Goal: Task Accomplishment & Management: Complete application form

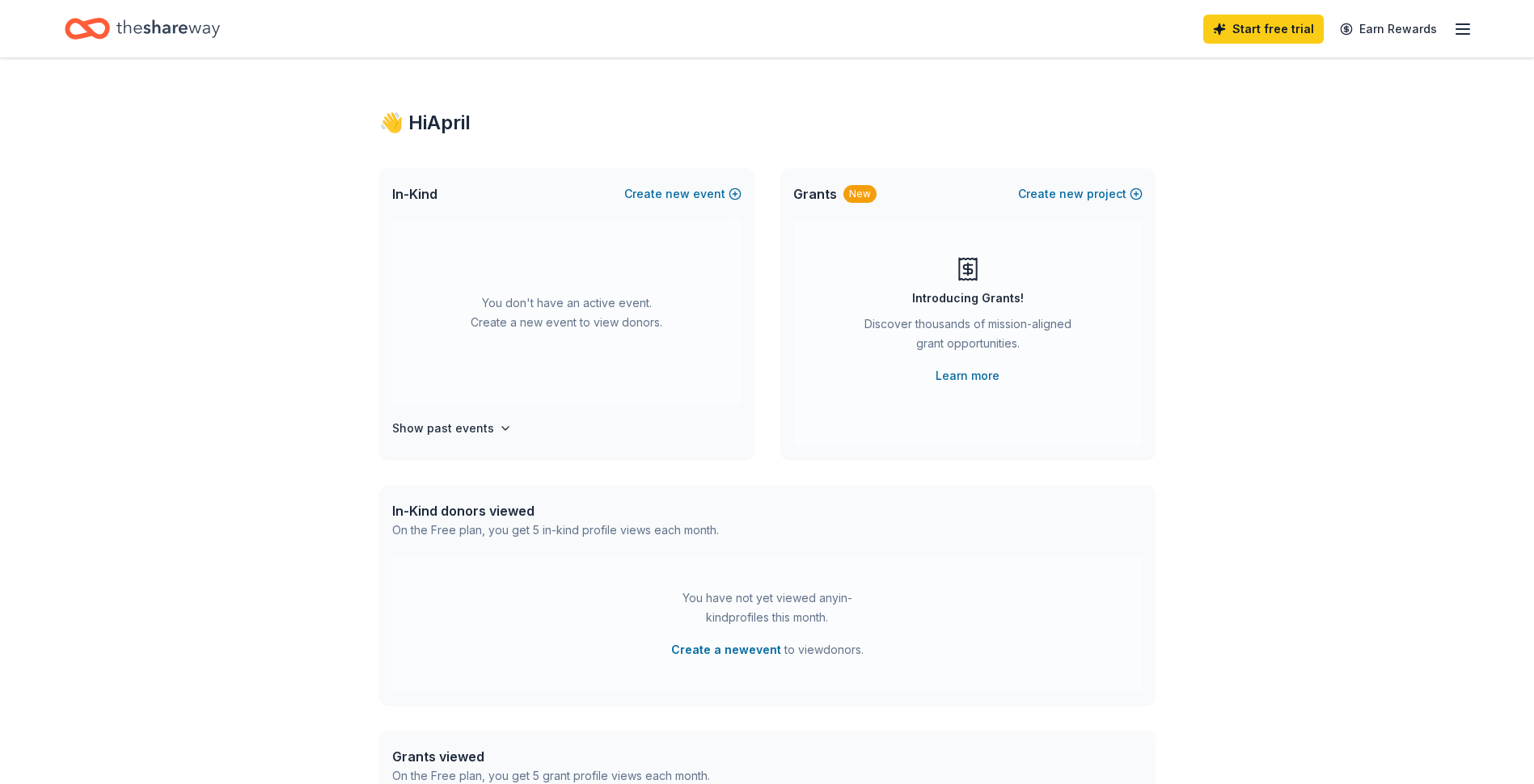
click at [1468, 29] on line "button" at bounding box center [1463, 29] width 13 height 0
click at [707, 654] on button "Create a new event" at bounding box center [726, 649] width 110 height 19
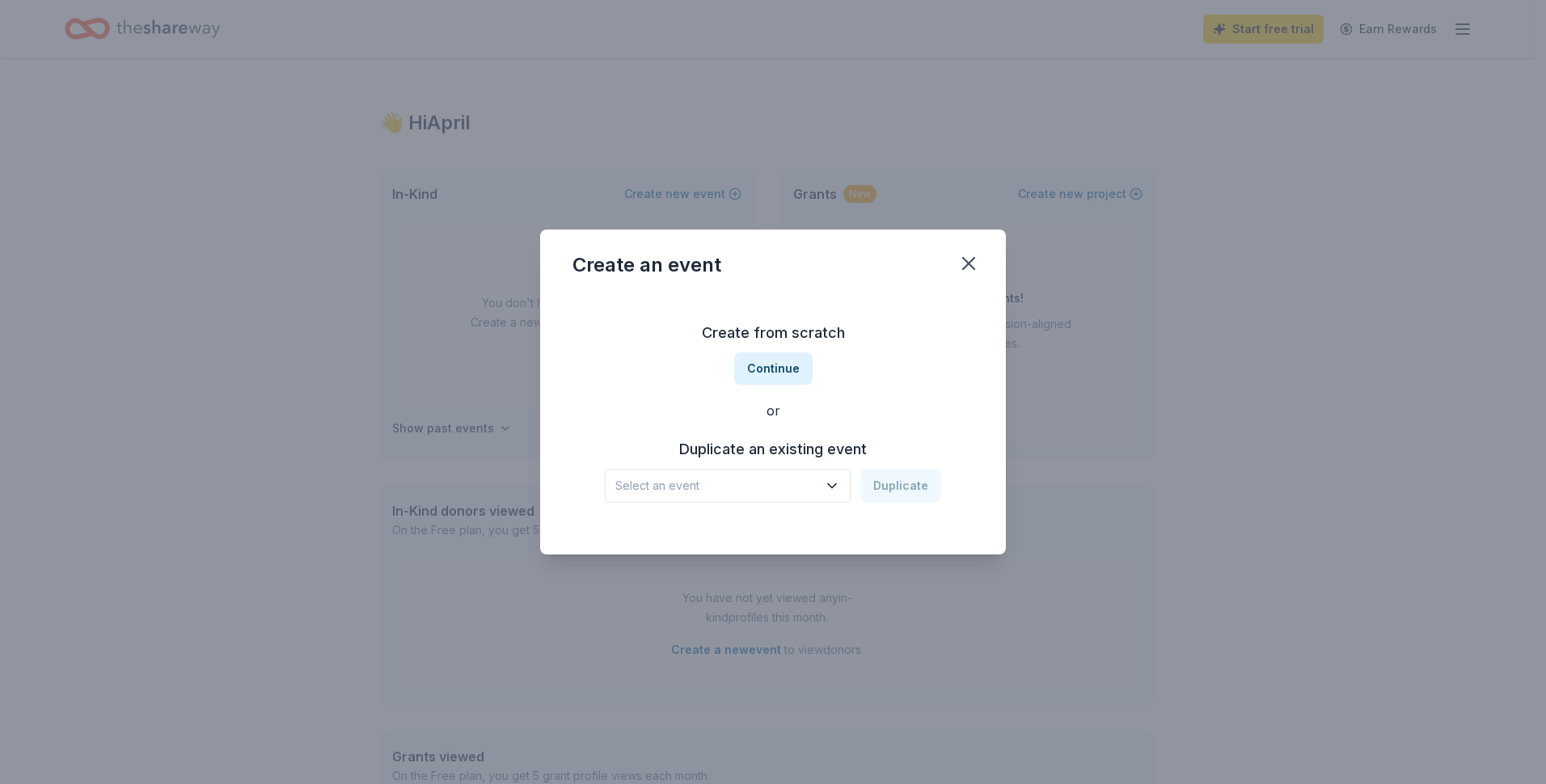
click at [666, 489] on span "Select an event" at bounding box center [716, 485] width 202 height 19
click at [649, 528] on div "Pumpkin Smash" at bounding box center [667, 528] width 89 height 19
click at [893, 490] on button "Duplicate" at bounding box center [901, 485] width 81 height 34
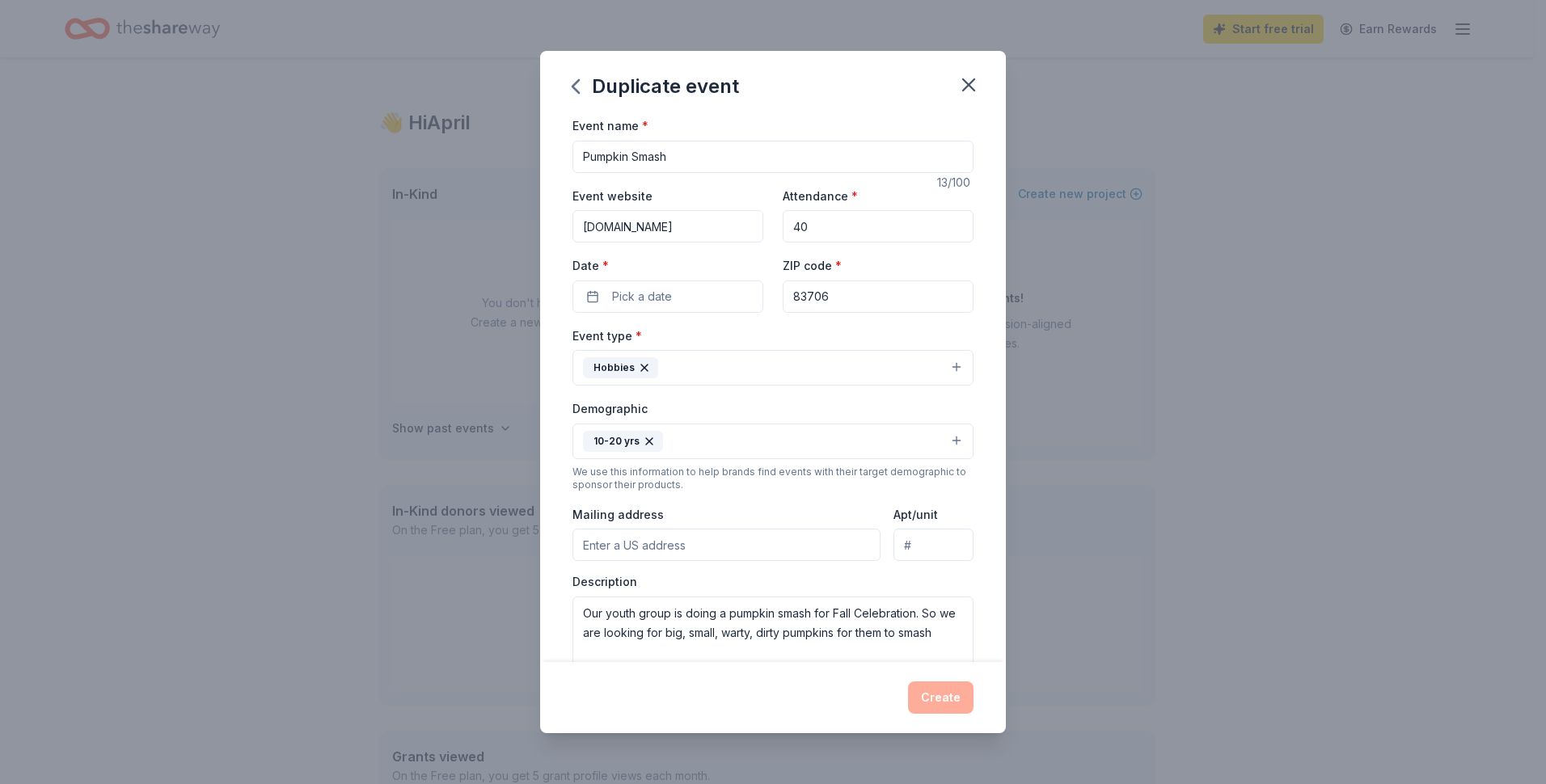
drag, startPoint x: 816, startPoint y: 223, endPoint x: 755, endPoint y: 233, distance: 61.8
click at [755, 233] on div "Event website www.rivervalleyboise.com Attendance * 40 Date * Pick a date ZIP c…" at bounding box center [773, 249] width 401 height 127
type input "50"
drag, startPoint x: 613, startPoint y: 308, endPoint x: 635, endPoint y: 303, distance: 22.6
click at [625, 304] on button "Pick a date" at bounding box center [668, 296] width 191 height 32
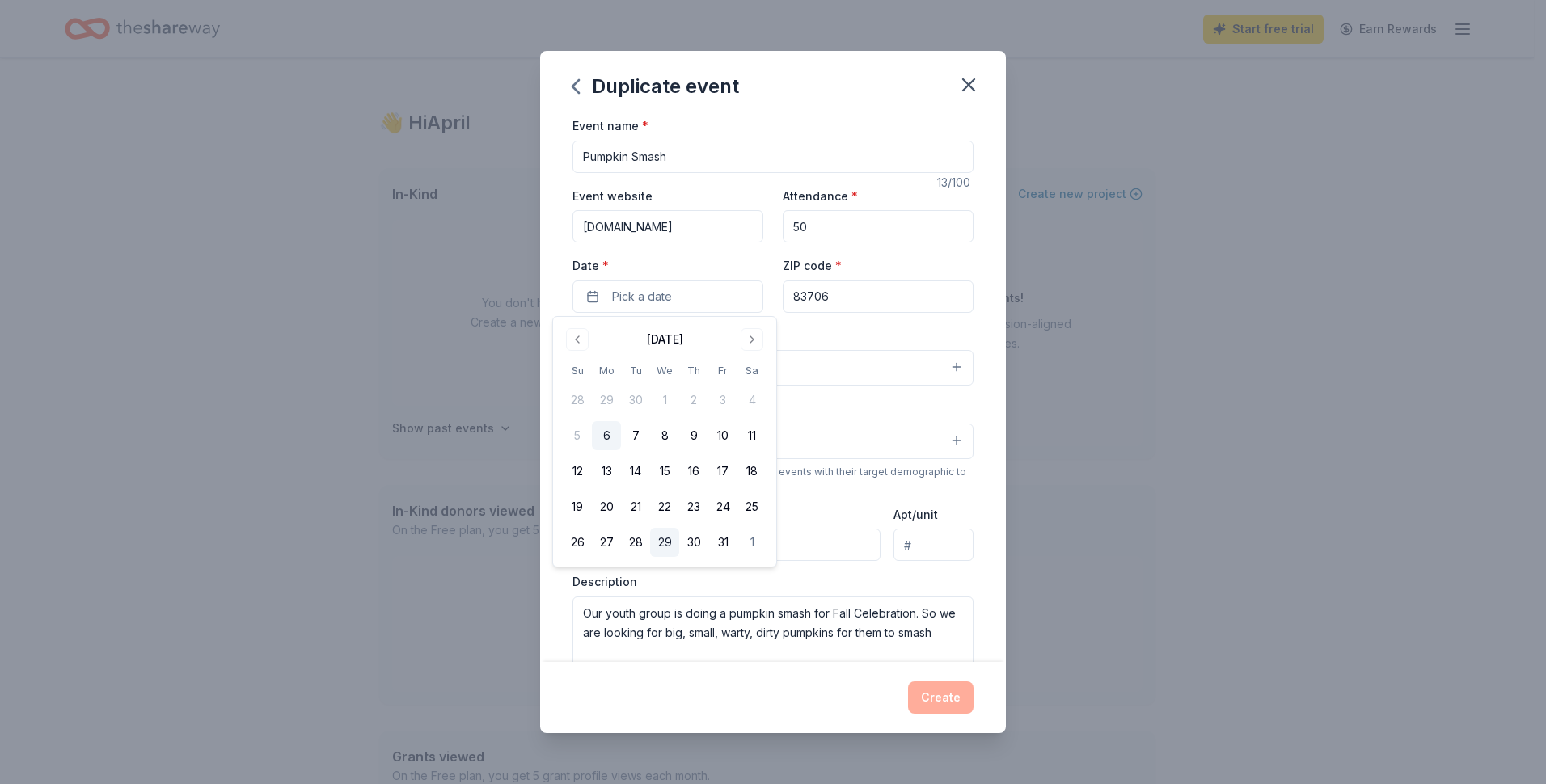
click at [663, 538] on button "29" at bounding box center [664, 542] width 29 height 29
click at [733, 696] on div "Create" at bounding box center [773, 697] width 401 height 32
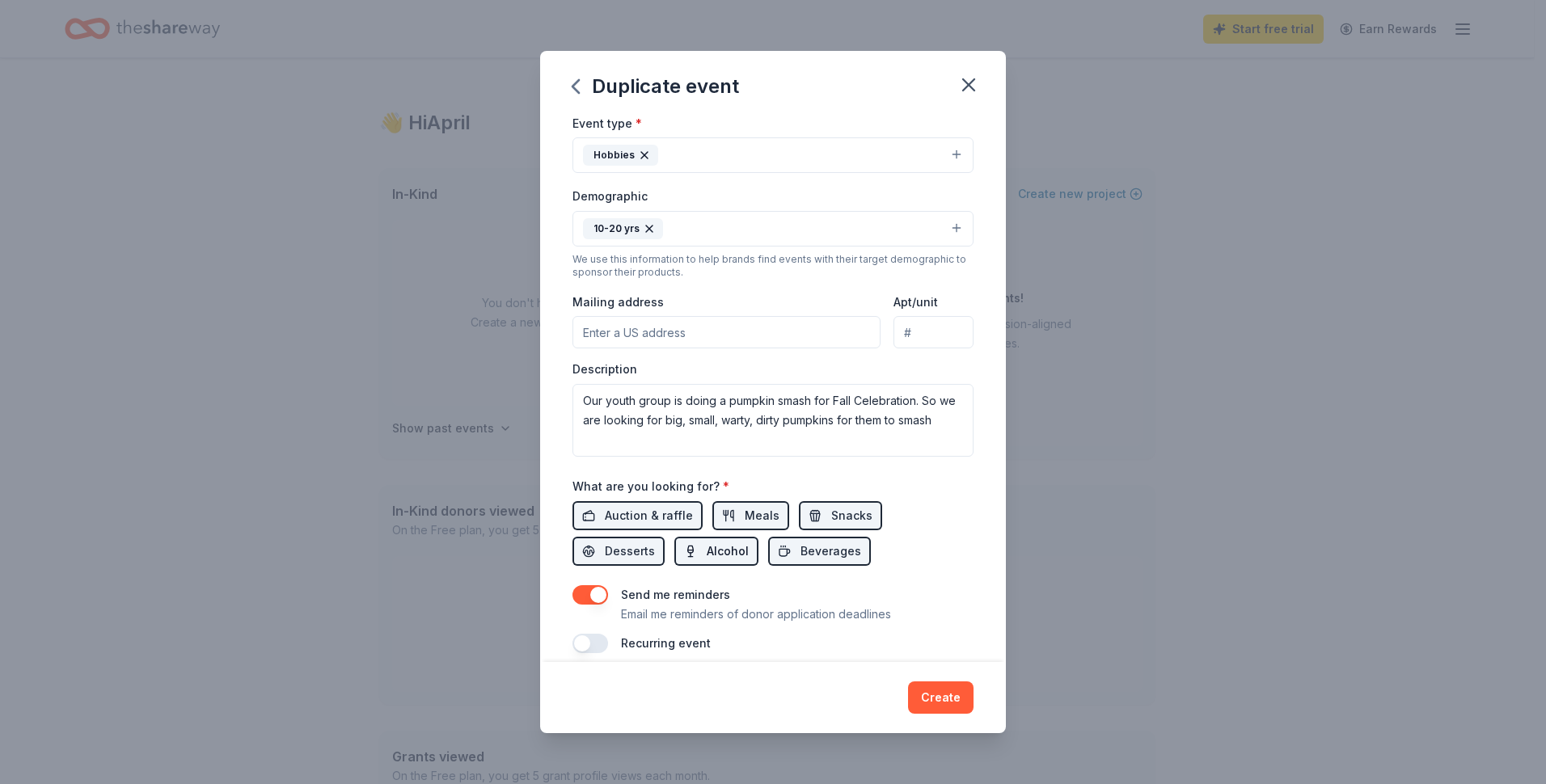
scroll to position [242, 0]
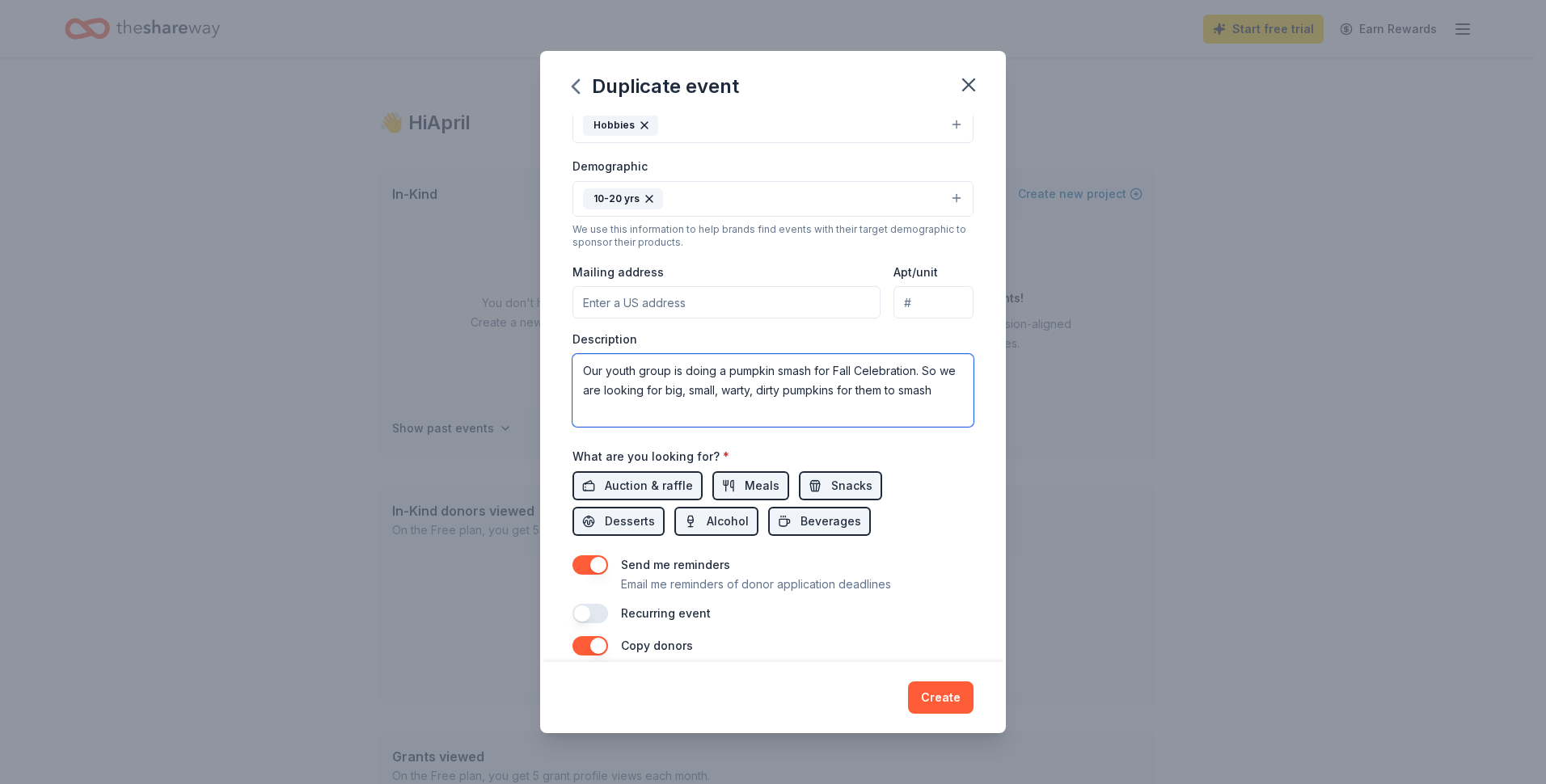
drag, startPoint x: 628, startPoint y: 408, endPoint x: 575, endPoint y: 334, distance: 91.0
click at [575, 334] on div "Description Our youth group is doing a pumpkin smash for Fall Celebration. So w…" at bounding box center [773, 379] width 401 height 95
paste textarea "I hope this message finds you well! My name is [Your Name], and I help coordina…"
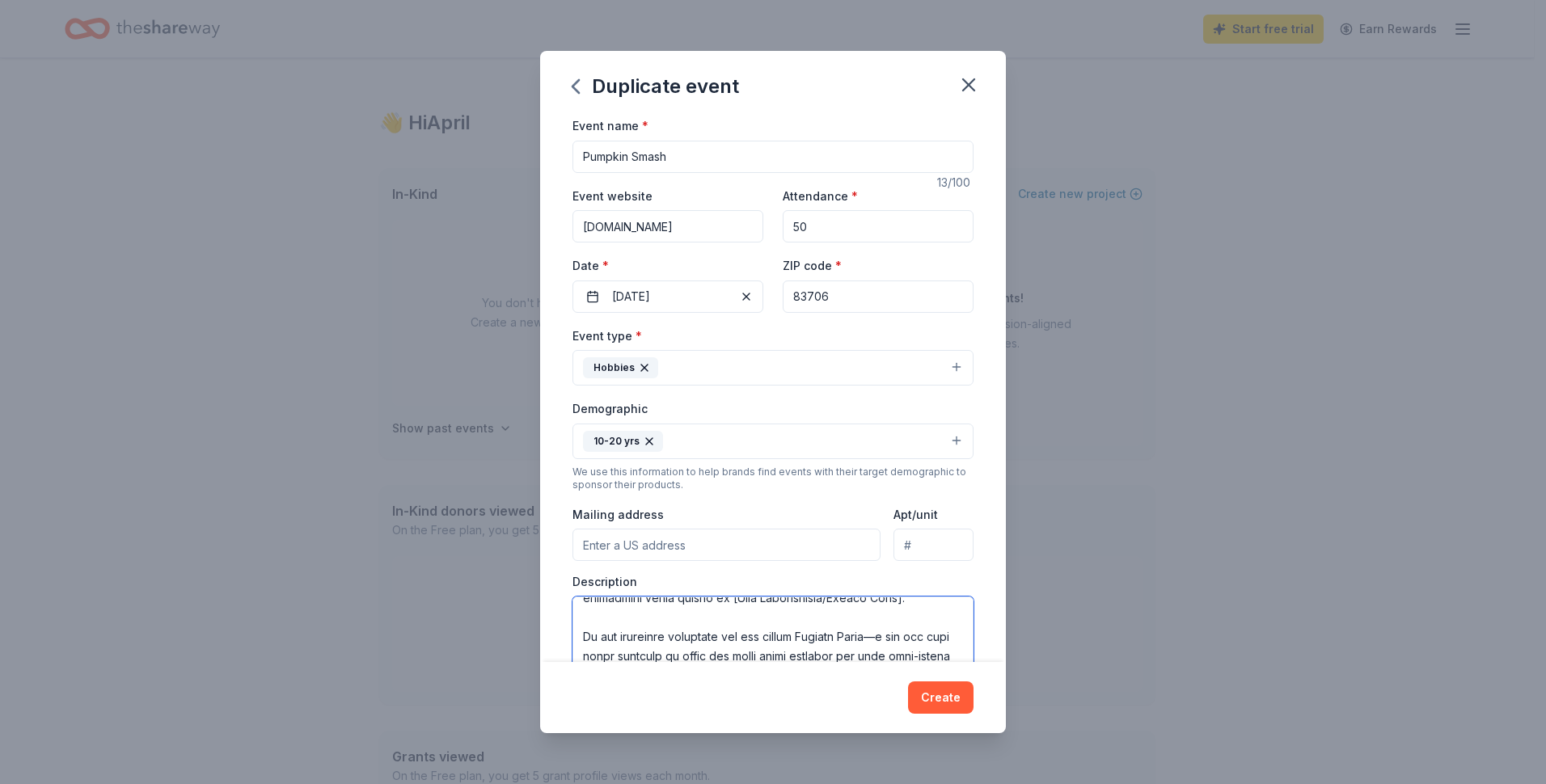
scroll to position [0, 0]
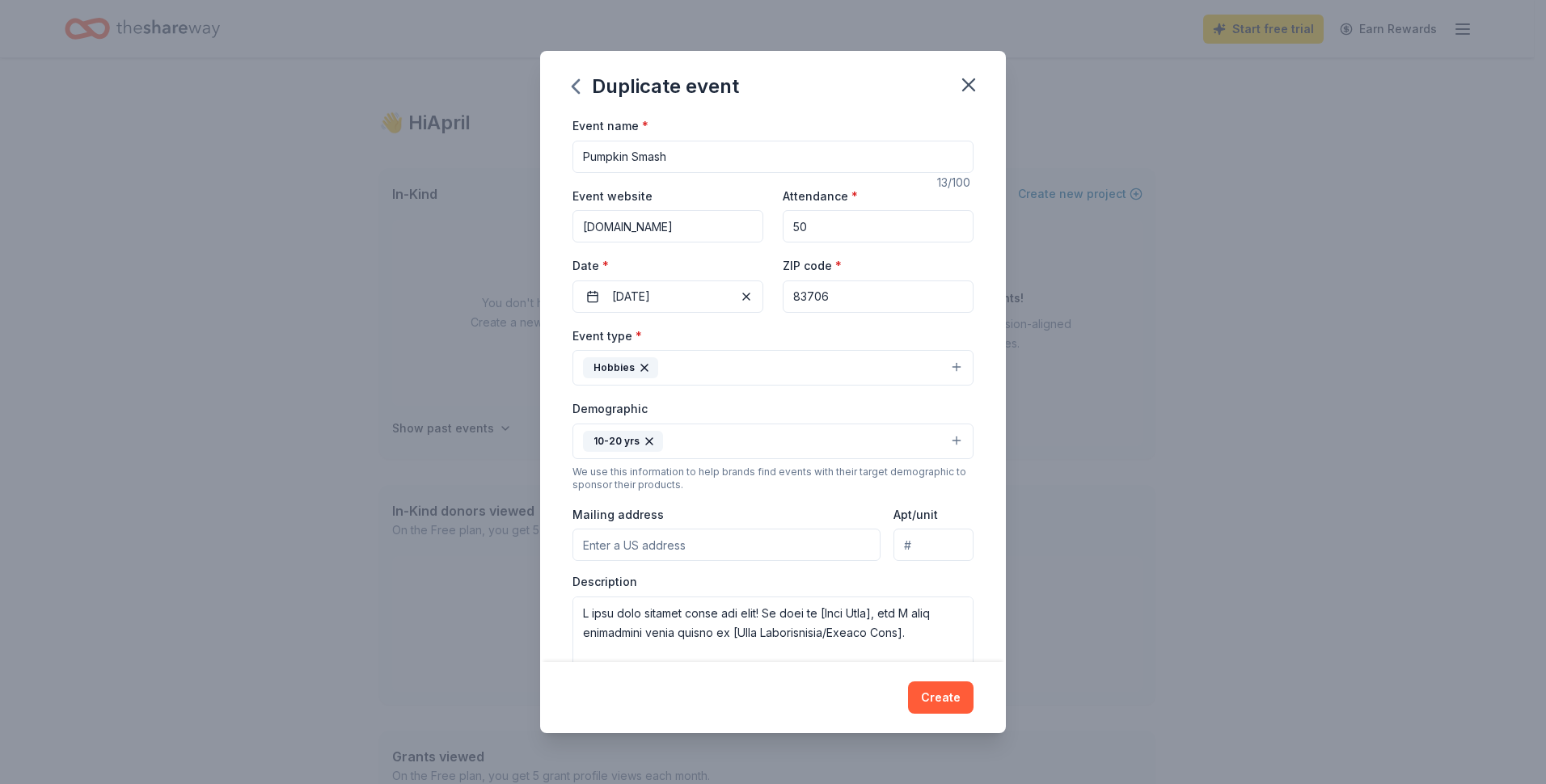
click at [979, 514] on div "Event name * Pumpkin Smash 13 /100 Event website www.rivervalleyboise.com Atten…" at bounding box center [773, 389] width 466 height 547
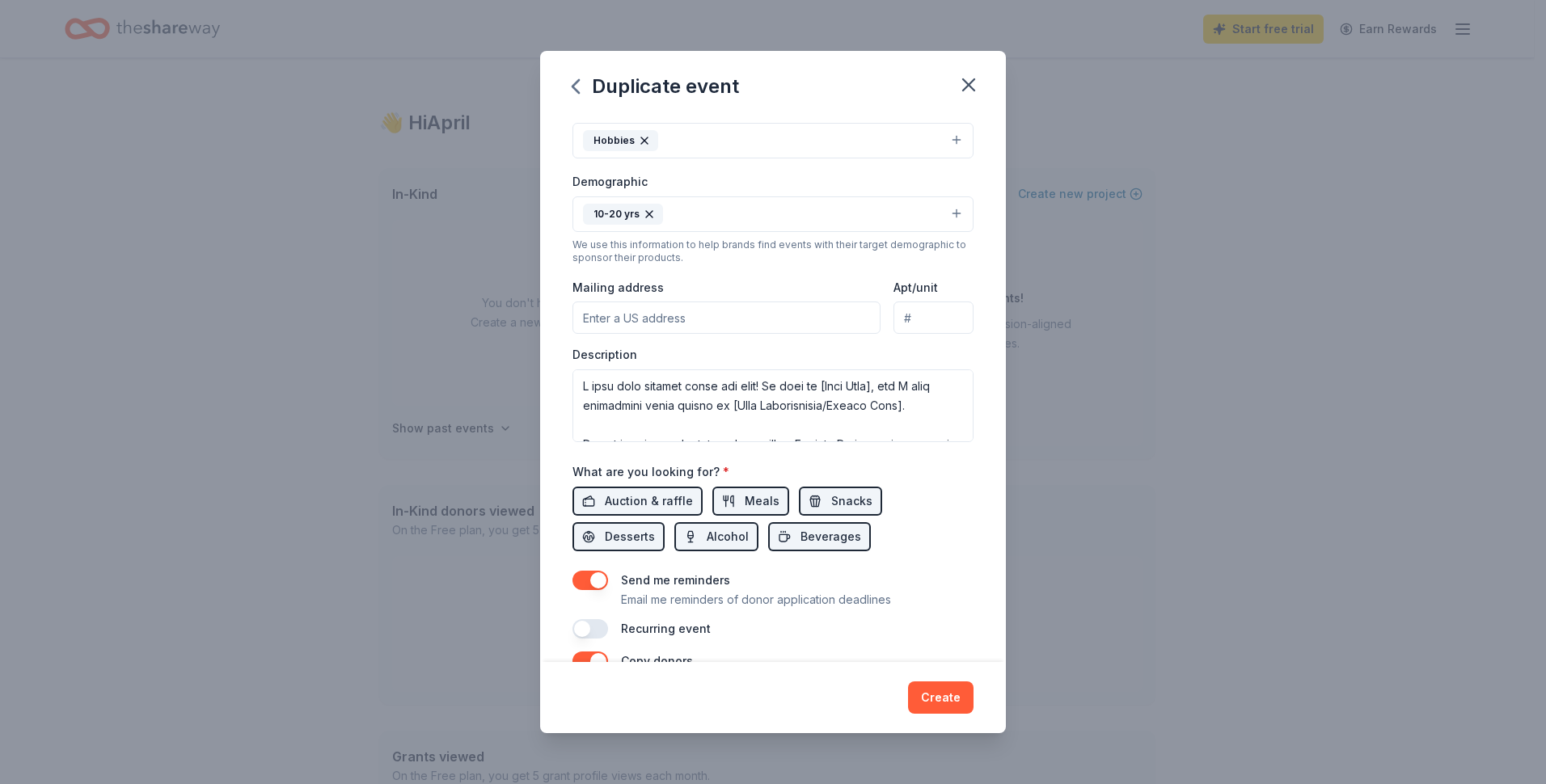
scroll to position [208, 0]
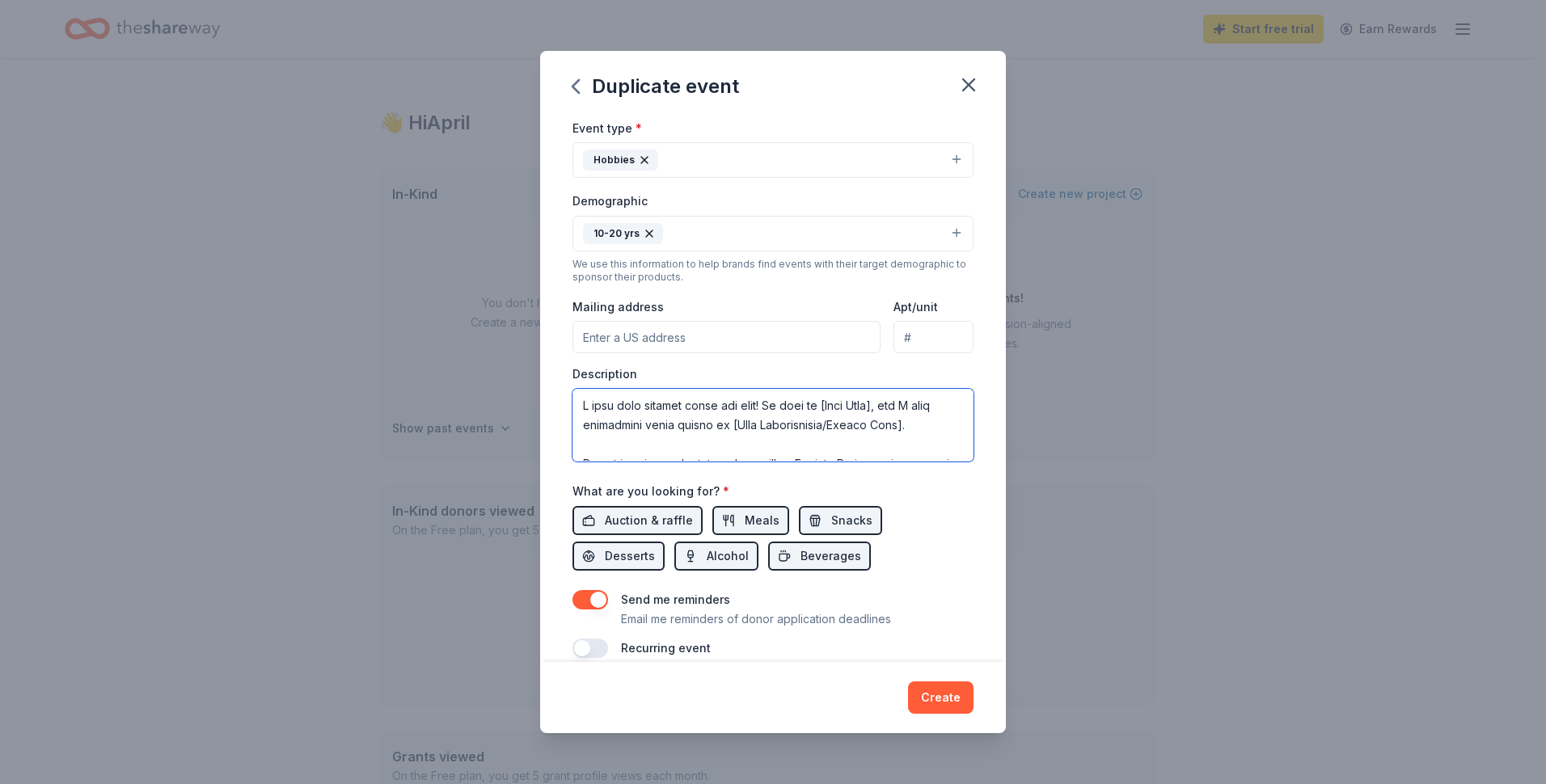
drag, startPoint x: 903, startPoint y: 404, endPoint x: 838, endPoint y: 407, distance: 65.1
click at [838, 407] on textarea at bounding box center [773, 425] width 401 height 73
drag, startPoint x: 910, startPoint y: 423, endPoint x: 725, endPoint y: 427, distance: 185.0
click at [725, 428] on textarea "I hope this message finds you well! My name is April, and I help coordinate you…" at bounding box center [773, 425] width 401 height 73
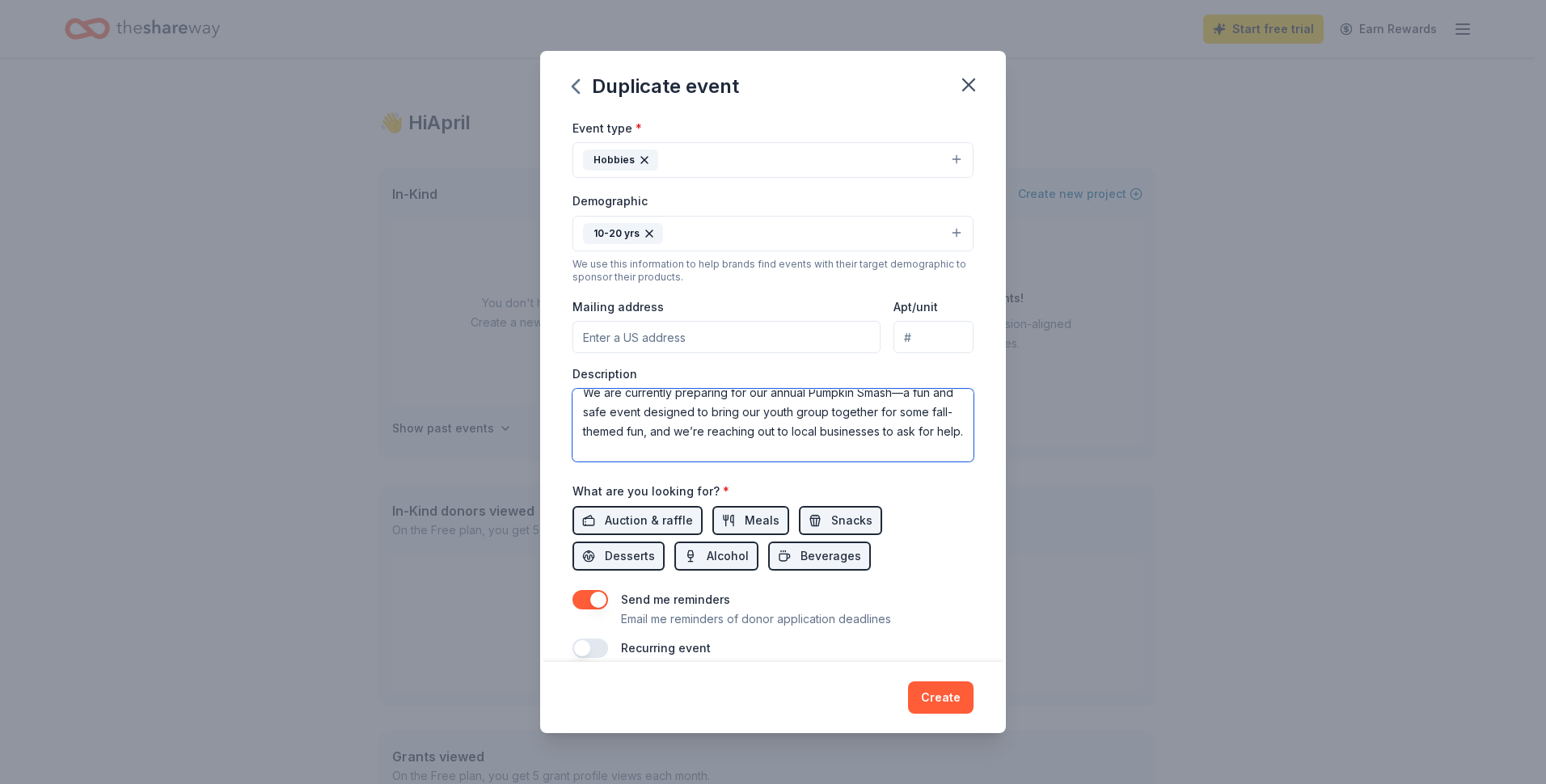
click at [572, 400] on textarea "I hope this message finds you well! My name is April, and I help coordinate you…" at bounding box center [773, 425] width 401 height 73
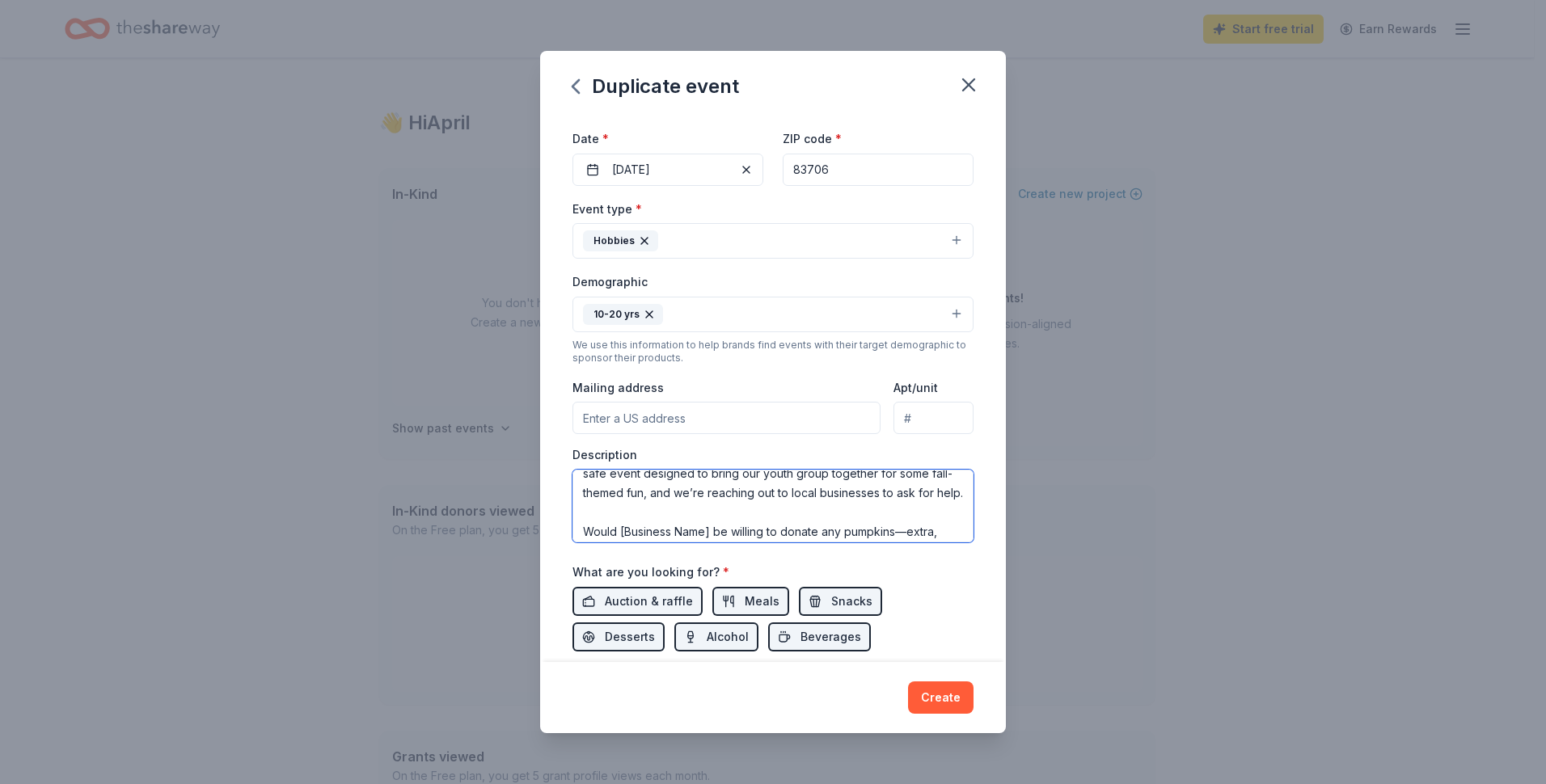
scroll to position [142, 0]
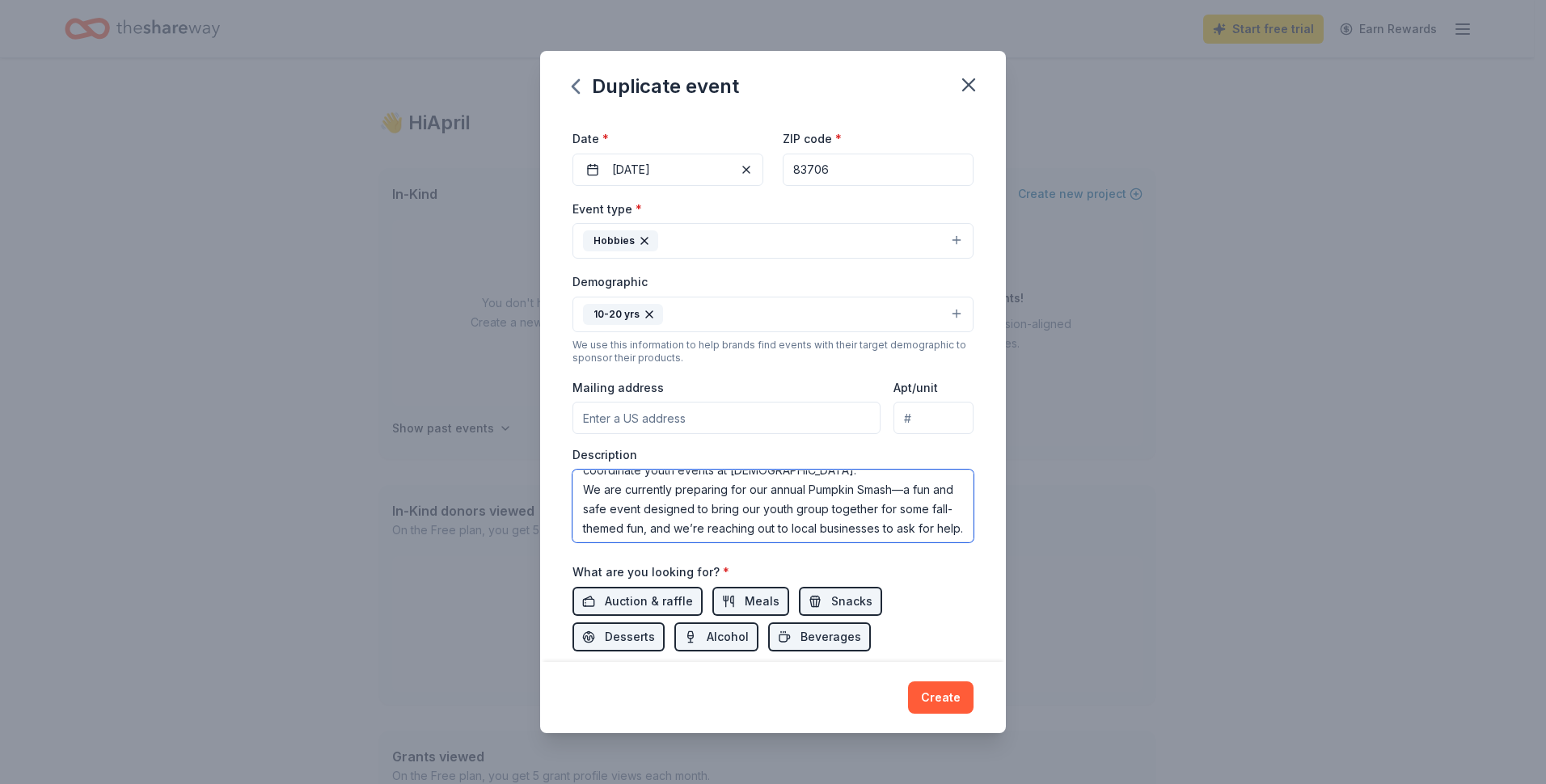
drag, startPoint x: 711, startPoint y: 478, endPoint x: 679, endPoint y: 504, distance: 41.2
click at [679, 504] on textarea "I hope this message finds you well! My name is April, and I help coordinate you…" at bounding box center [773, 506] width 401 height 73
click at [685, 514] on textarea "I hope this message finds you well! My name is April, and I help coordinate you…" at bounding box center [773, 506] width 401 height 73
click at [791, 528] on textarea "I hope this message finds you well! My name is April, and I help coordinate you…" at bounding box center [773, 506] width 401 height 73
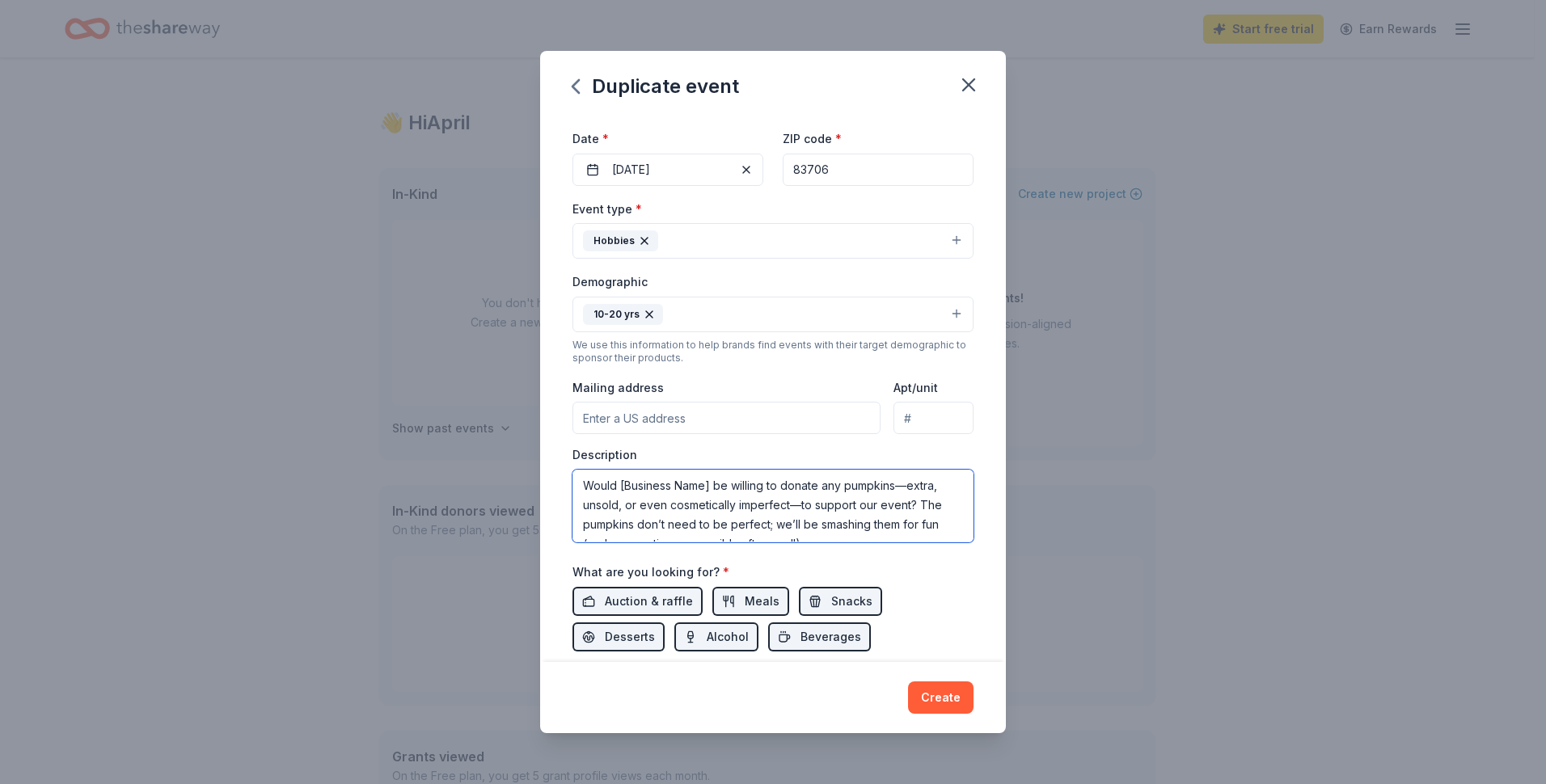
scroll to position [101, 0]
click at [693, 484] on textarea "I hope this message finds you well! My name is April, and I help coordinate you…" at bounding box center [773, 506] width 401 height 73
drag, startPoint x: 714, startPoint y: 517, endPoint x: 620, endPoint y: 523, distance: 94.2
click at [620, 523] on textarea "I hope this message finds you well! My name is April, and I help coordinate you…" at bounding box center [773, 506] width 401 height 73
click at [583, 518] on textarea "I hope this message finds you well! My name is April, and I help coordinate you…" at bounding box center [773, 506] width 401 height 73
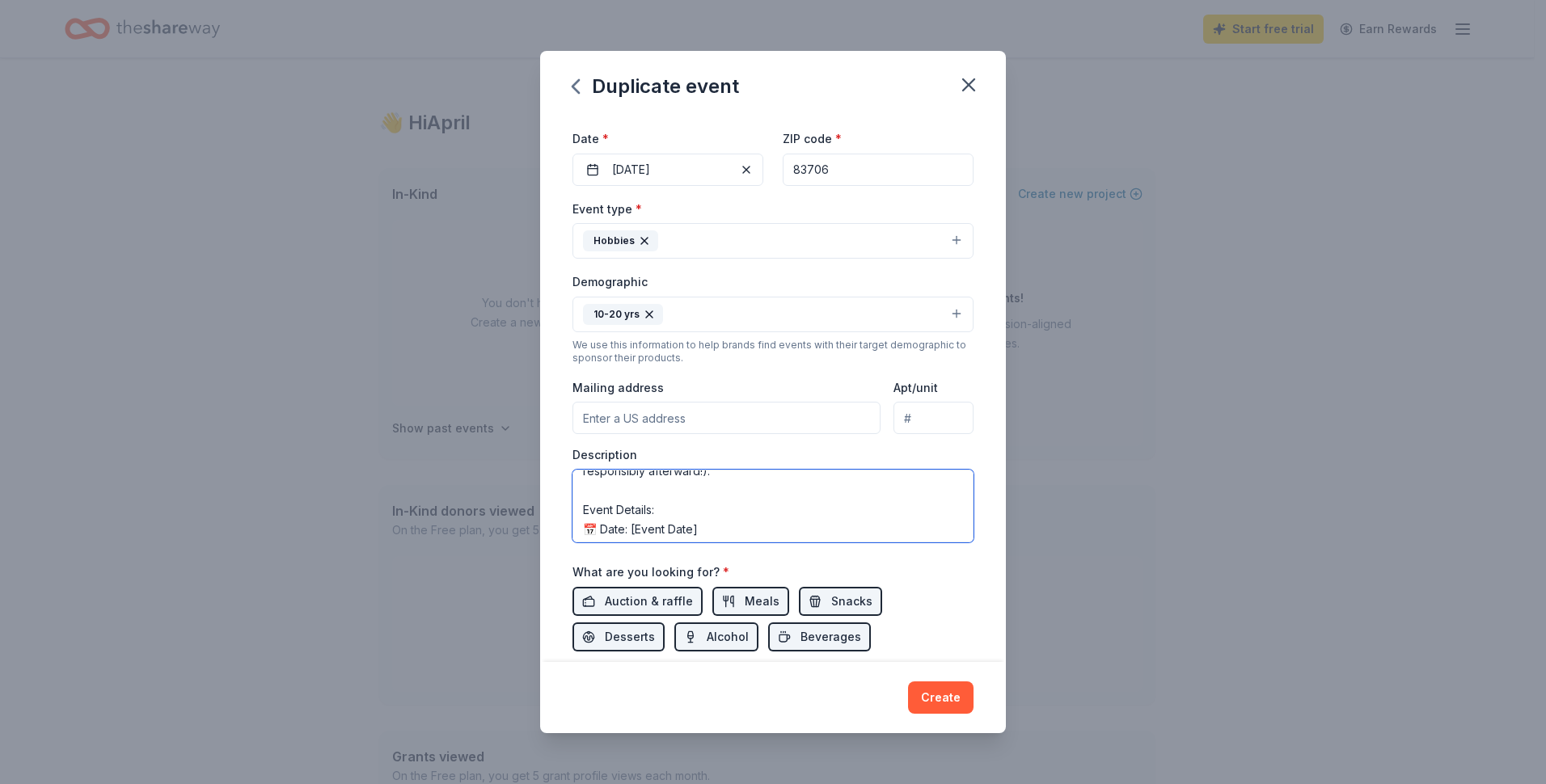
scroll to position [214, 0]
drag, startPoint x: 693, startPoint y: 502, endPoint x: 634, endPoint y: 504, distance: 59.0
click at [634, 504] on textarea "I hope this message finds you well! My name is April, and I help coordinate you…" at bounding box center [773, 506] width 401 height 73
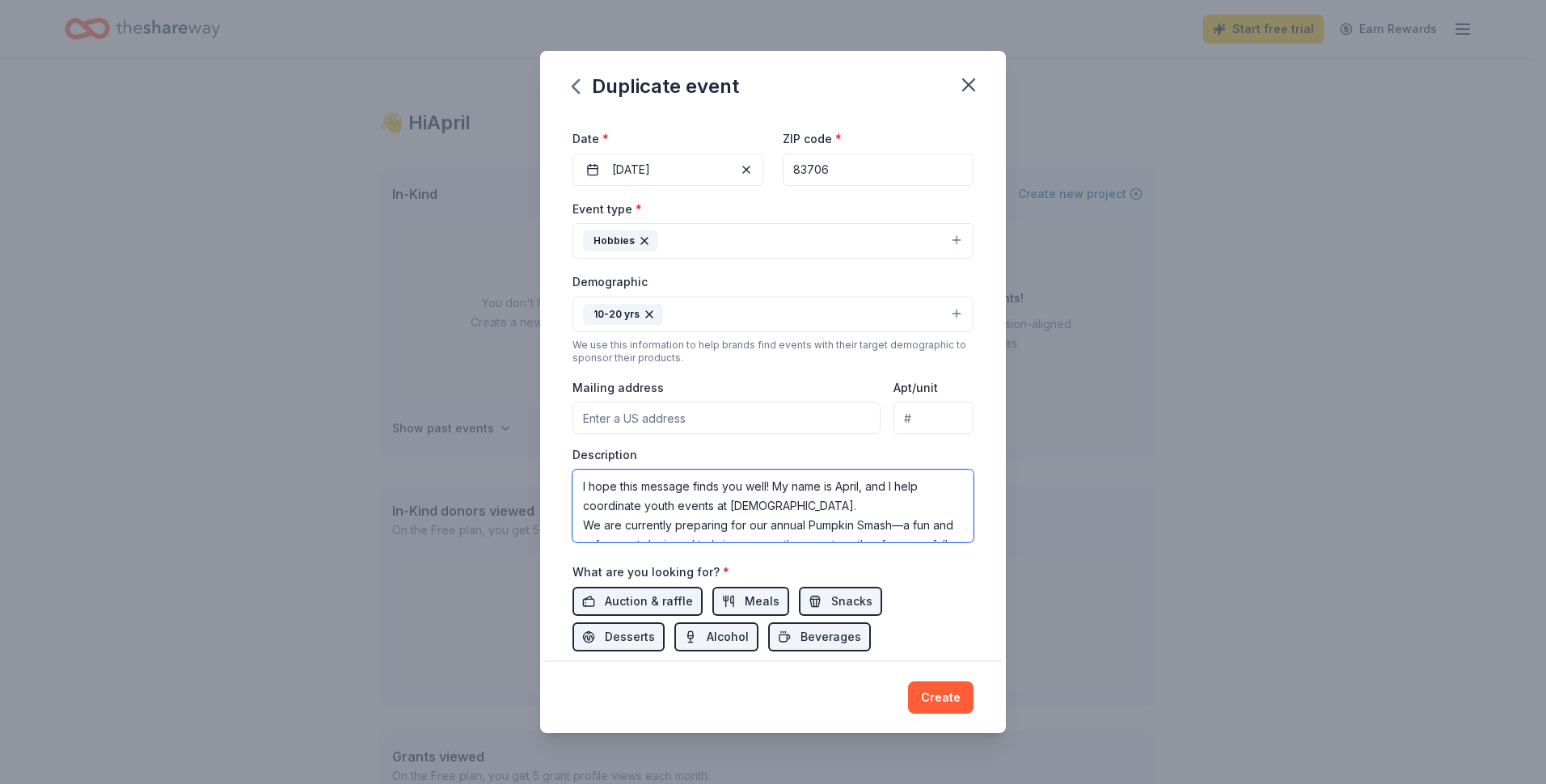
drag, startPoint x: 750, startPoint y: 519, endPoint x: 650, endPoint y: 500, distance: 101.8
click at [650, 500] on textarea "I hope this message finds you well! My name is April, and I help coordinate you…" at bounding box center [773, 506] width 401 height 73
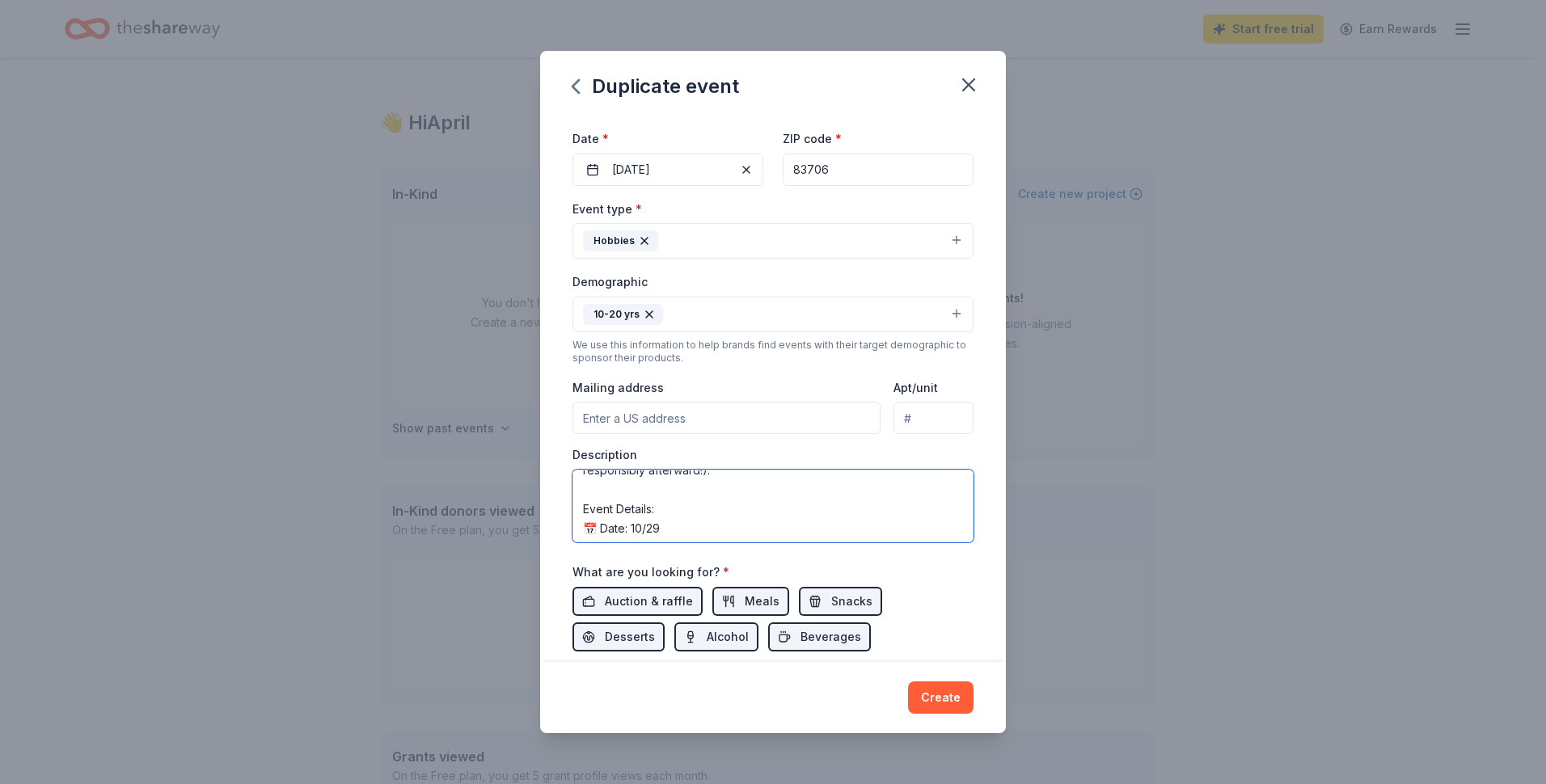
click at [668, 528] on textarea "I hope this message finds you well! My name is April, and I help coordinate you…" at bounding box center [773, 506] width 401 height 73
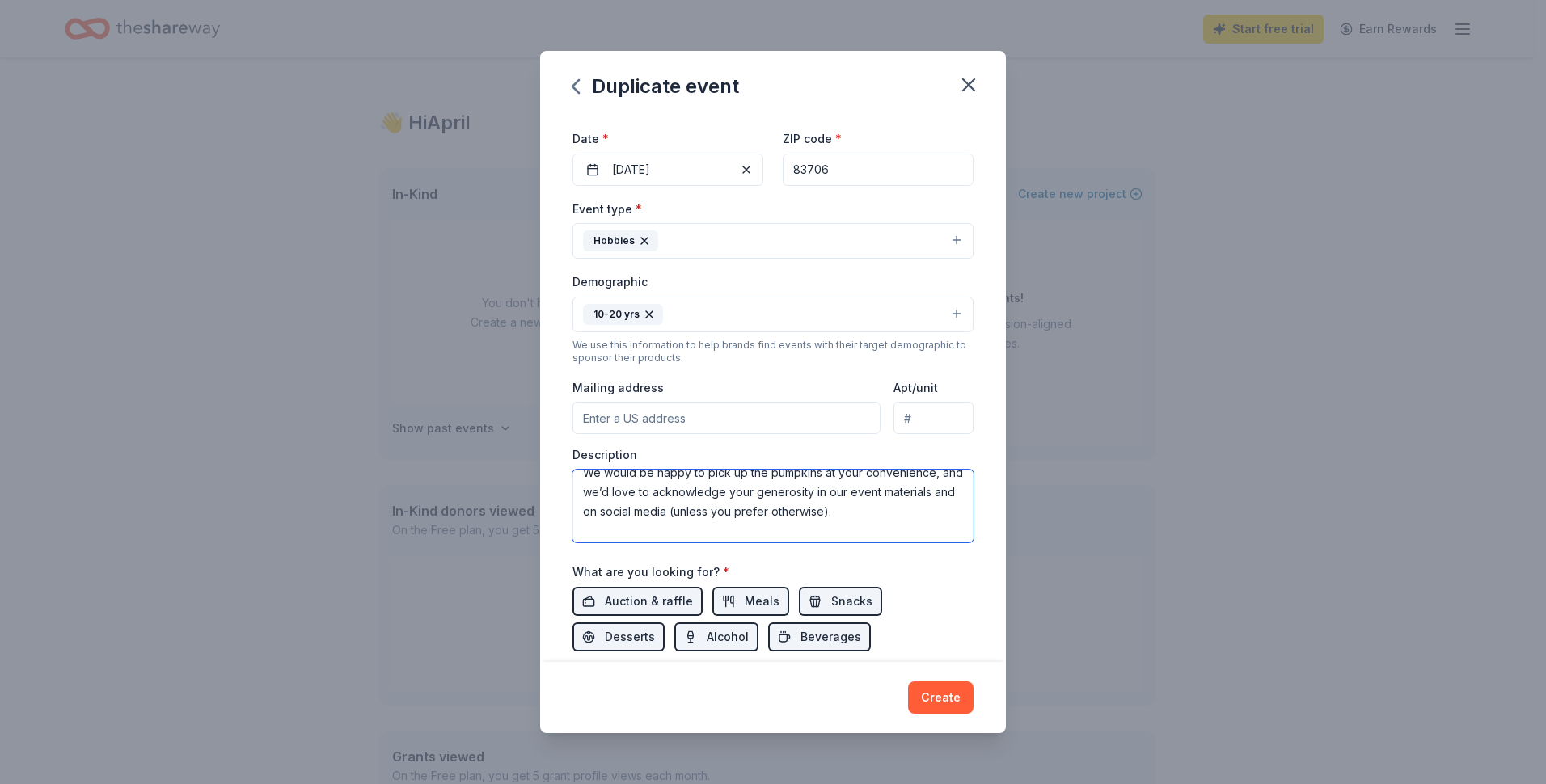
scroll to position [252, 0]
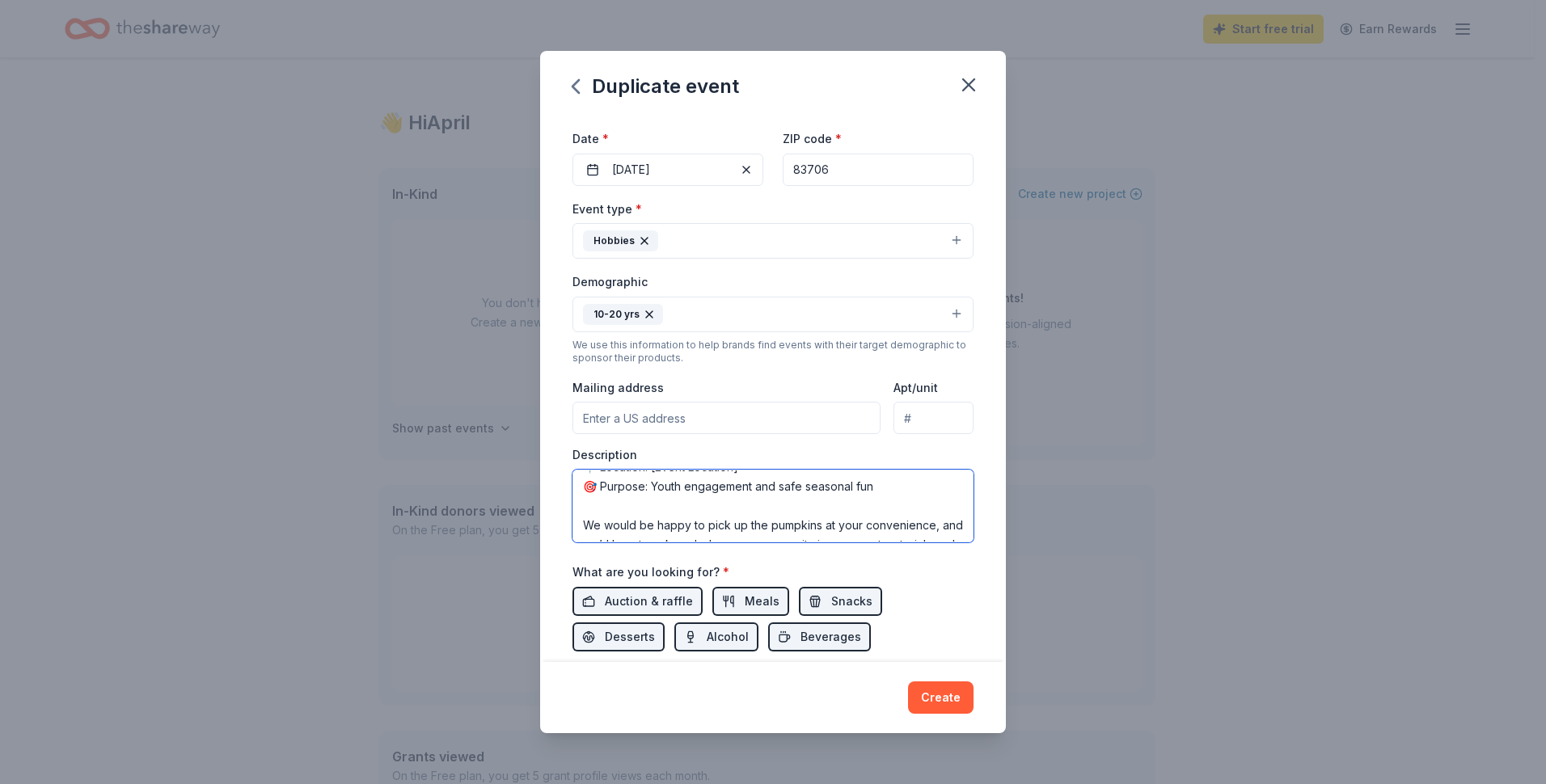
click at [733, 483] on textarea "I hope this message finds you well! My name is April, and I help coordinate you…" at bounding box center [773, 506] width 401 height 73
drag, startPoint x: 744, startPoint y: 484, endPoint x: 672, endPoint y: 490, distance: 72.2
click at [672, 490] on textarea "I hope this message finds you well! My name is April, and I help coordinate you…" at bounding box center [773, 506] width 401 height 73
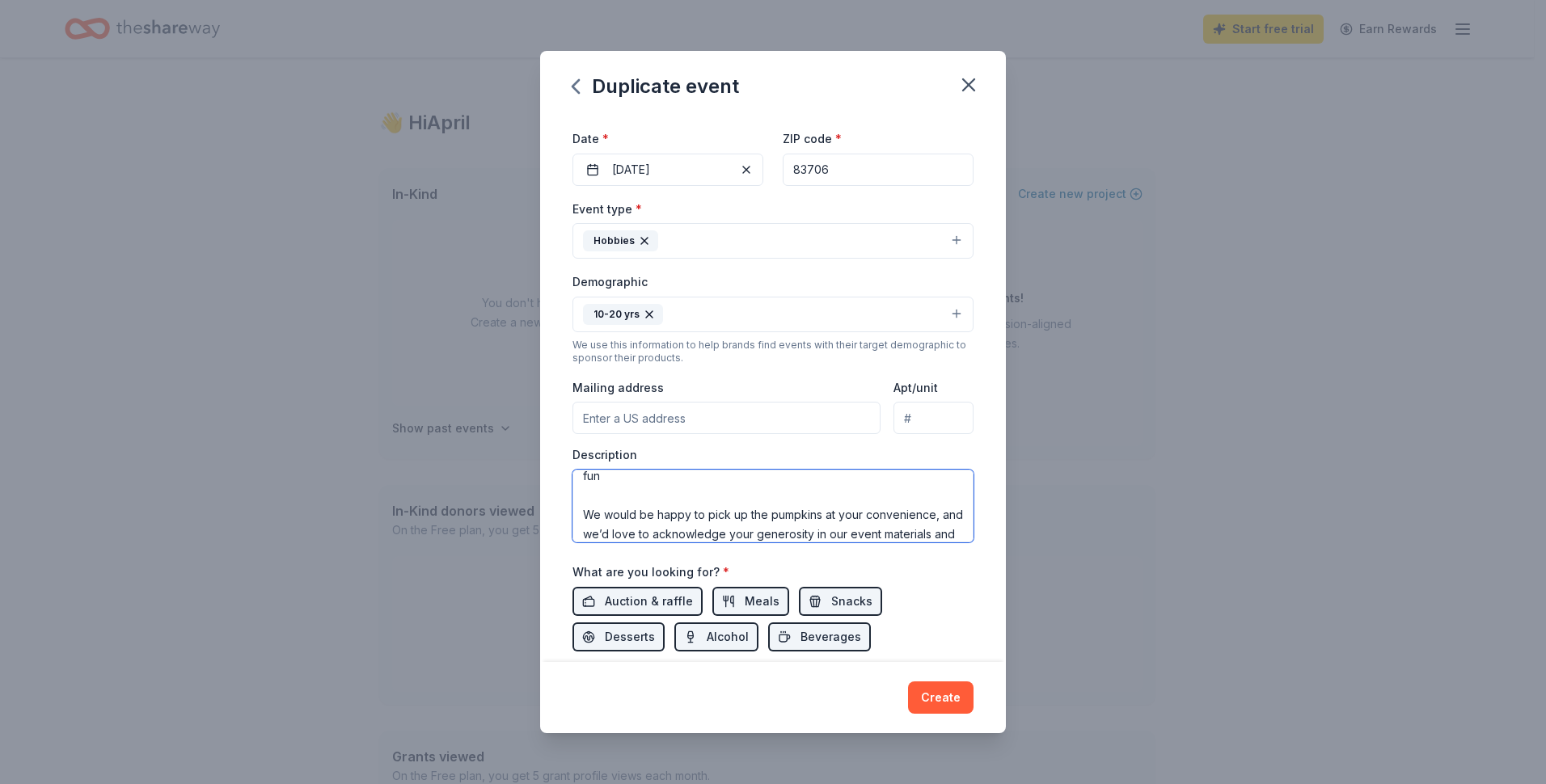
click at [585, 517] on textarea "I hope this message finds you well! My name is April, and I help coordinate you…" at bounding box center [773, 506] width 401 height 73
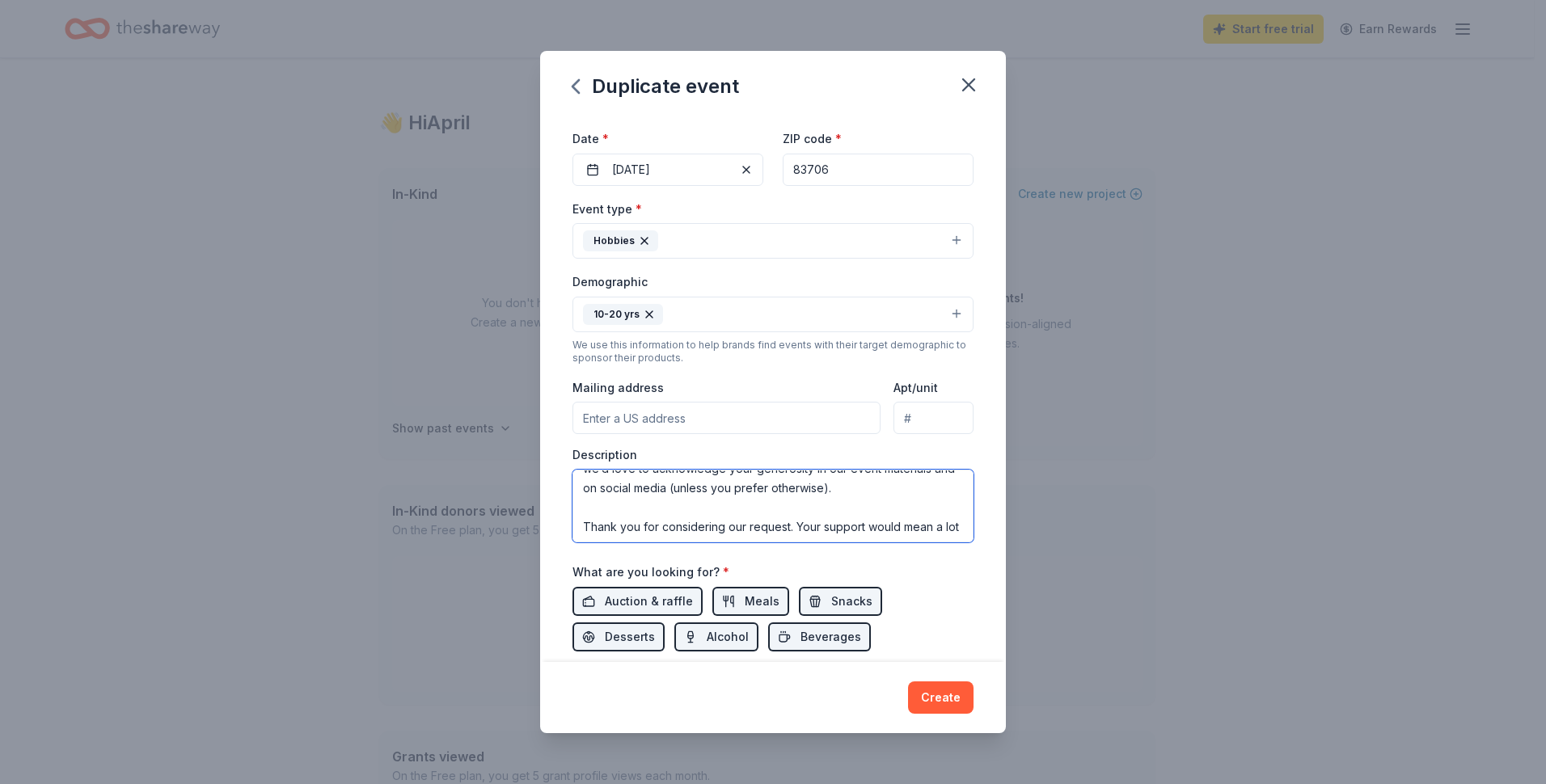
scroll to position [353, 0]
click at [582, 502] on textarea "I hope this message finds you well! My name is April, and I help coordinate you…" at bounding box center [773, 506] width 401 height 73
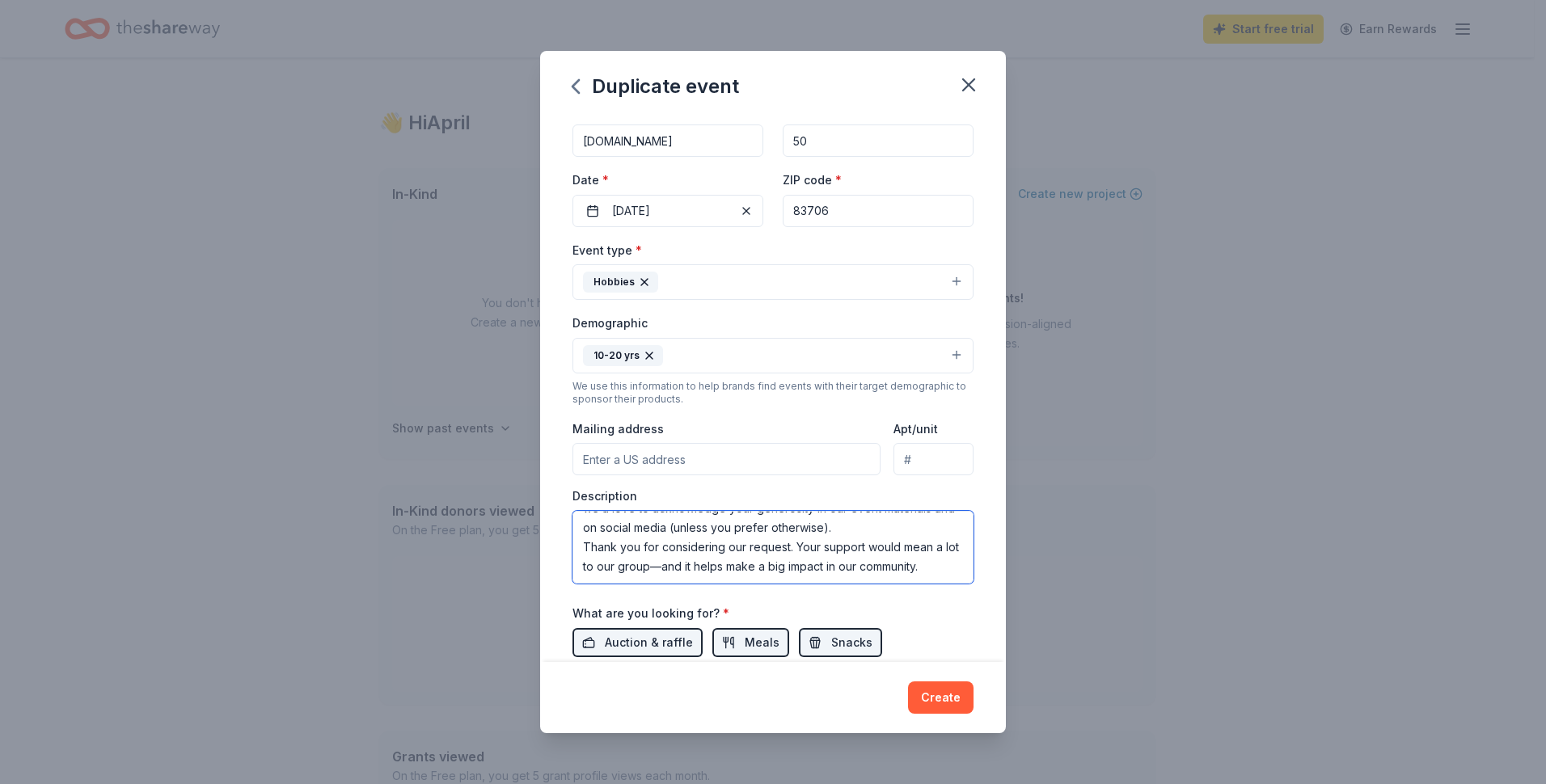
scroll to position [84, 0]
type textarea "I hope this message finds you well! My name is April, and I help coordinate you…"
click at [624, 355] on div "10-20 yrs" at bounding box center [623, 356] width 80 height 21
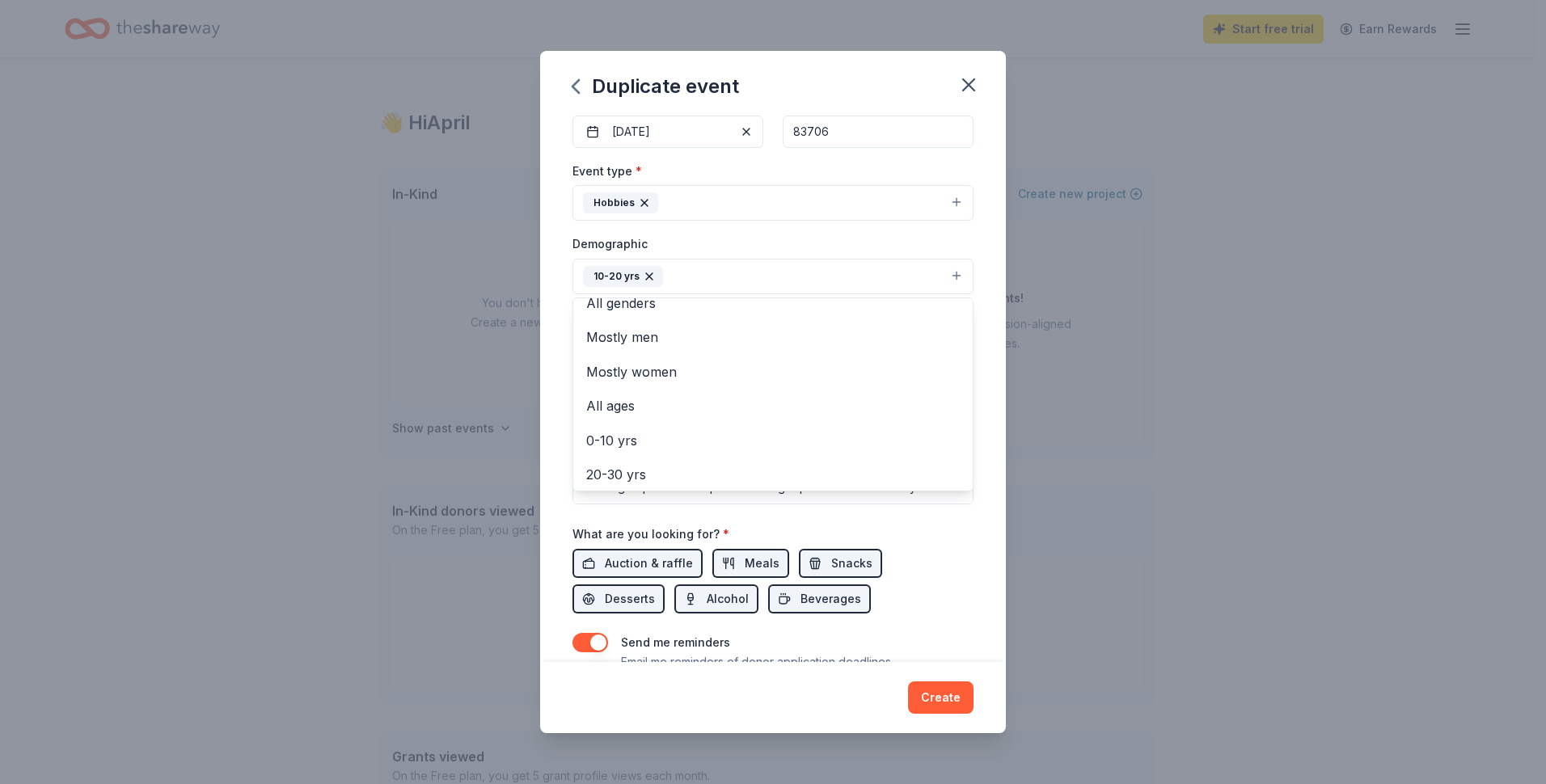
scroll to position [0, 0]
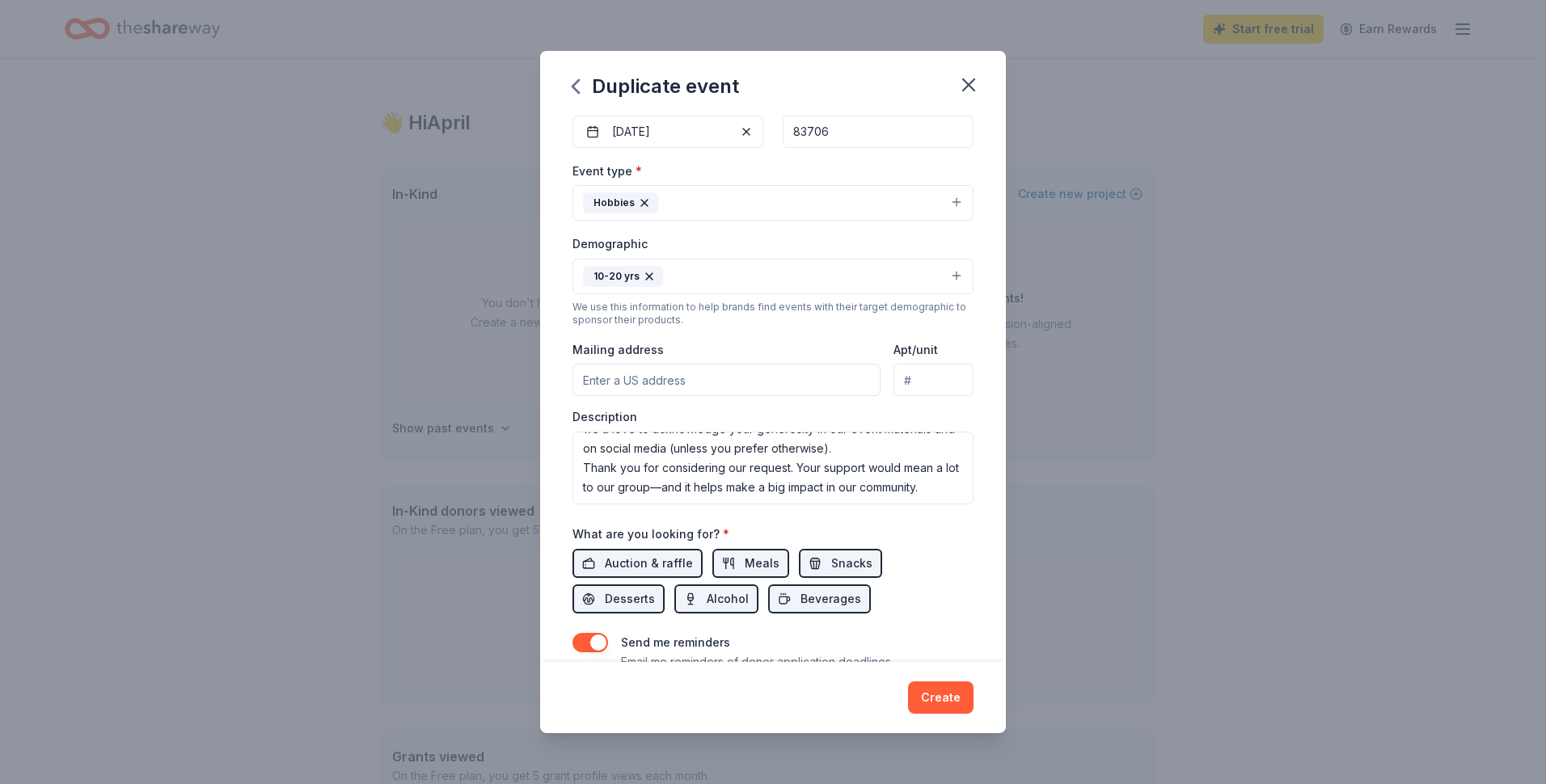
click at [676, 275] on button "10-20 yrs" at bounding box center [773, 276] width 401 height 36
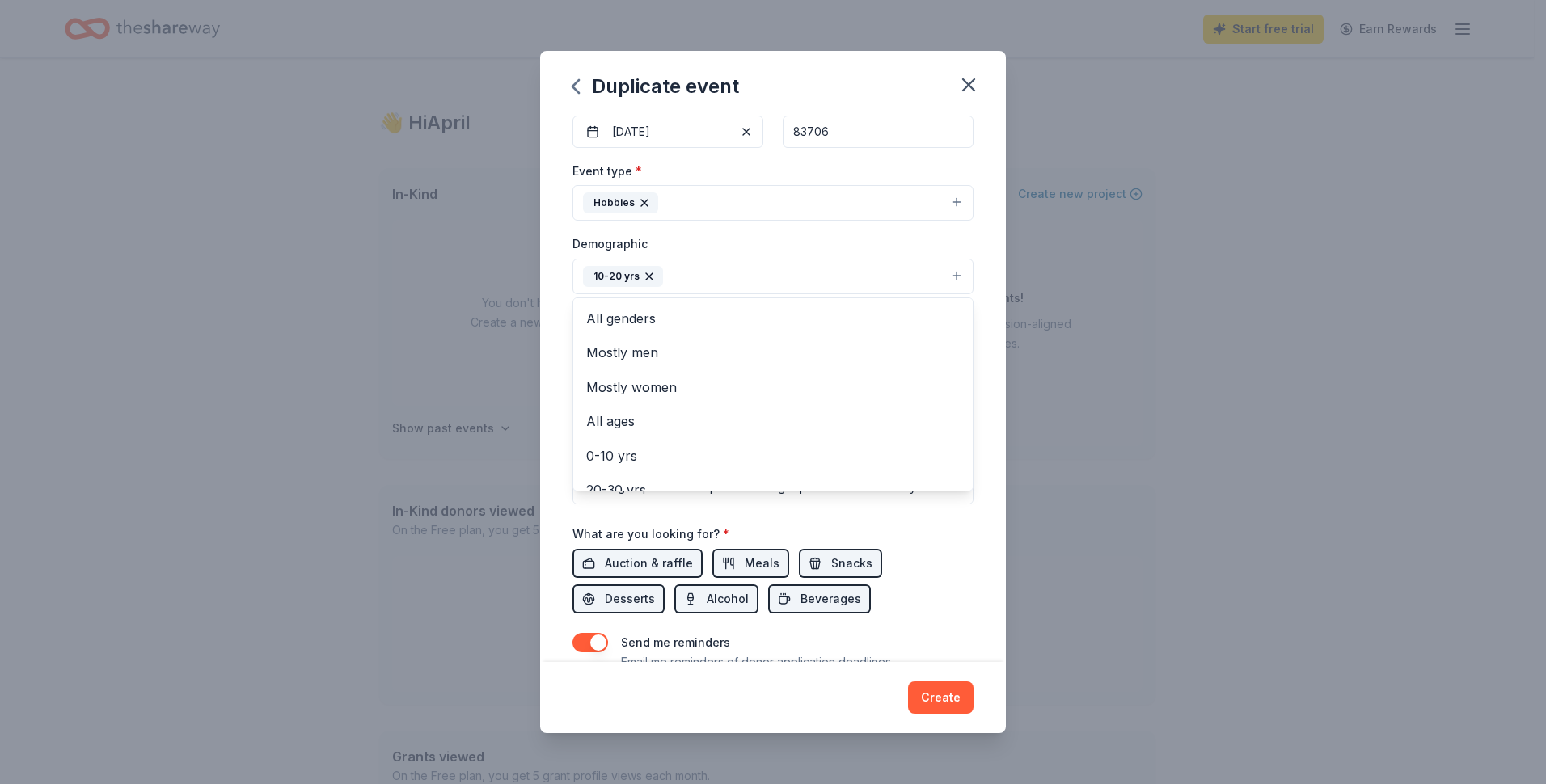
click at [601, 268] on div "10-20 yrs" at bounding box center [623, 276] width 80 height 21
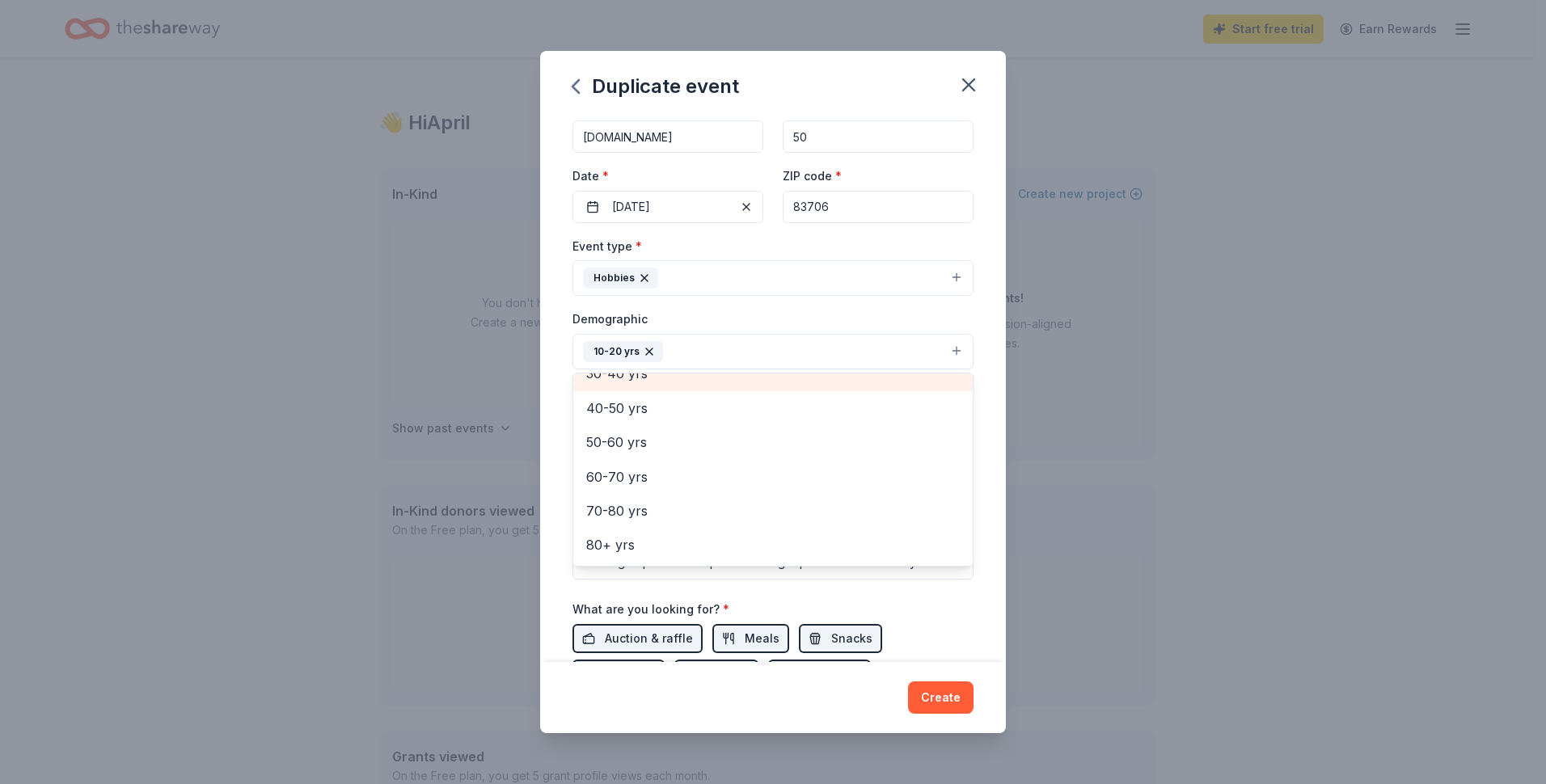
scroll to position [84, 0]
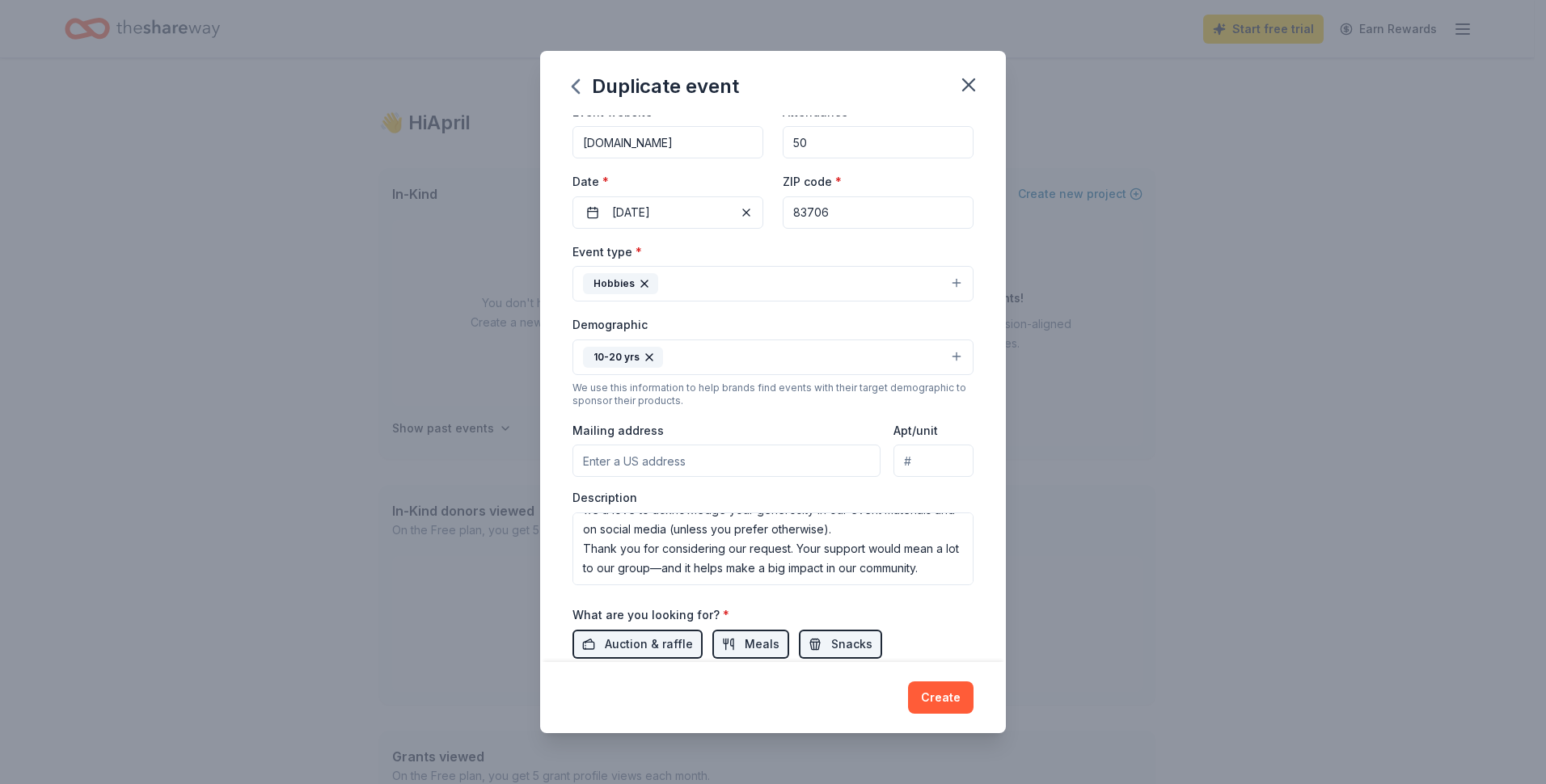
click at [612, 354] on div "10-20 yrs" at bounding box center [623, 356] width 80 height 21
drag, startPoint x: 719, startPoint y: 275, endPoint x: 709, endPoint y: 280, distance: 11.2
click at [719, 273] on button "Hobbies" at bounding box center [773, 284] width 401 height 36
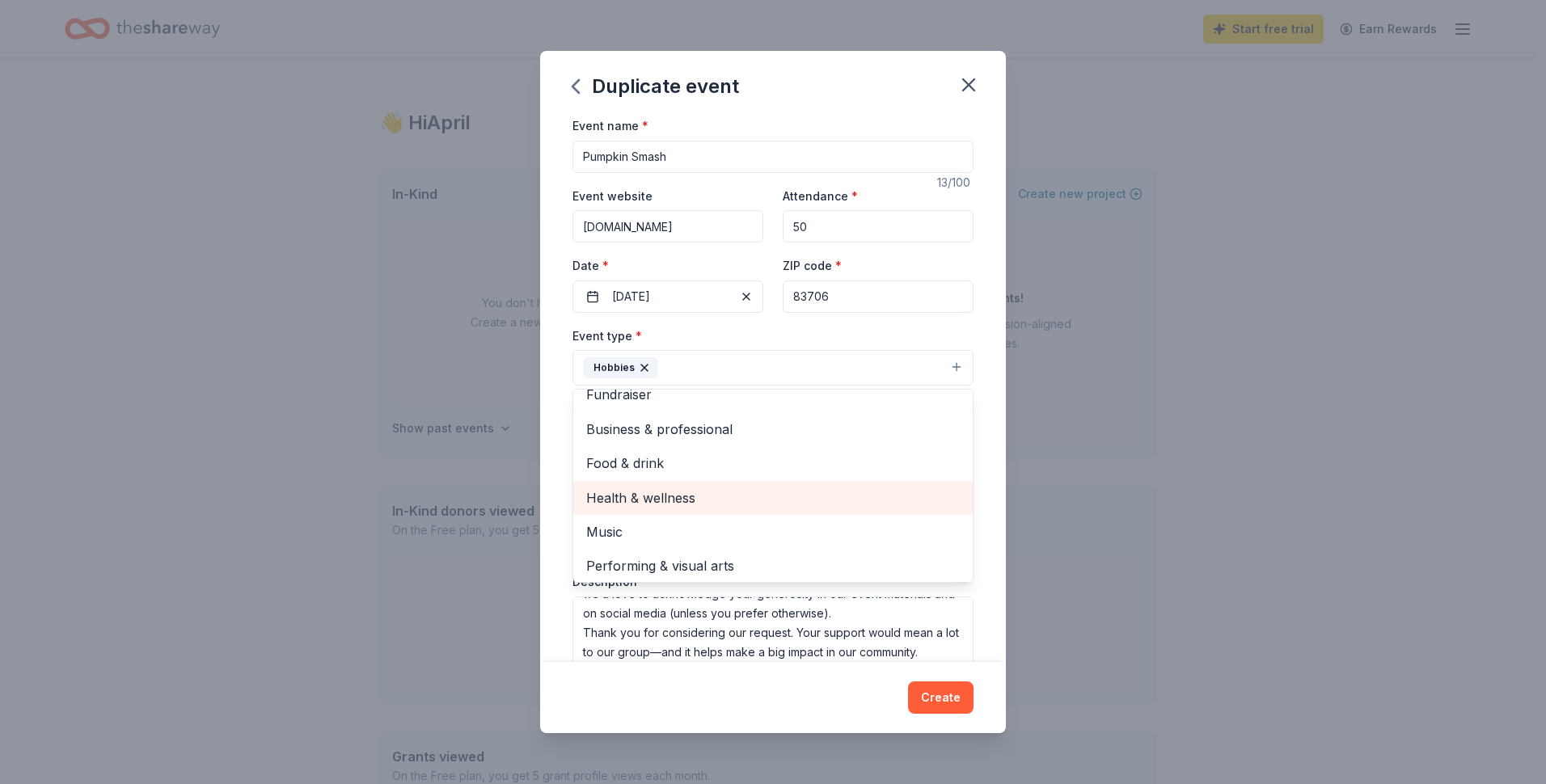
scroll to position [19, 0]
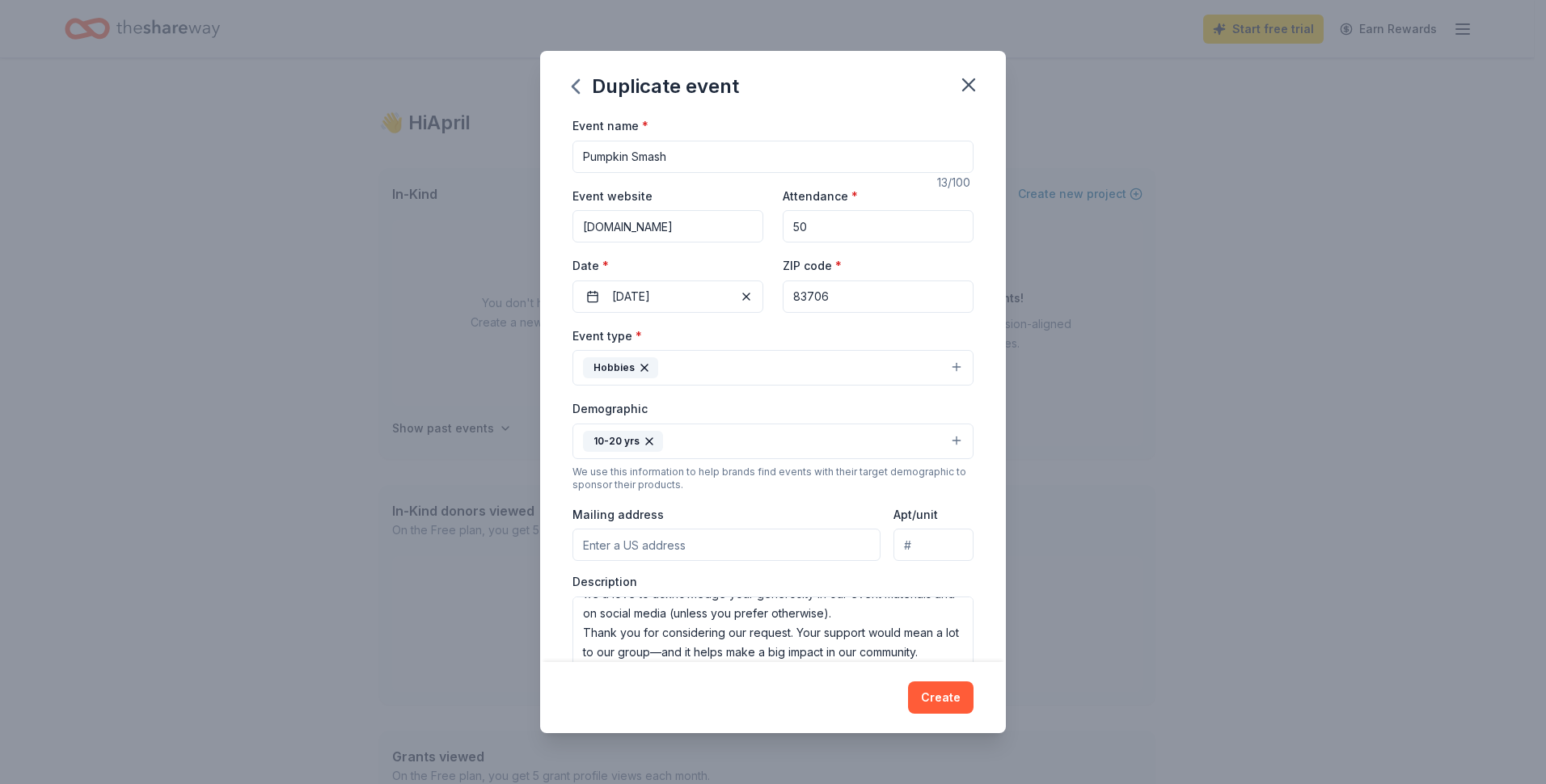
click at [693, 374] on button "Hobbies" at bounding box center [773, 367] width 401 height 36
click at [582, 153] on input "Pumpkin Smash" at bounding box center [773, 156] width 401 height 32
click at [706, 154] on input "Pumpkin Smash" at bounding box center [773, 156] width 401 height 32
click at [580, 151] on input "Pumpkin Smash" at bounding box center [773, 156] width 401 height 32
type input "Youth Group Pumpkin Smash"
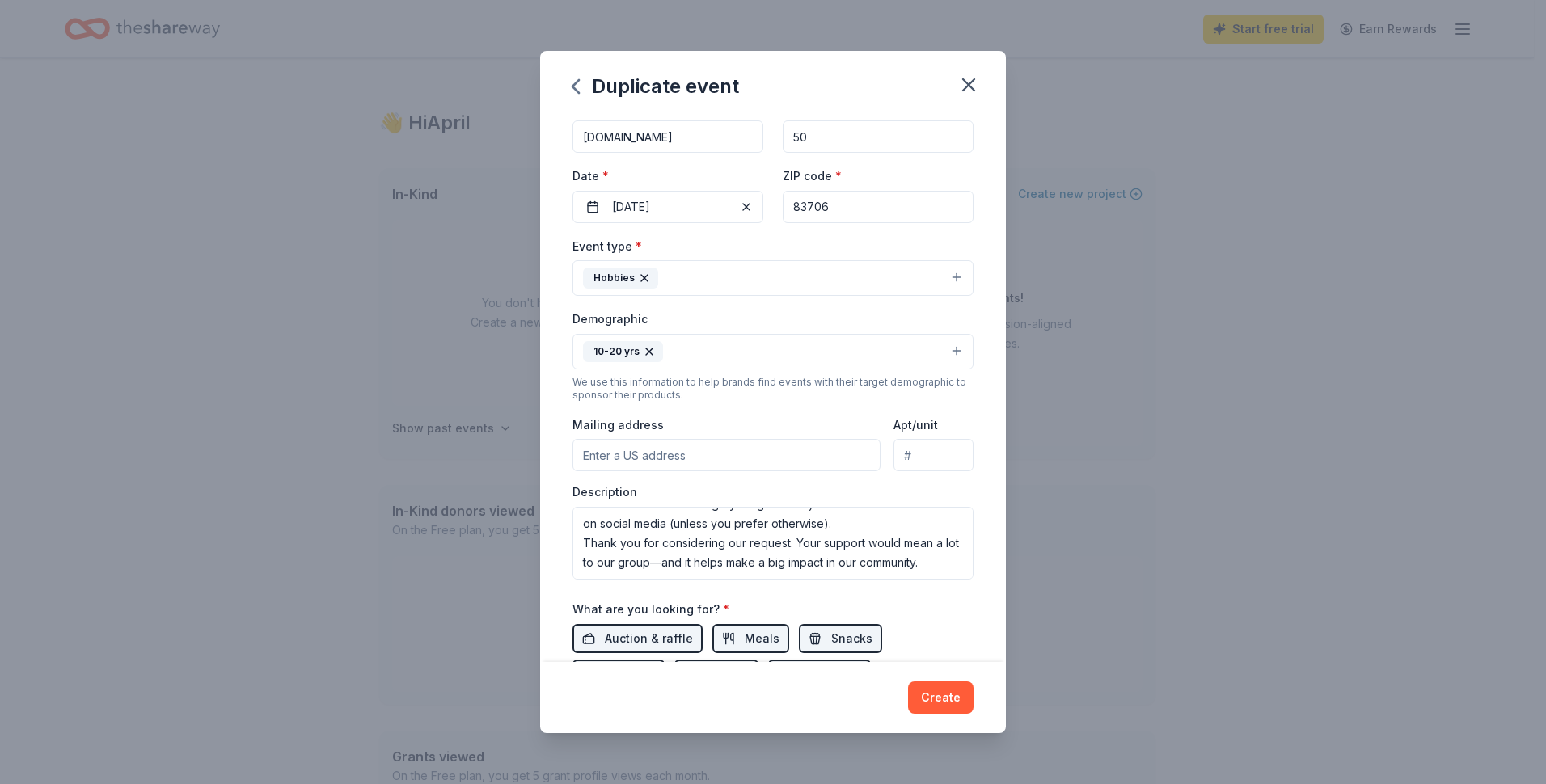
scroll to position [92, 0]
click at [617, 454] on input "Mailing address" at bounding box center [726, 452] width 308 height 32
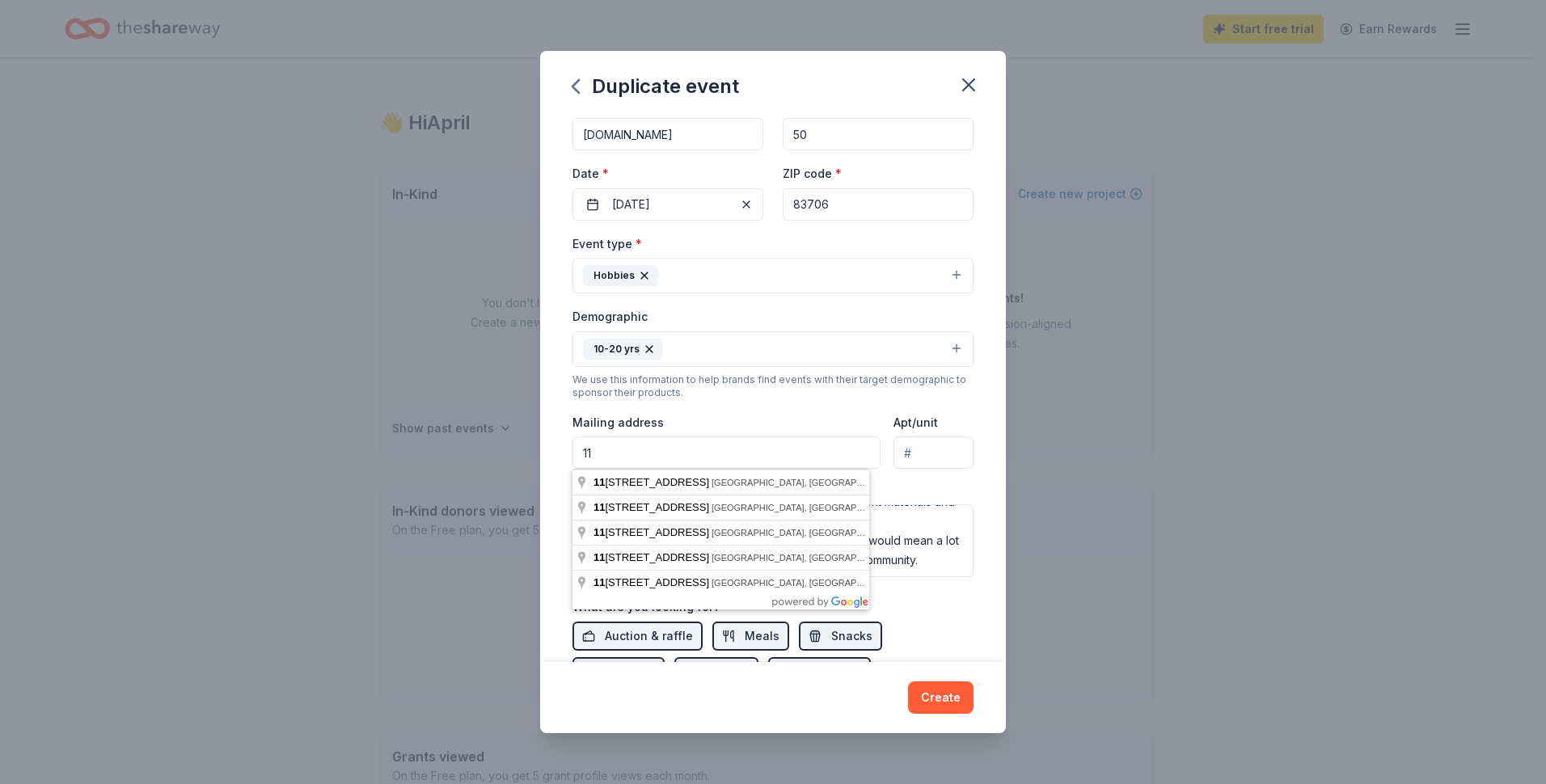
type input "1115 North Garden Street"
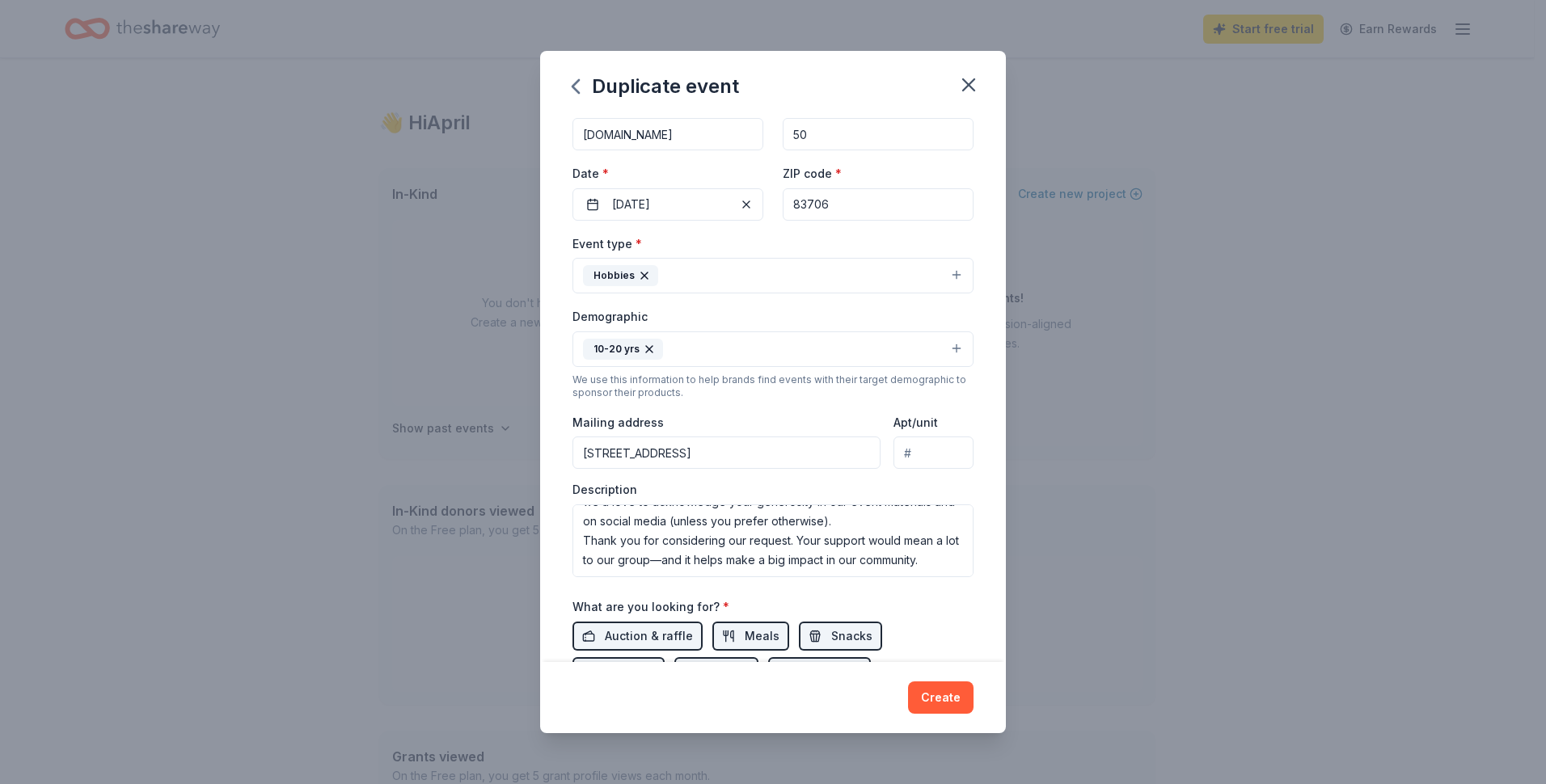
click at [1147, 424] on div "Duplicate event Event name * Youth Group Pumpkin Smash 25 /100 Event website ww…" at bounding box center [773, 392] width 1546 height 784
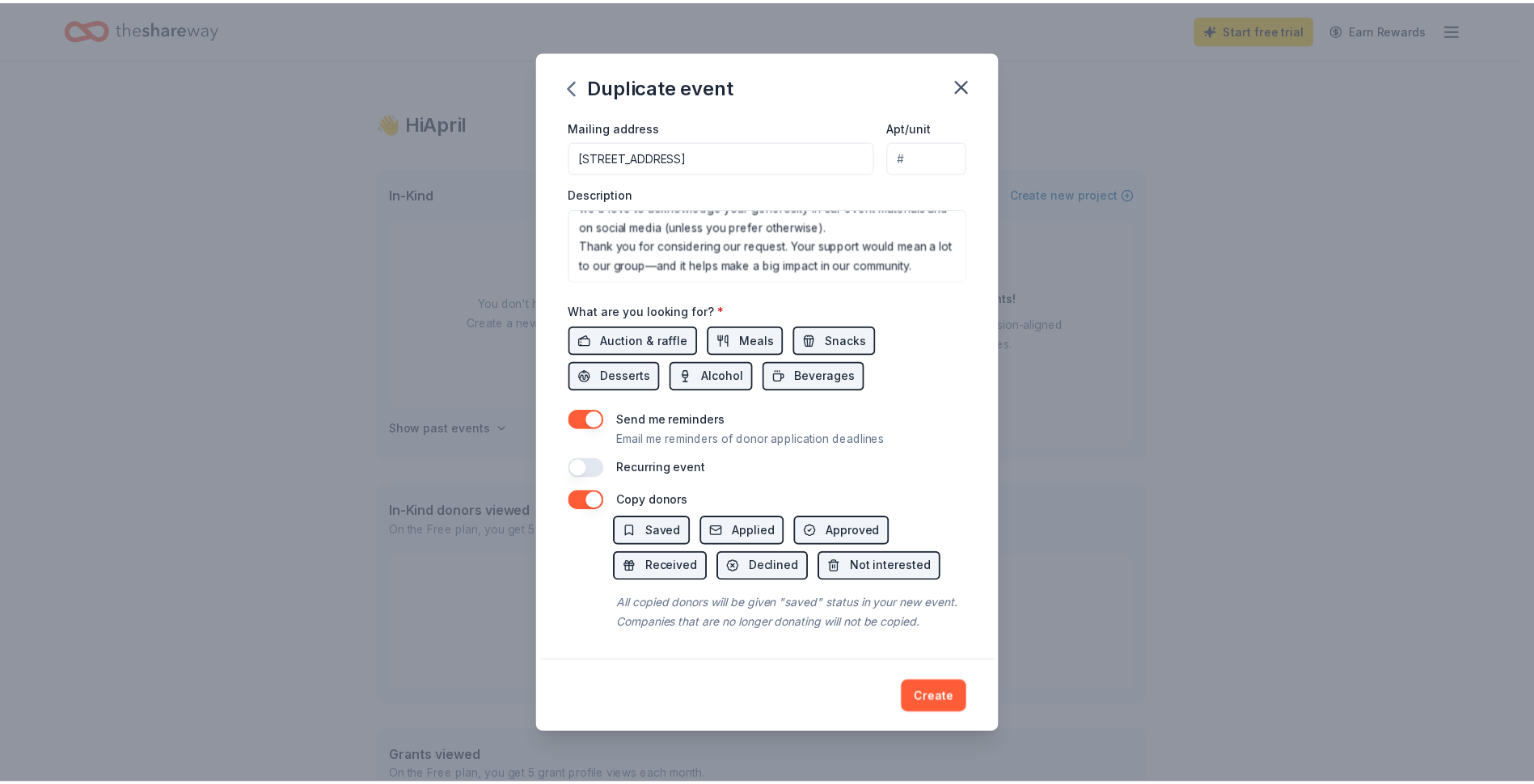
scroll to position [408, 0]
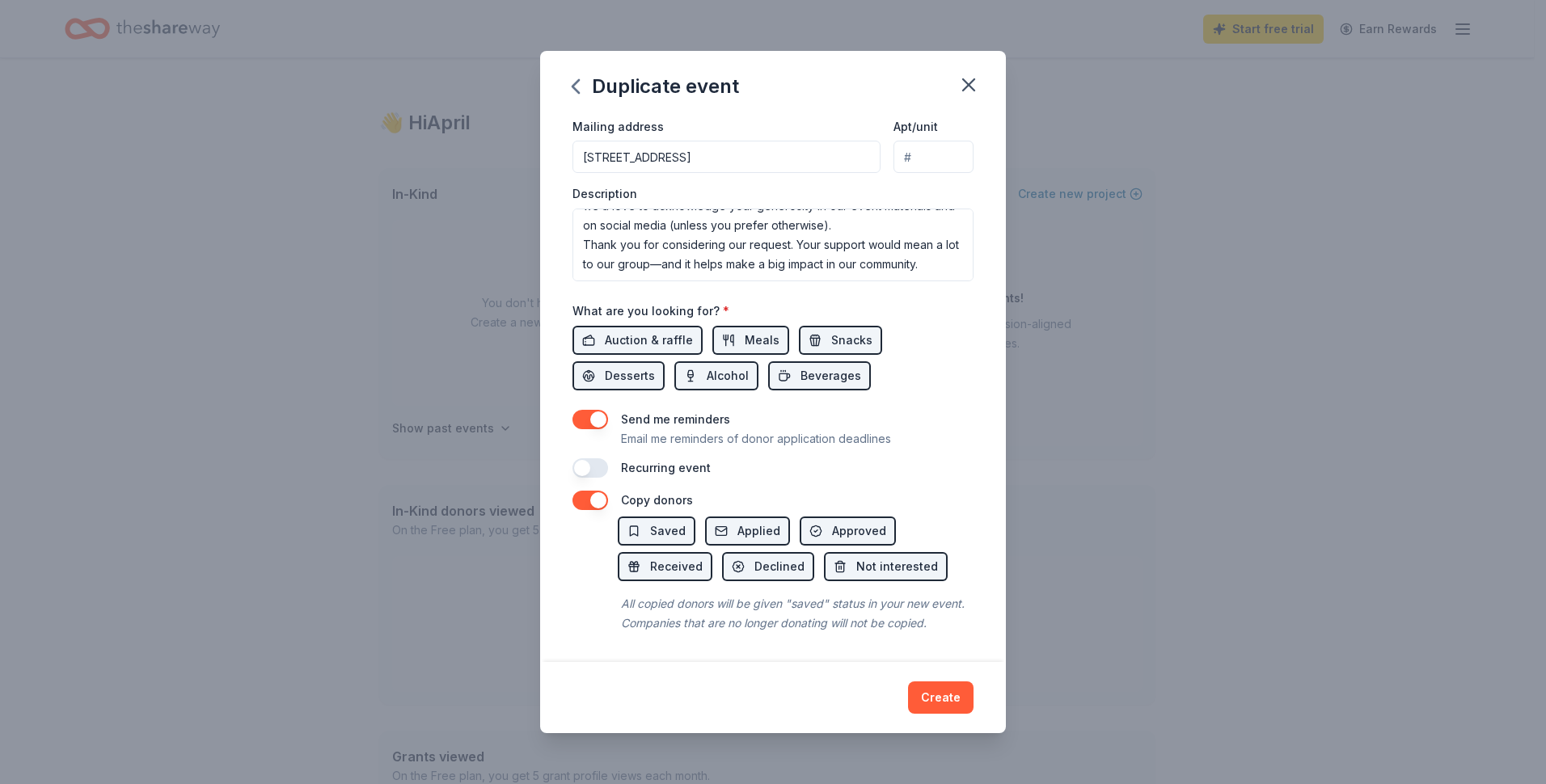
click at [941, 700] on button "Create" at bounding box center [941, 697] width 65 height 32
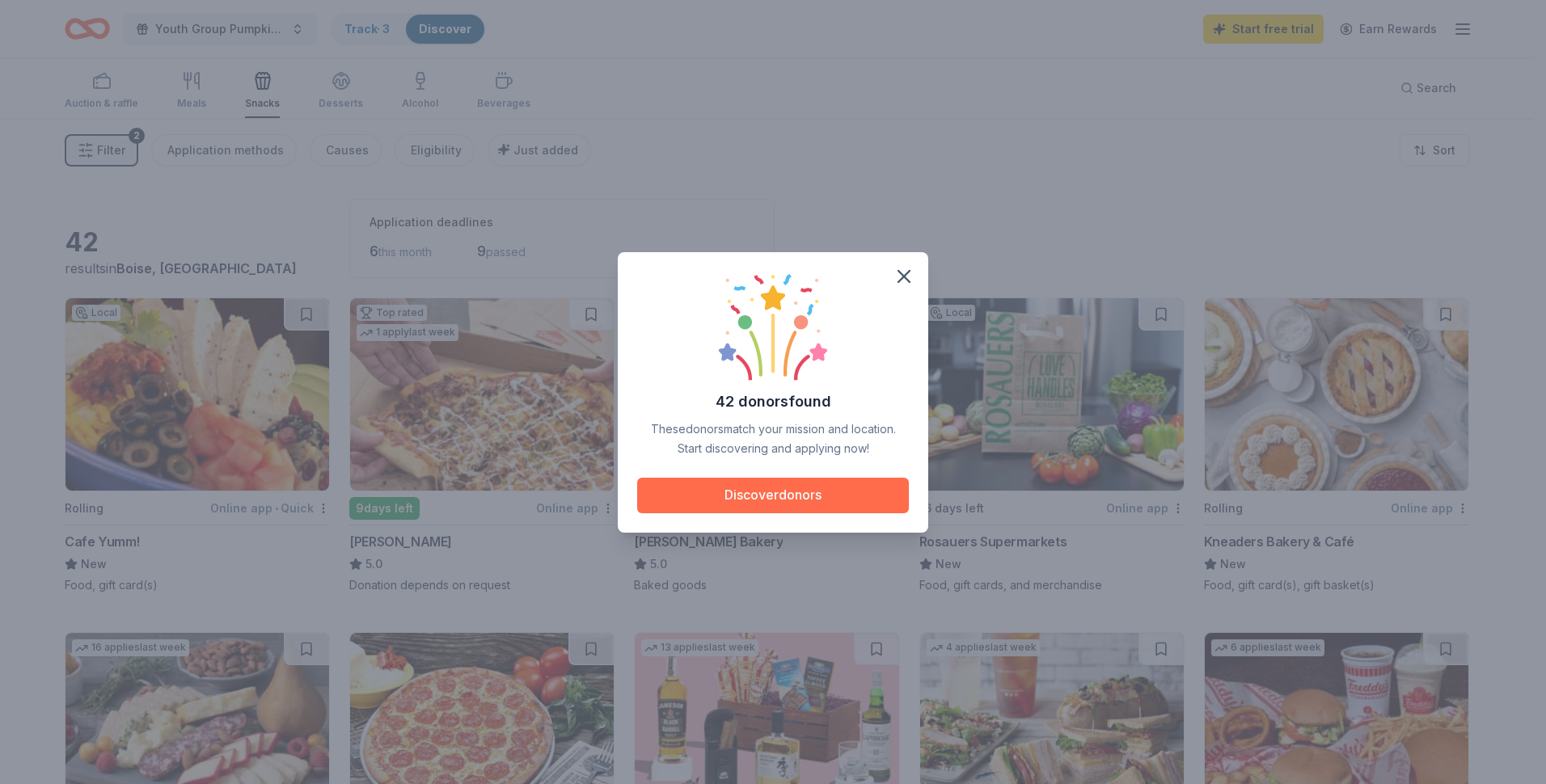
click at [753, 500] on button "Discover donors" at bounding box center [773, 495] width 271 height 36
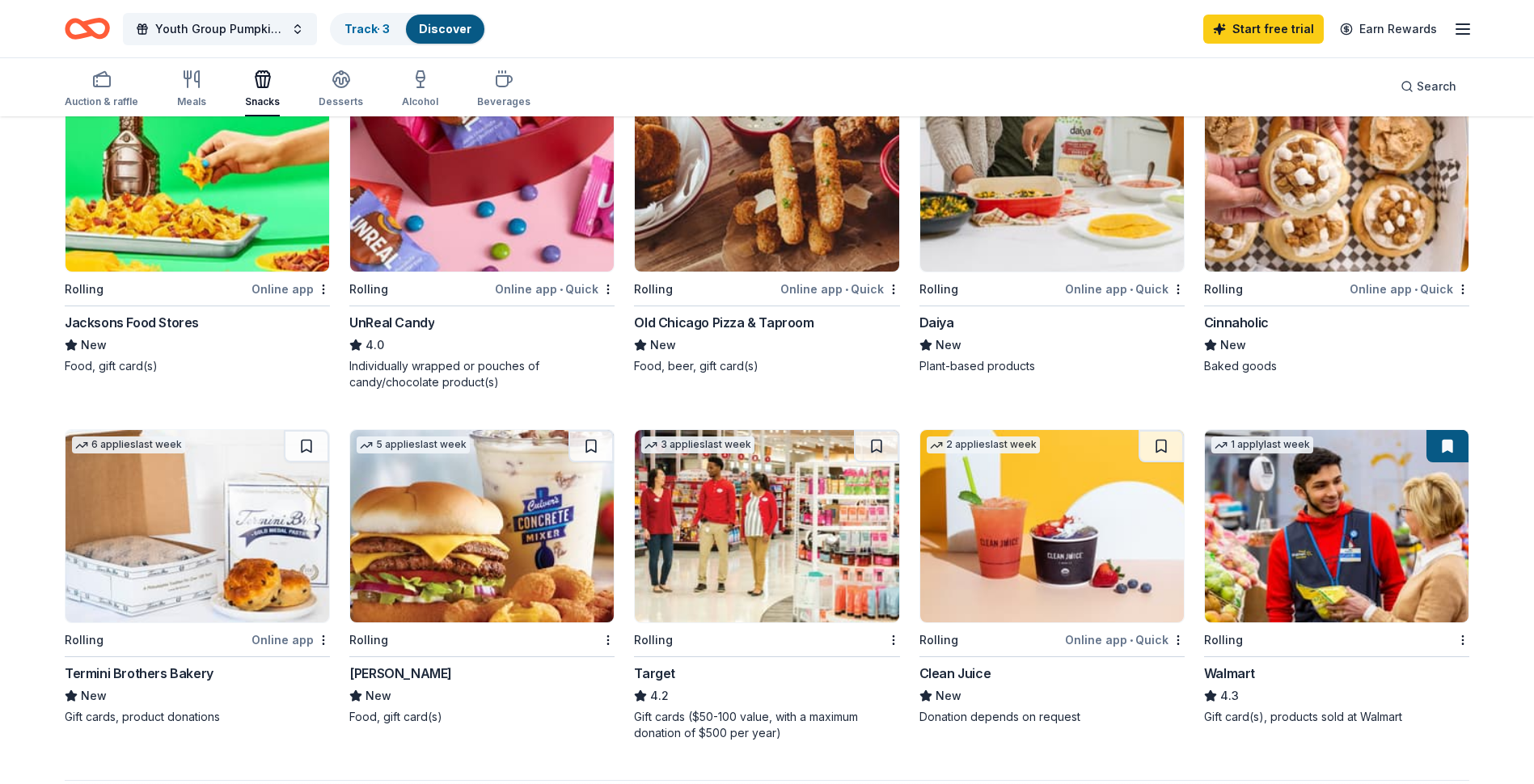
scroll to position [889, 0]
click at [1287, 576] on img at bounding box center [1336, 525] width 264 height 193
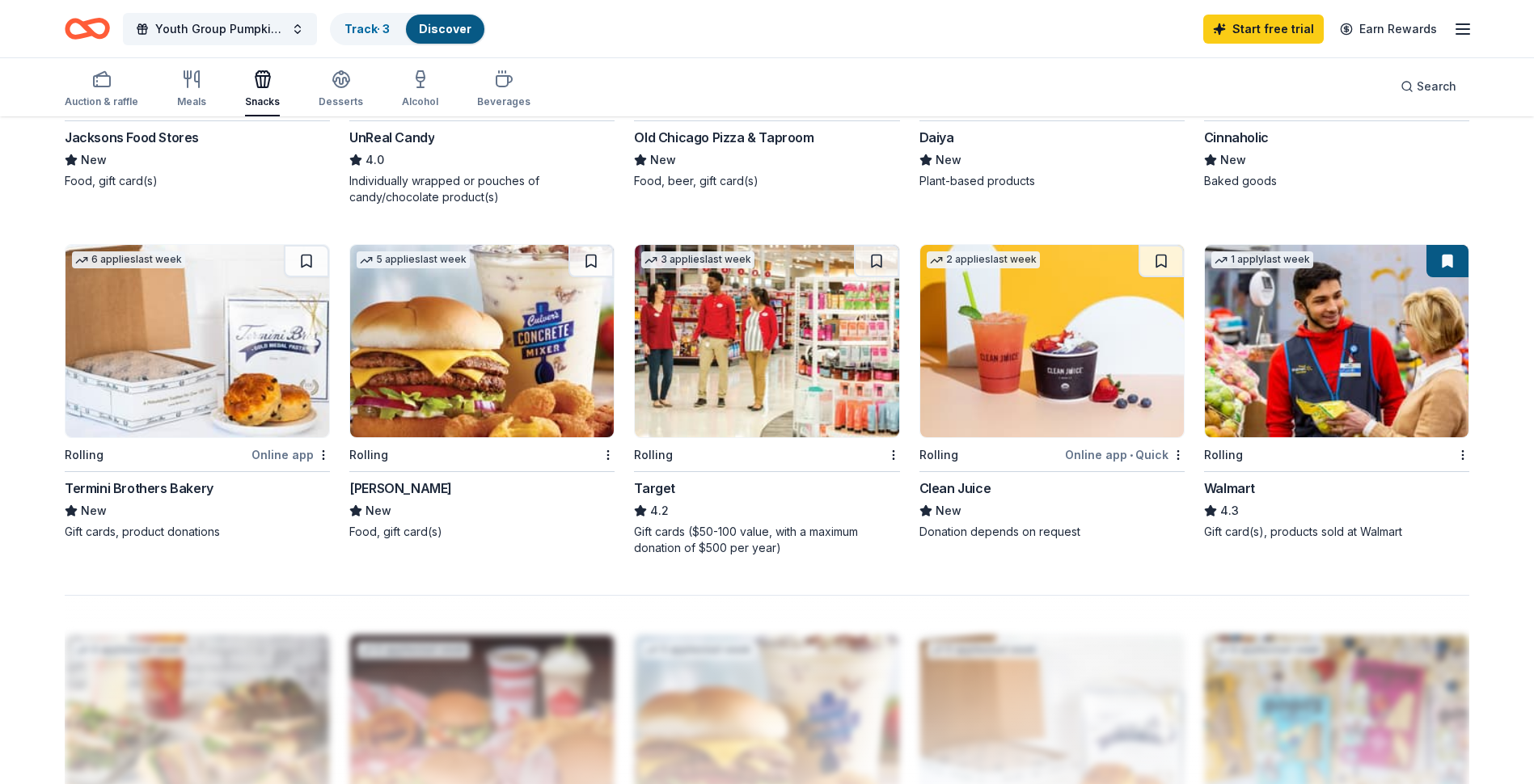
scroll to position [1048, 0]
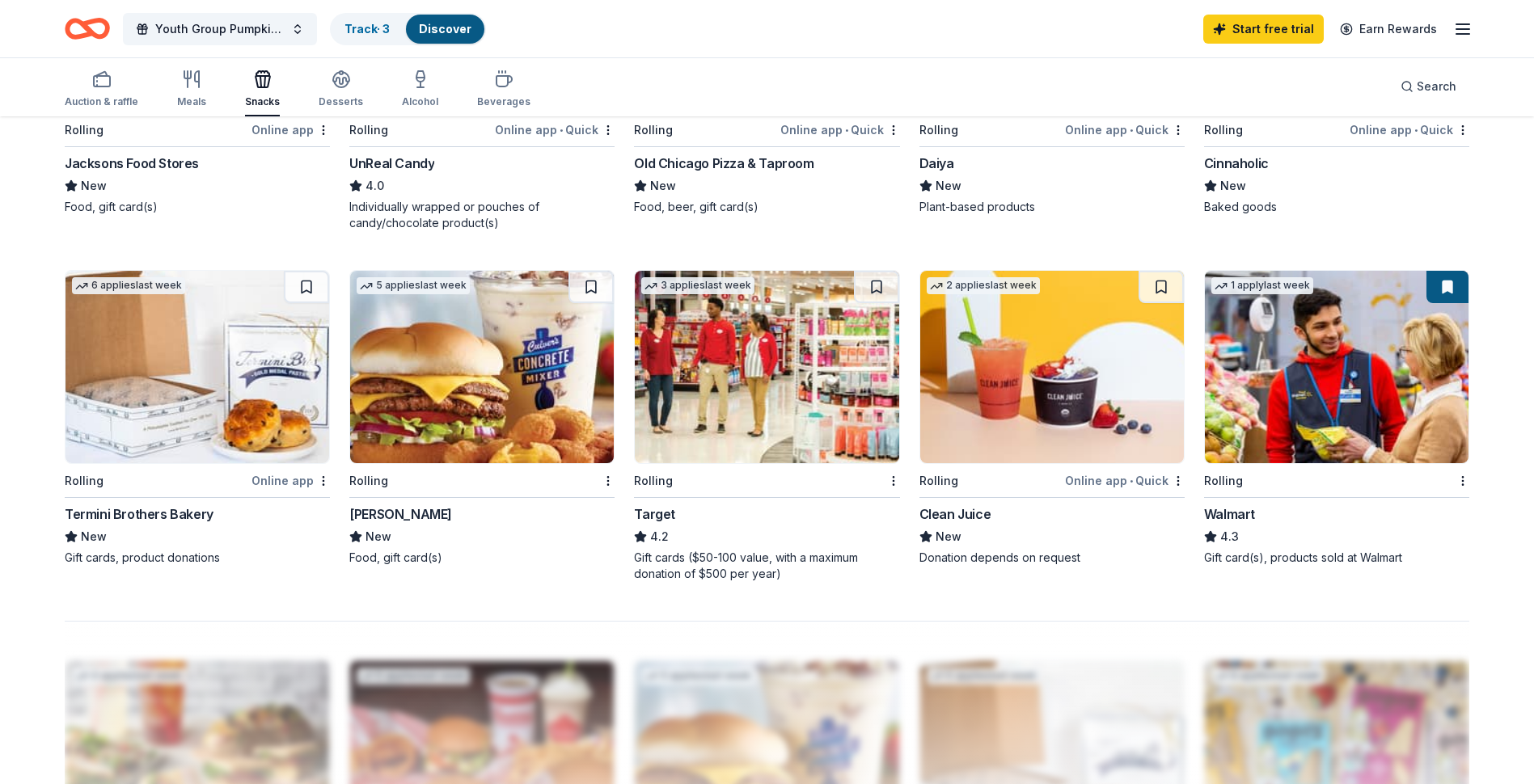
click at [750, 441] on img at bounding box center [766, 366] width 264 height 193
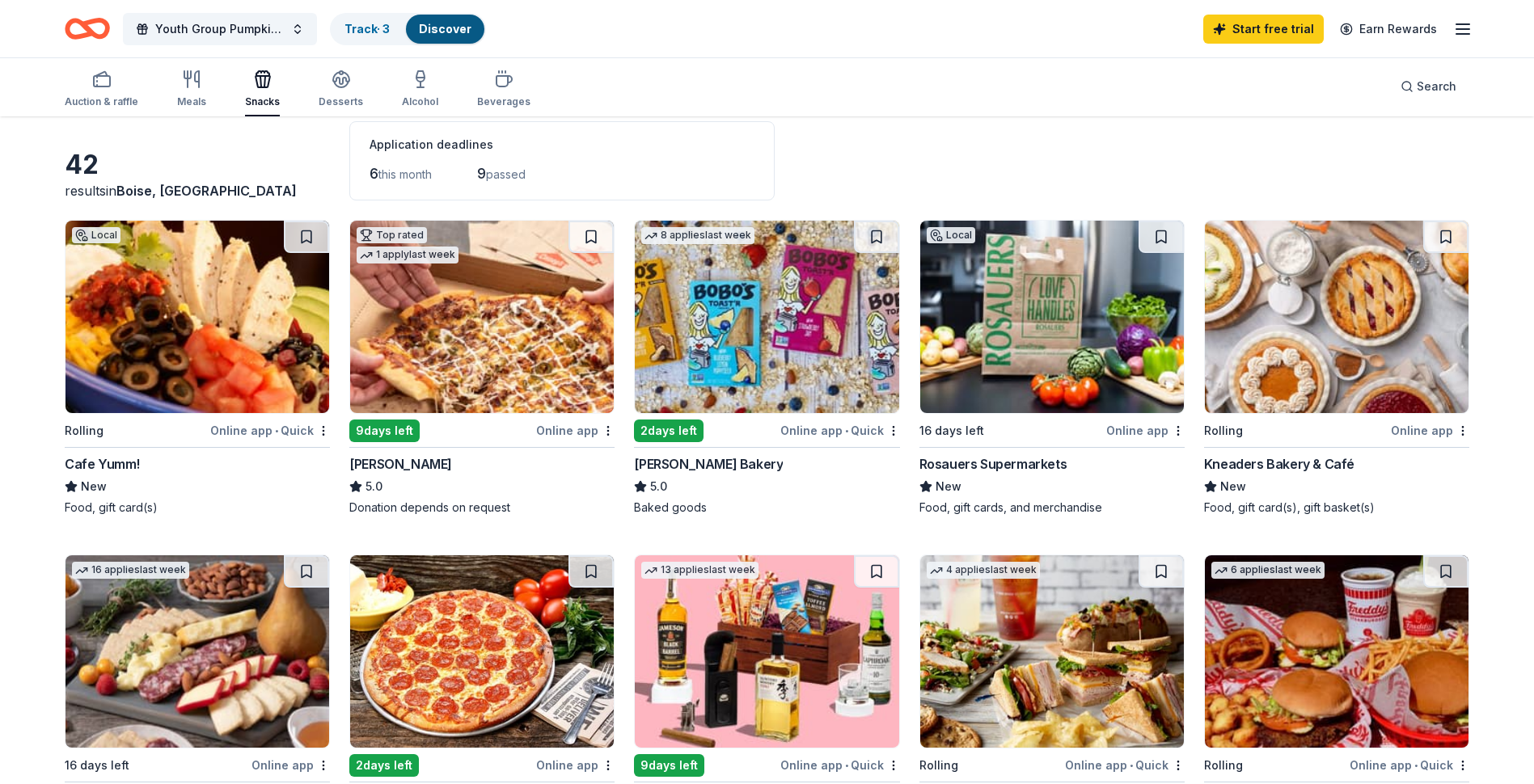
scroll to position [0, 0]
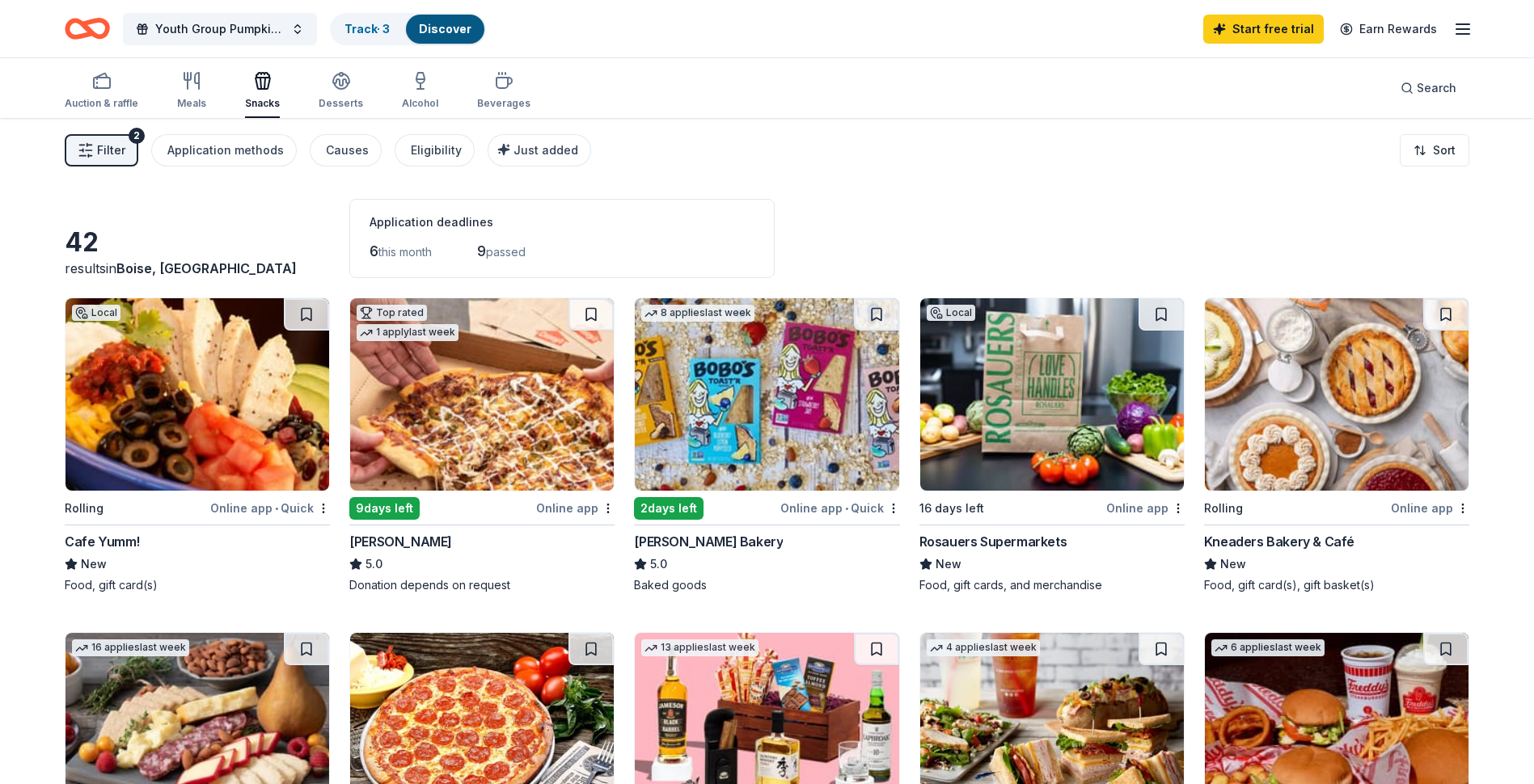
click at [1455, 29] on icon "button" at bounding box center [1462, 28] width 19 height 19
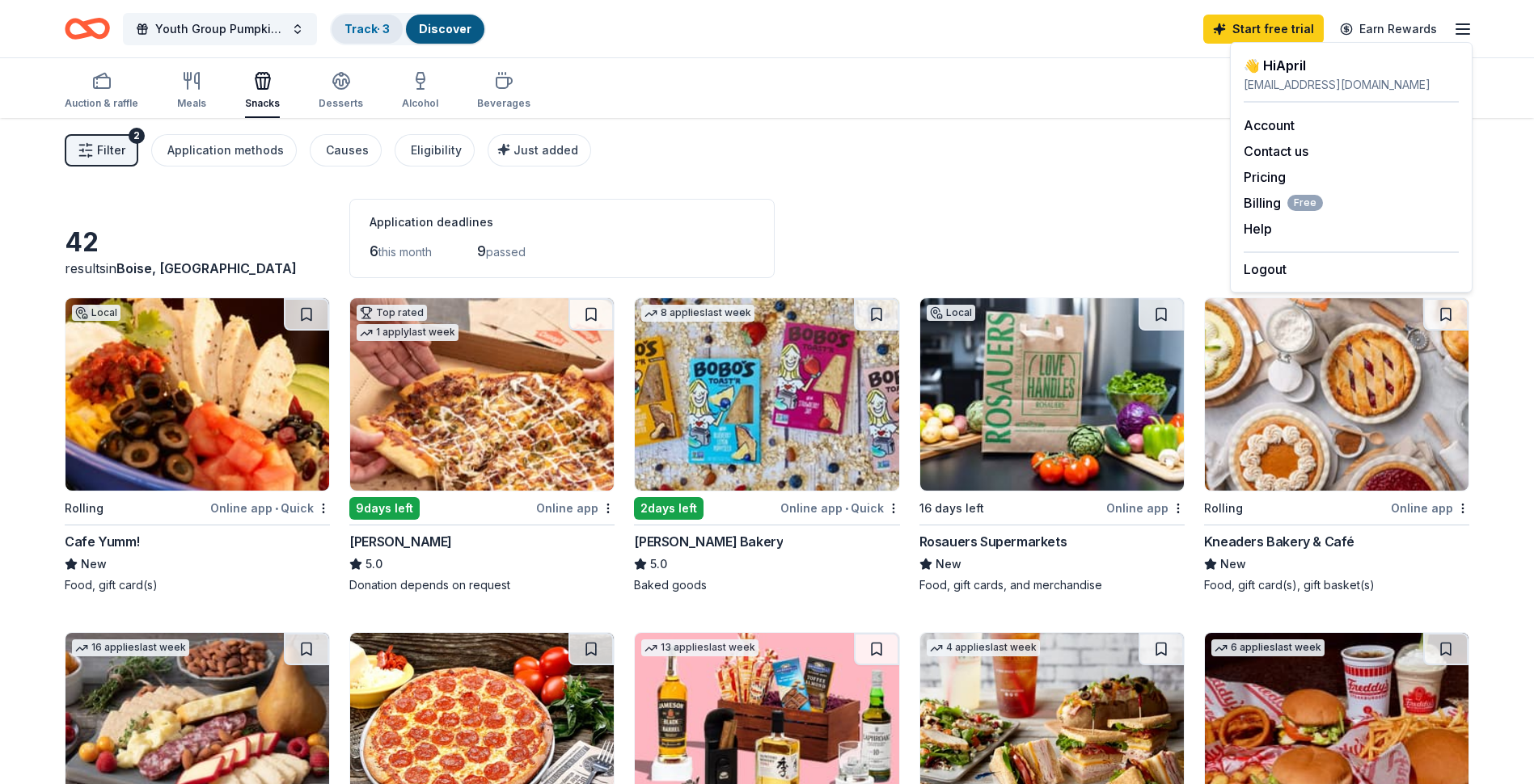
drag, startPoint x: 367, startPoint y: 31, endPoint x: 376, endPoint y: 31, distance: 9.0
click at [369, 31] on link "Track · 3" at bounding box center [367, 28] width 46 height 14
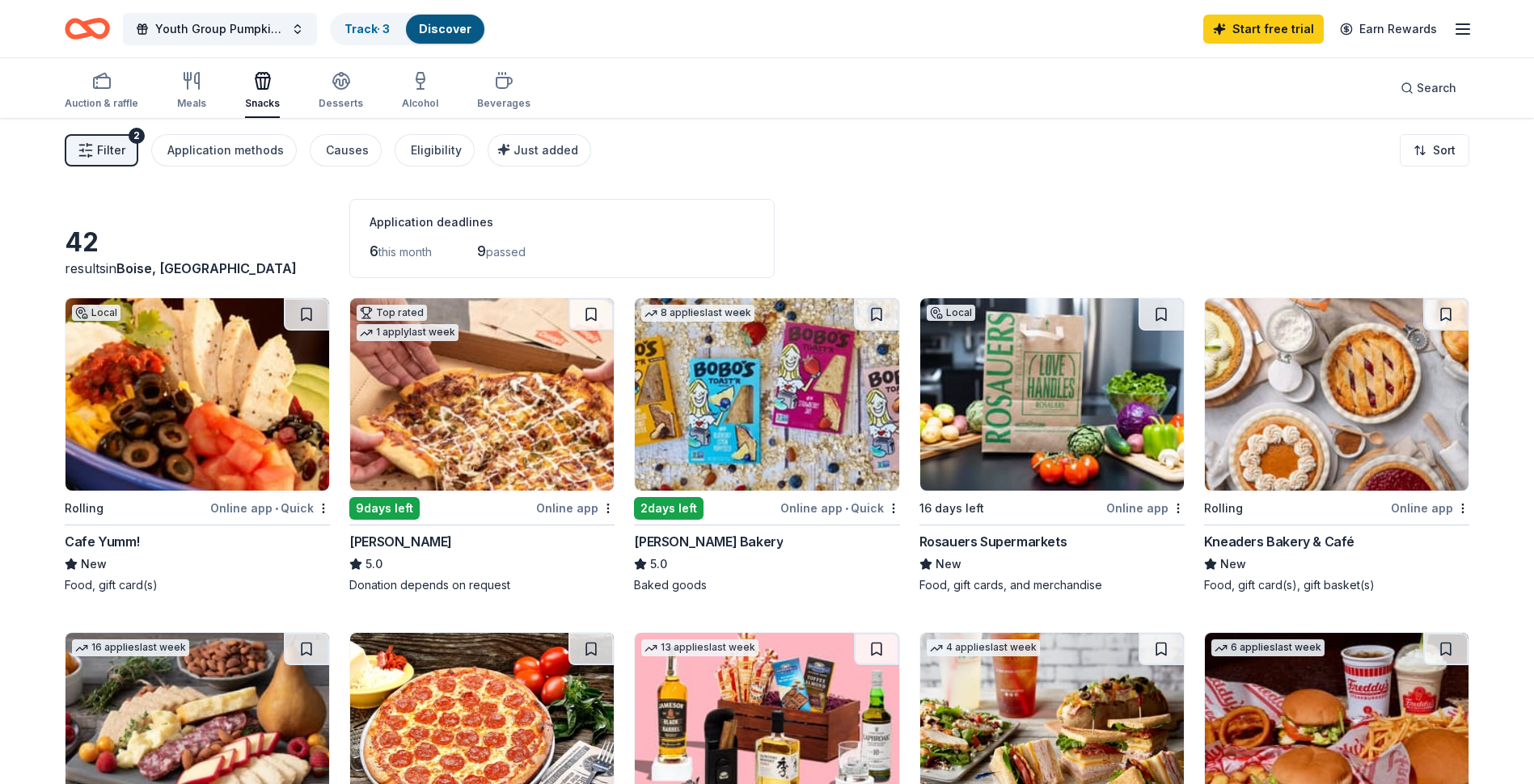
drag, startPoint x: 431, startPoint y: 36, endPoint x: 606, endPoint y: 105, distance: 188.1
click at [432, 35] on div "Discover" at bounding box center [445, 29] width 79 height 29
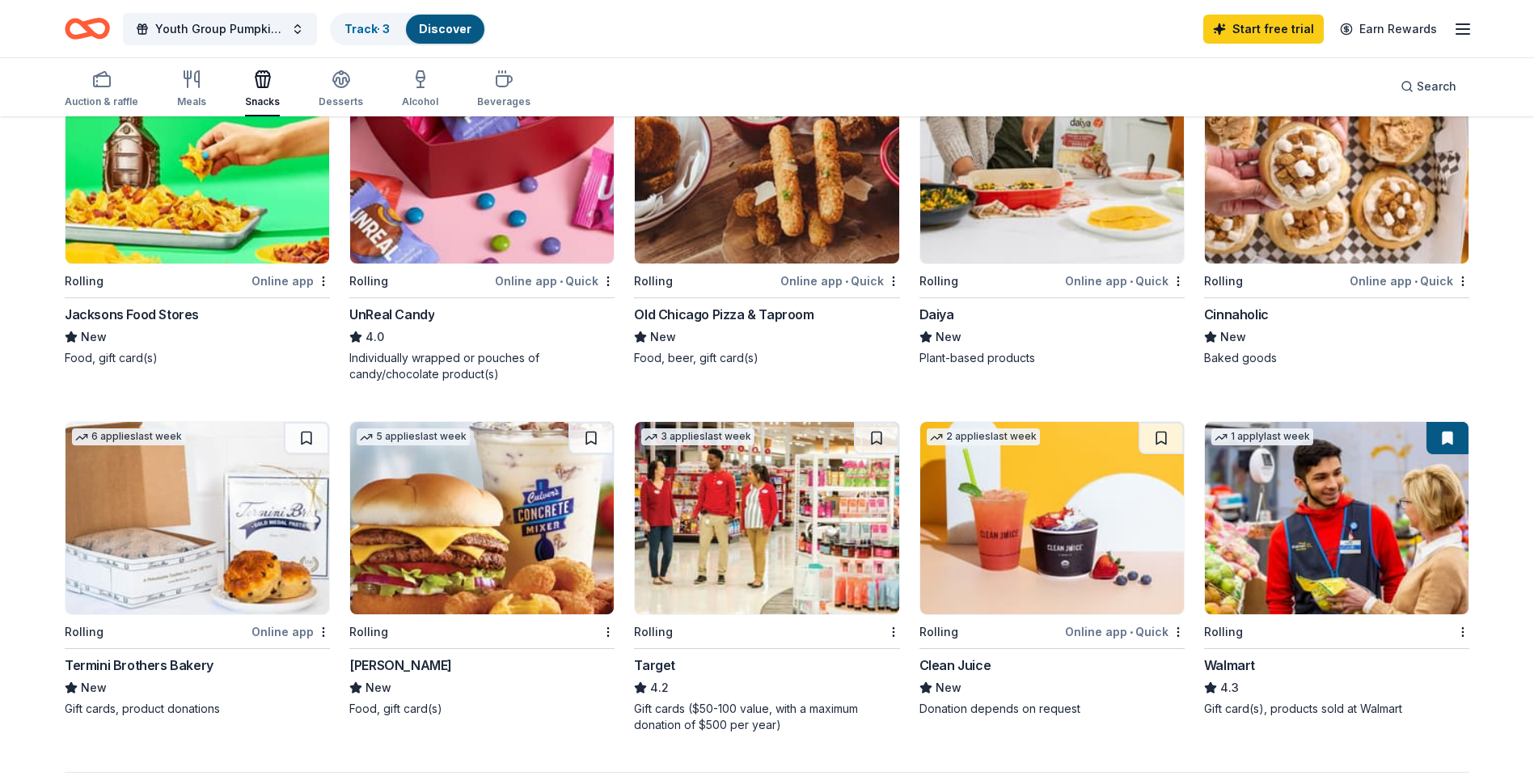
scroll to position [889, 0]
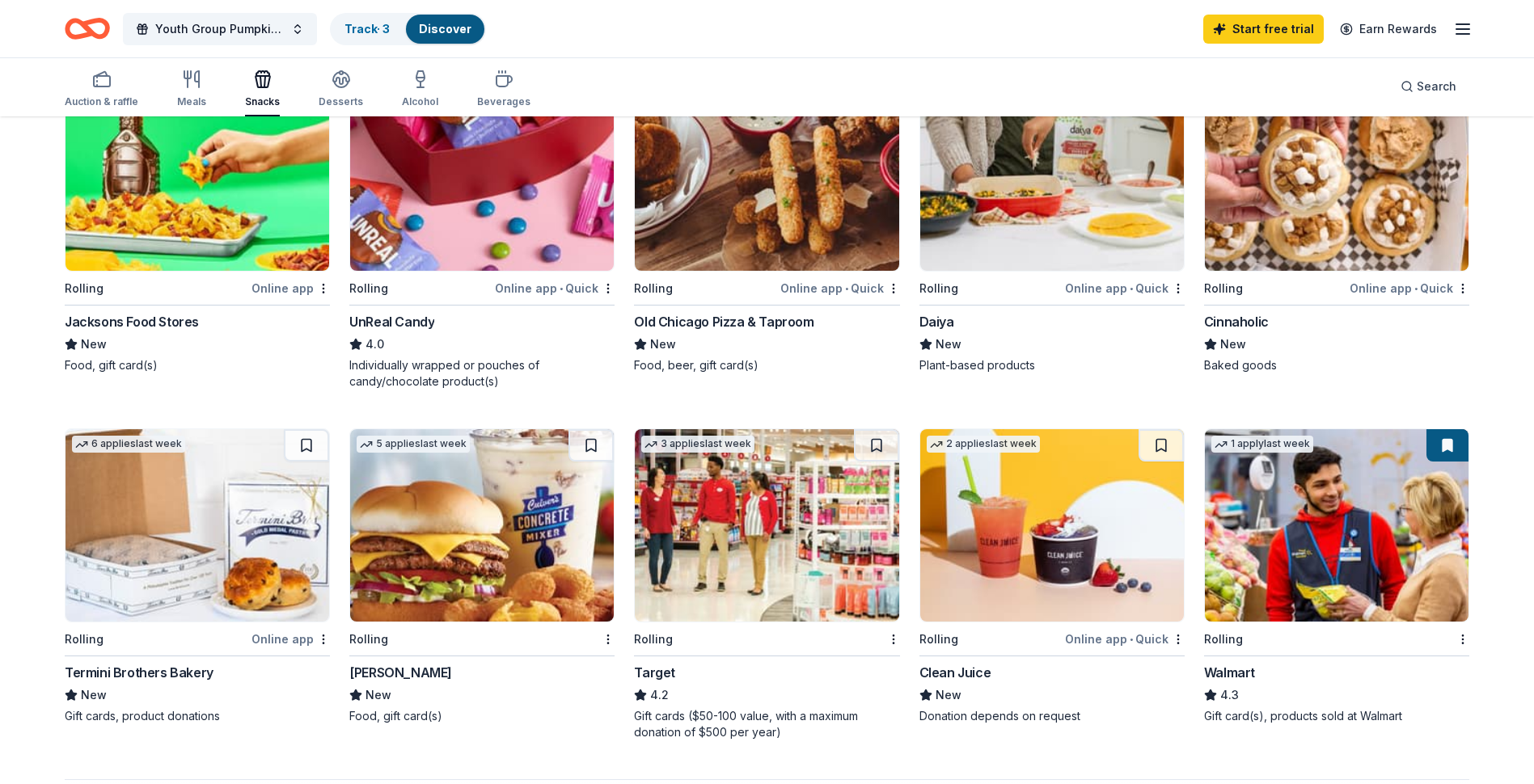
click at [1402, 538] on img at bounding box center [1336, 525] width 264 height 193
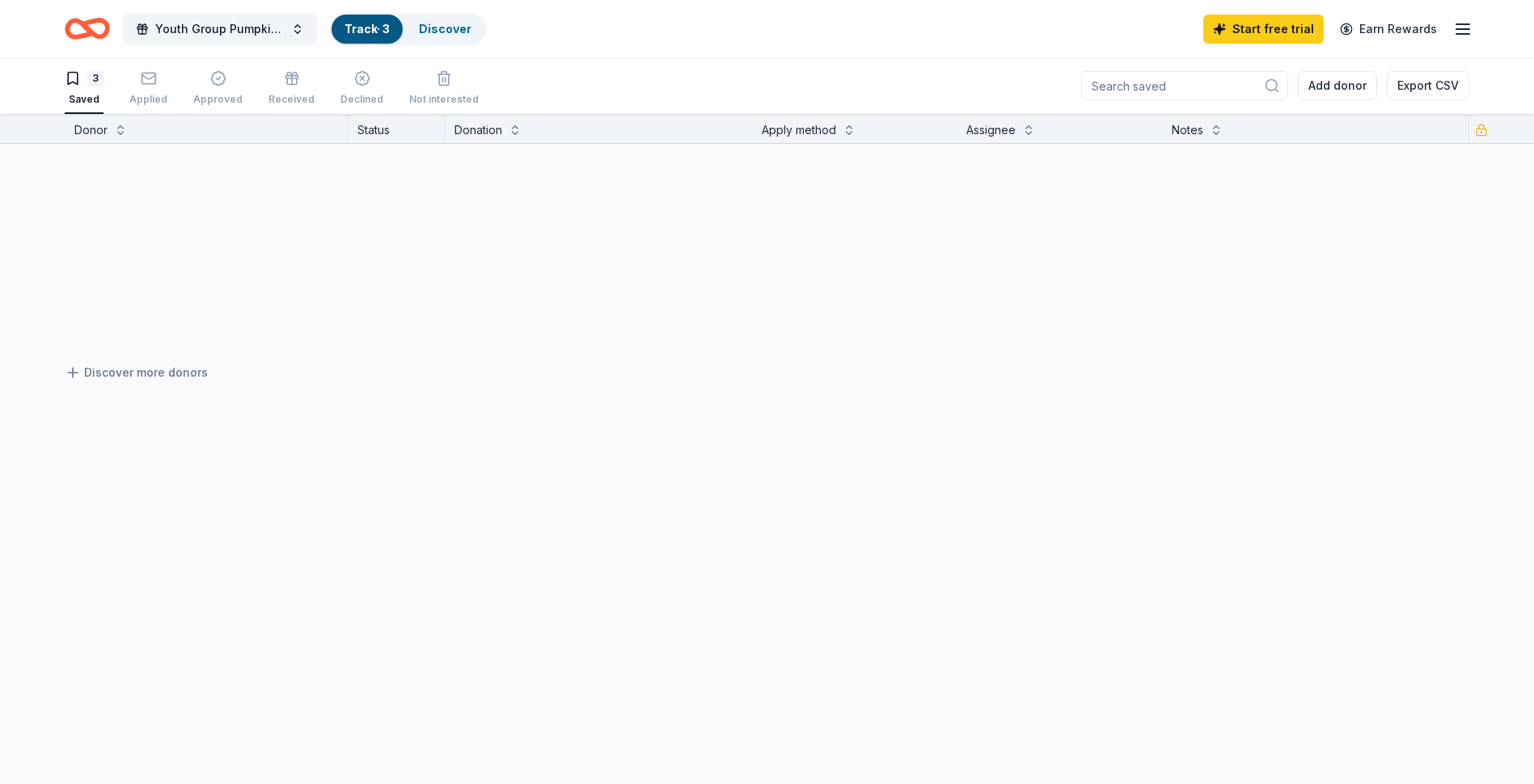
scroll to position [1, 0]
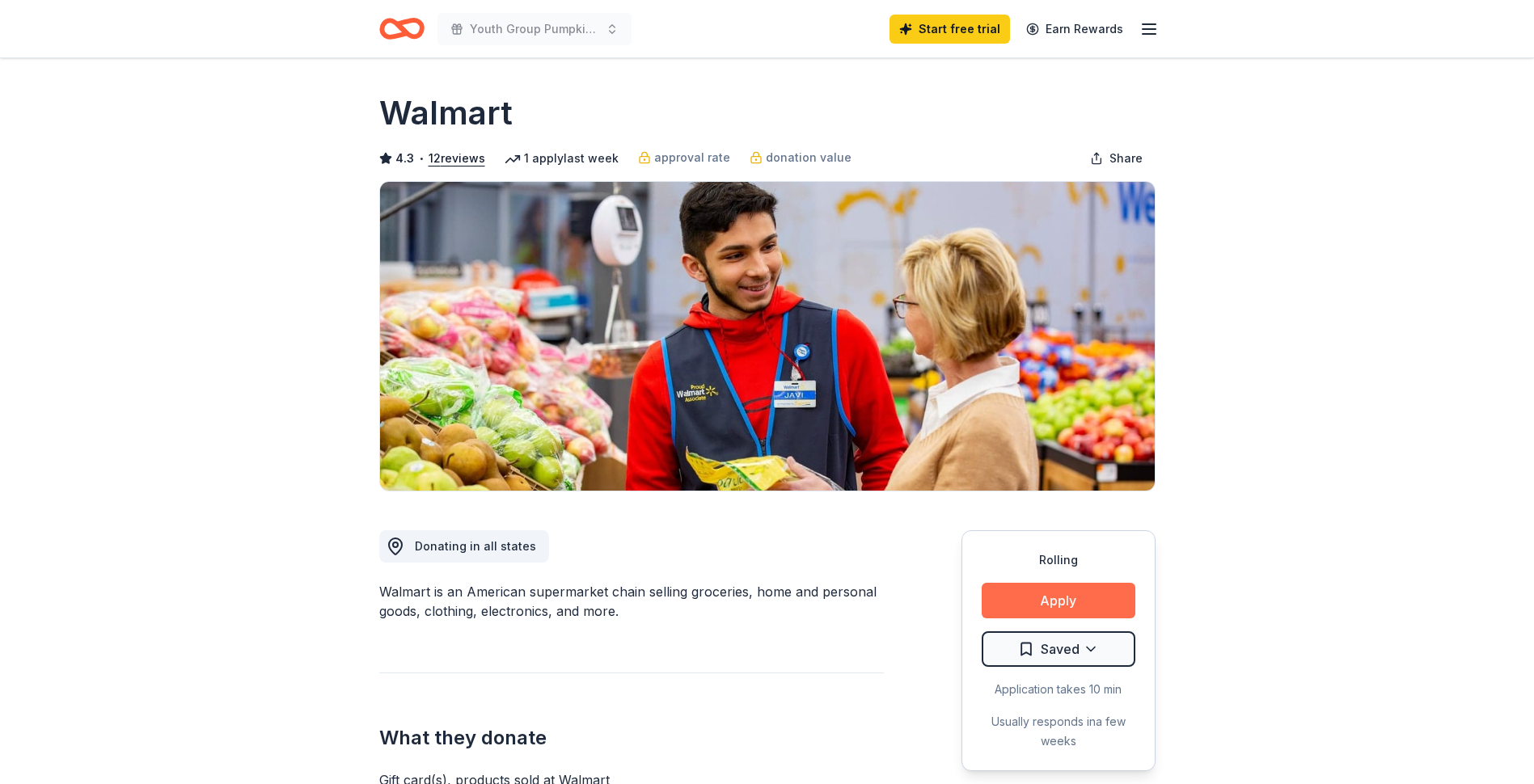
click at [1041, 601] on button "Apply" at bounding box center [1059, 600] width 154 height 36
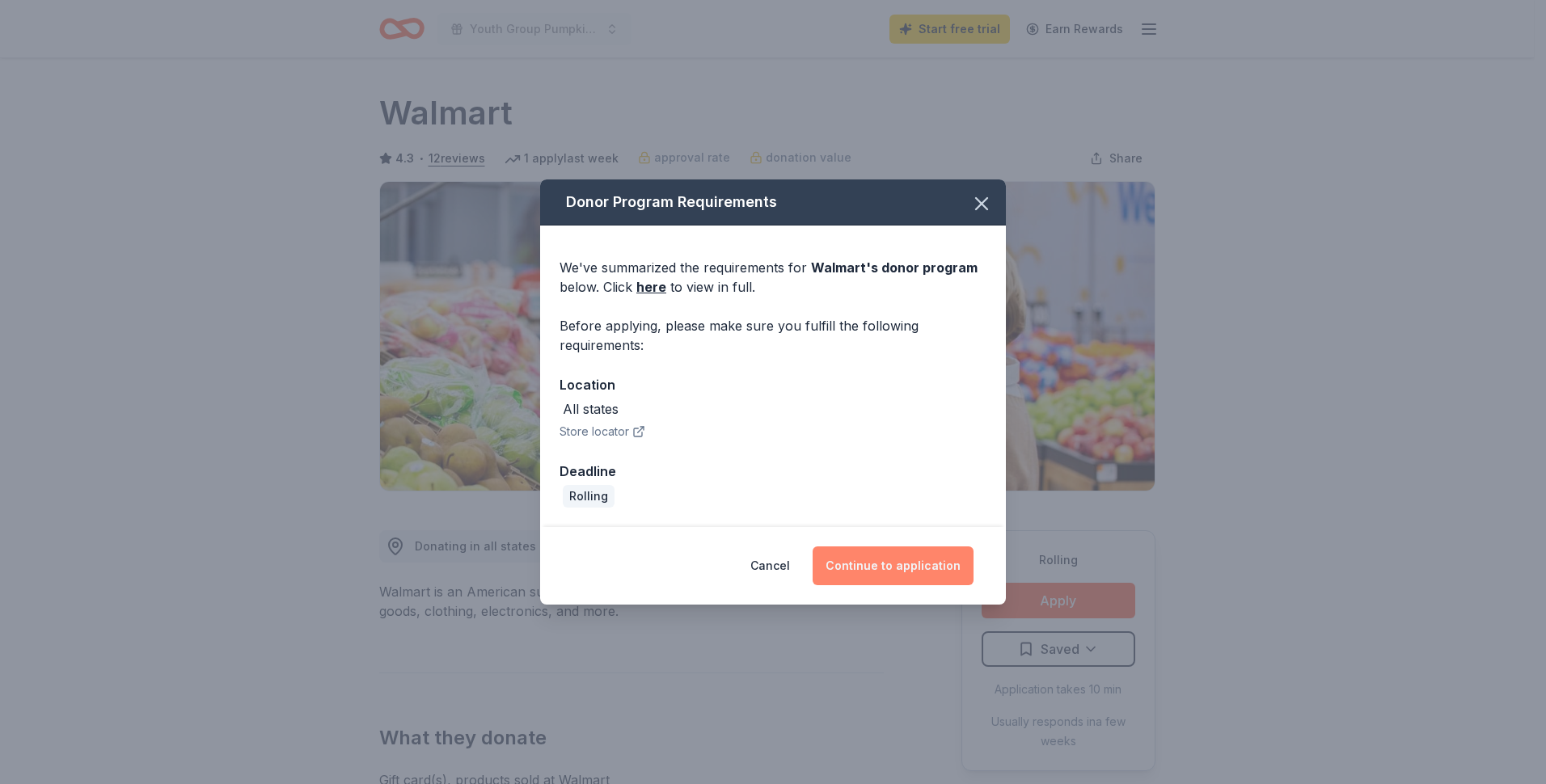
click at [912, 569] on button "Continue to application" at bounding box center [893, 566] width 161 height 39
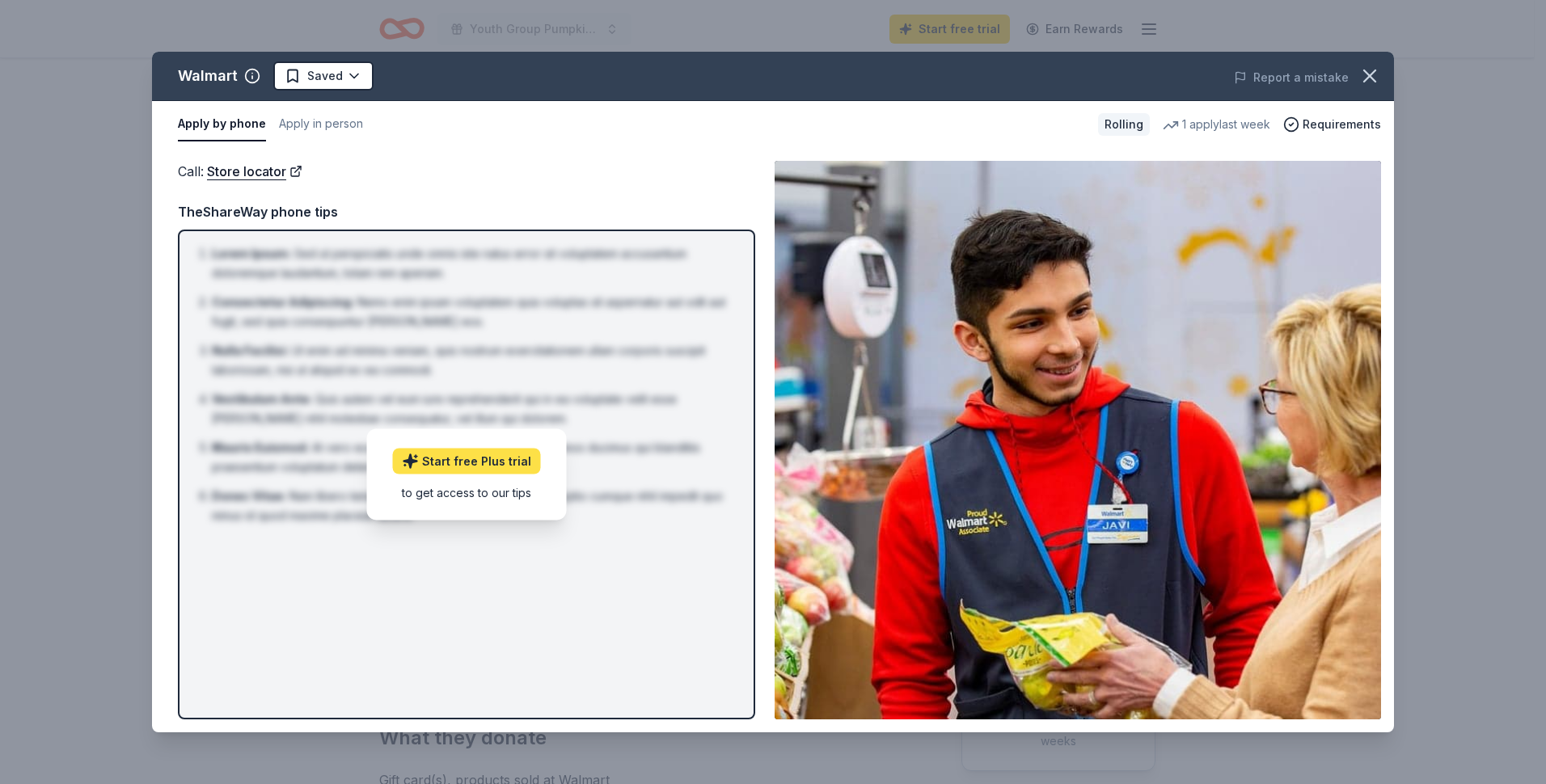
click at [462, 460] on link "Start free Plus trial" at bounding box center [467, 461] width 148 height 26
drag, startPoint x: 402, startPoint y: 635, endPoint x: 453, endPoint y: 573, distance: 80.3
click at [404, 635] on div "Lorem Ipsum : Sed ut perspiciatis unde omnis iste natus error sit voluptatem ac…" at bounding box center [467, 475] width 577 height 490
drag, startPoint x: 318, startPoint y: 217, endPoint x: 299, endPoint y: 237, distance: 27.6
click at [316, 218] on div "TheShareWay phone tips" at bounding box center [467, 211] width 577 height 21
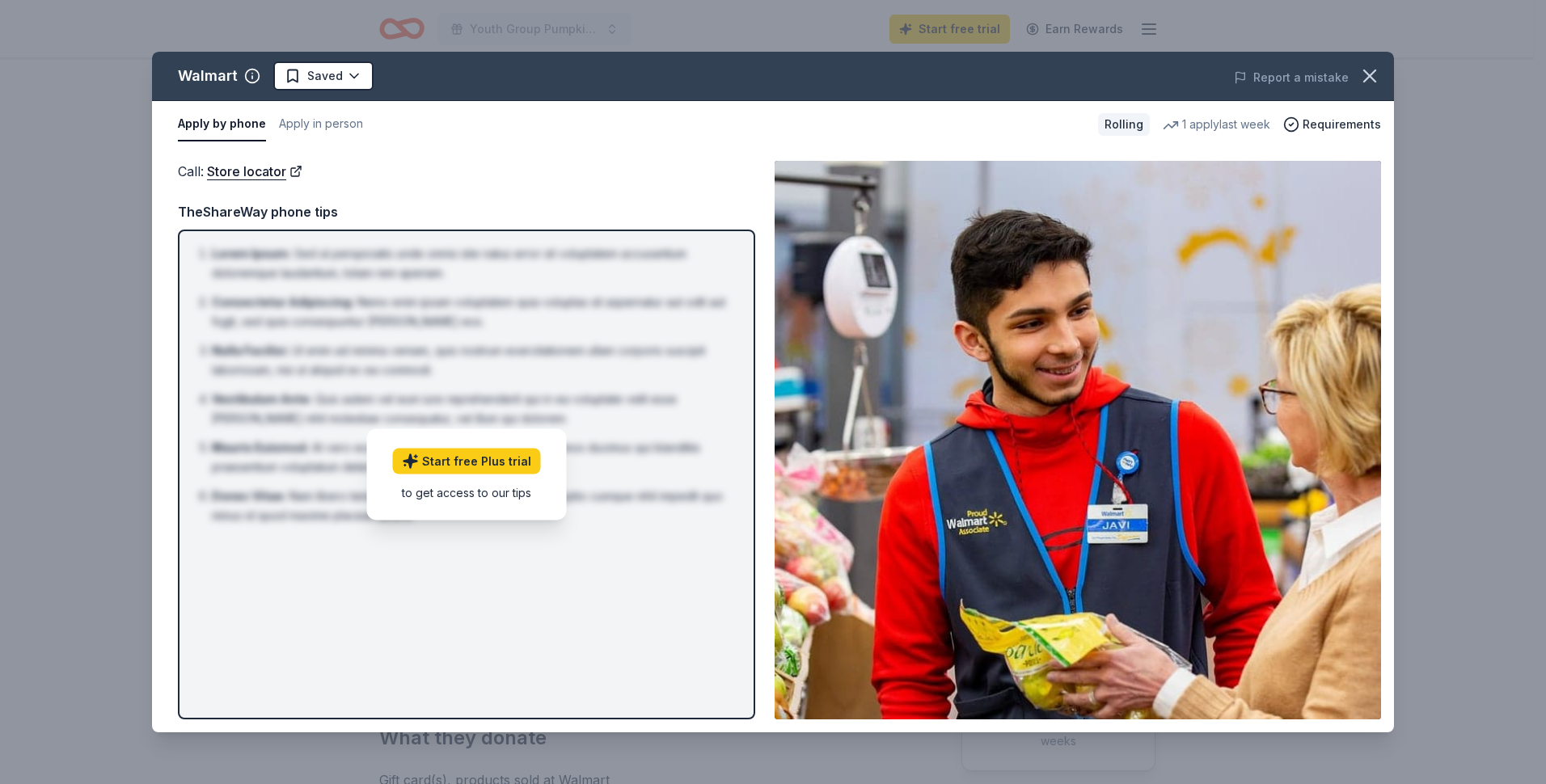
click at [237, 119] on button "Apply by phone" at bounding box center [222, 124] width 89 height 34
click at [278, 175] on link "Store locator" at bounding box center [254, 171] width 95 height 21
click at [376, 571] on div "Lorem Ipsum : Sed ut perspiciatis unde omnis iste natus error sit voluptatem ac…" at bounding box center [467, 475] width 577 height 490
click at [322, 79] on html "Youth Group Pumpkin Smash Start free trial Earn Rewards Rolling Share Walmart 4…" at bounding box center [773, 392] width 1546 height 784
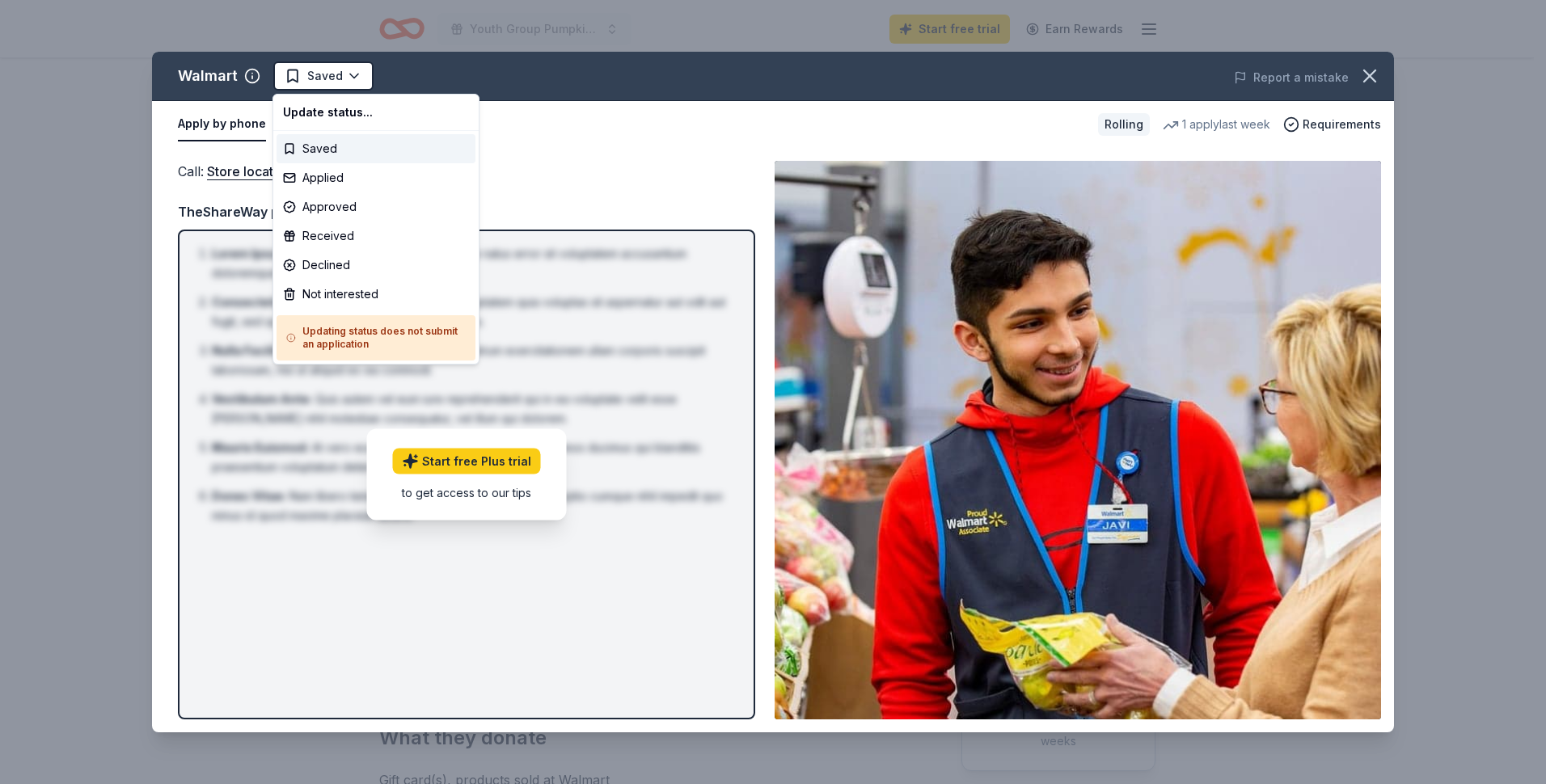
click at [390, 345] on h5 "Updating status does not submit an application" at bounding box center [376, 337] width 179 height 26
click at [682, 123] on html "Youth Group Pumpkin Smash Start free trial Earn Rewards Rolling Share Walmart 4…" at bounding box center [773, 392] width 1546 height 784
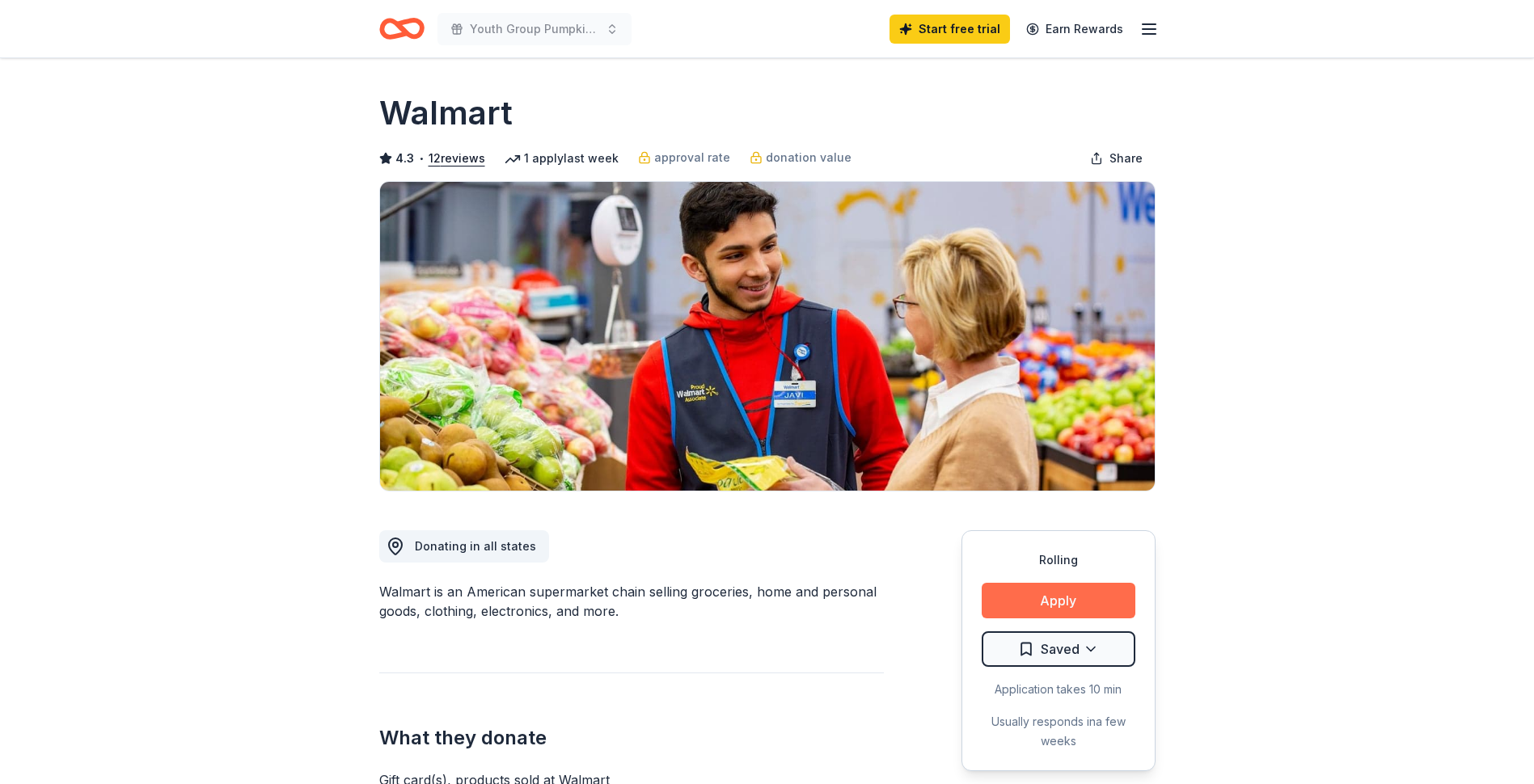
click at [1057, 587] on button "Apply" at bounding box center [1059, 600] width 154 height 36
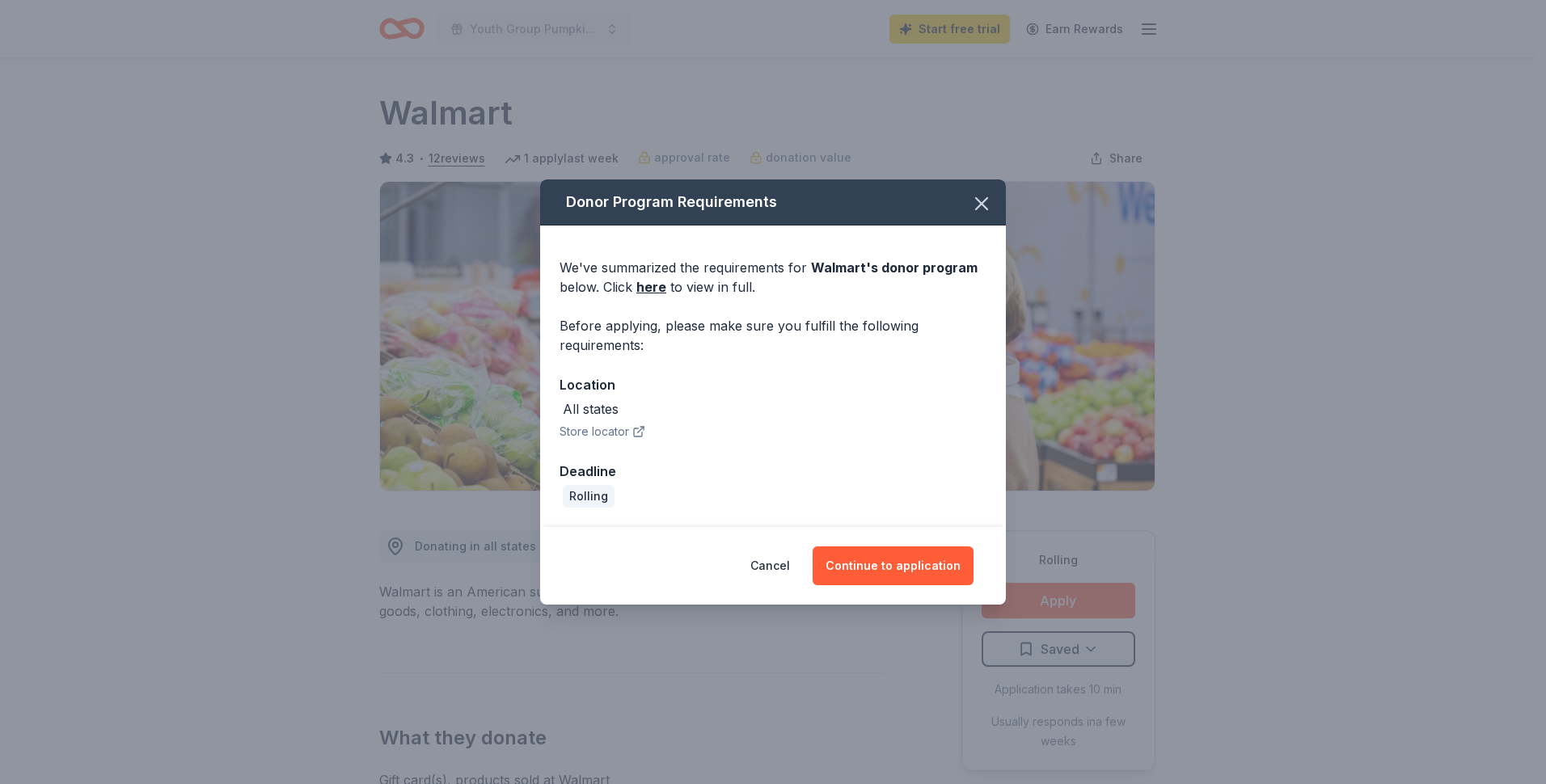
click at [620, 438] on button "Store locator" at bounding box center [602, 431] width 86 height 19
click at [930, 571] on button "Continue to application" at bounding box center [893, 566] width 161 height 39
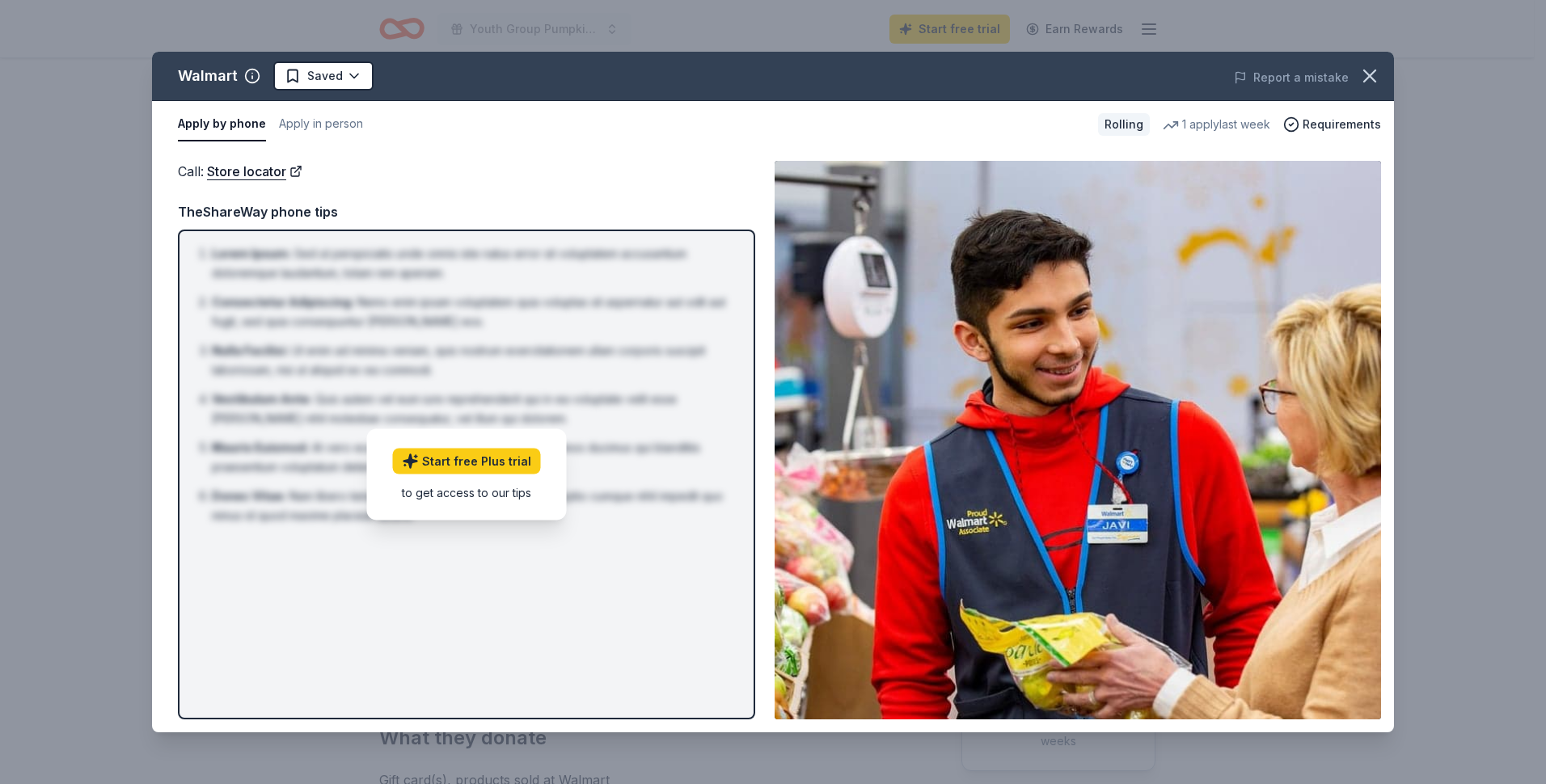
drag, startPoint x: 416, startPoint y: 497, endPoint x: 486, endPoint y: 495, distance: 70.0
click at [486, 493] on div "to get access to our tips" at bounding box center [467, 492] width 148 height 17
click at [227, 126] on button "Apply by phone" at bounding box center [222, 124] width 89 height 34
click at [306, 126] on button "Apply in person" at bounding box center [321, 124] width 84 height 34
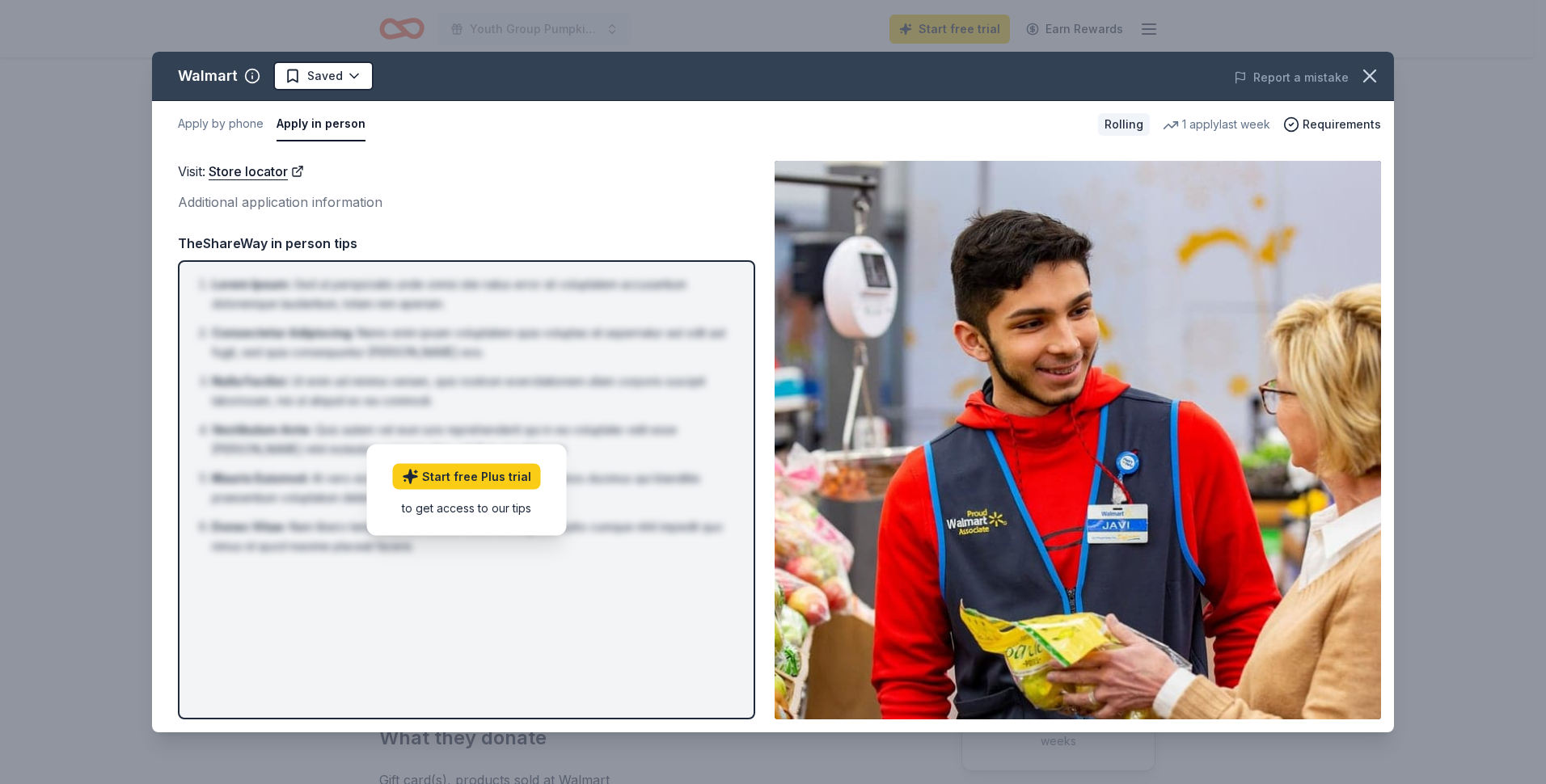
drag, startPoint x: 1324, startPoint y: 126, endPoint x: 1233, endPoint y: 141, distance: 92.2
click at [1323, 127] on span "Requirements" at bounding box center [1342, 124] width 79 height 19
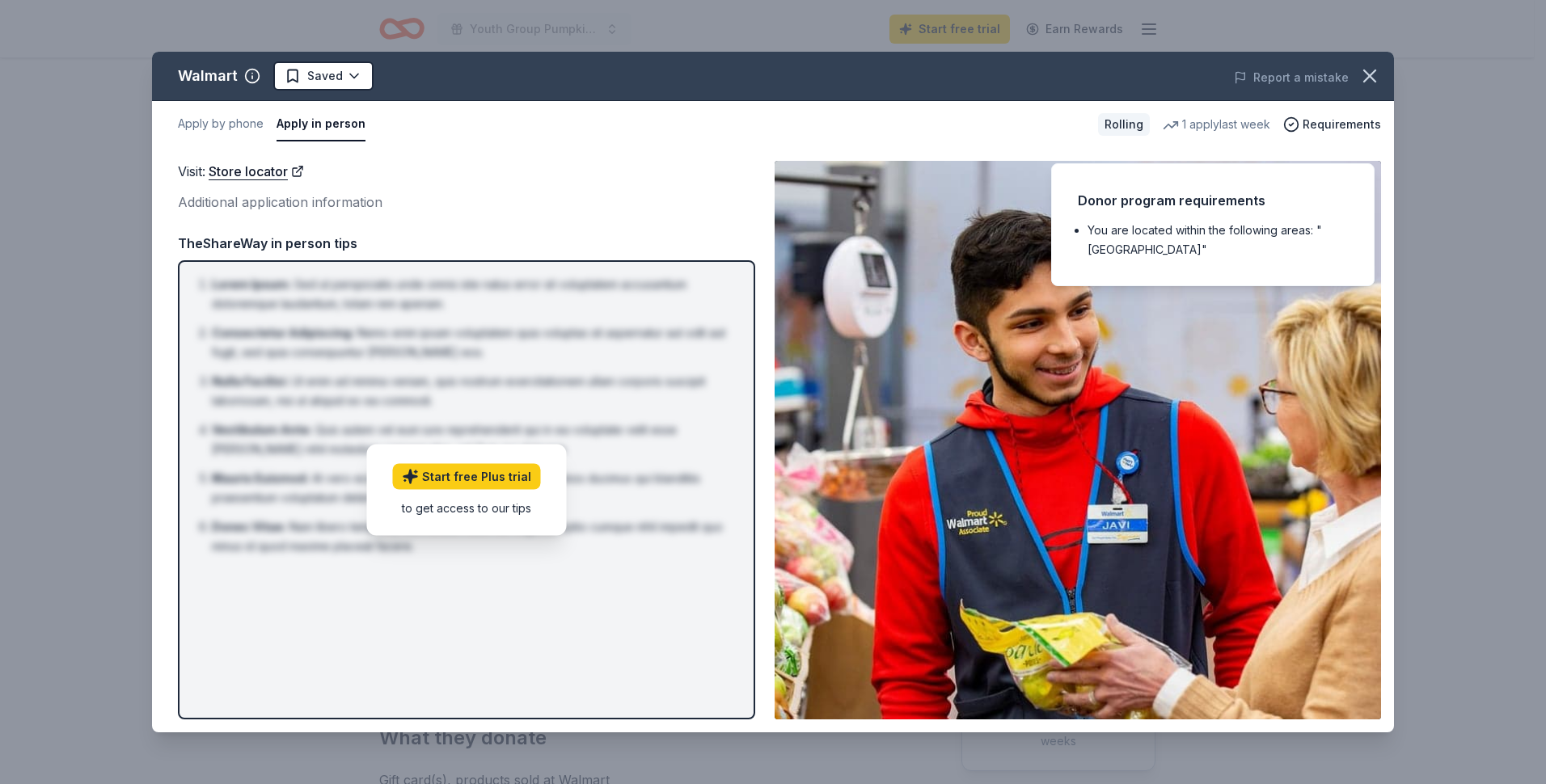
drag, startPoint x: 577, startPoint y: 178, endPoint x: 438, endPoint y: 146, distance: 142.6
click at [564, 170] on div "Visit : Store locator" at bounding box center [467, 171] width 577 height 21
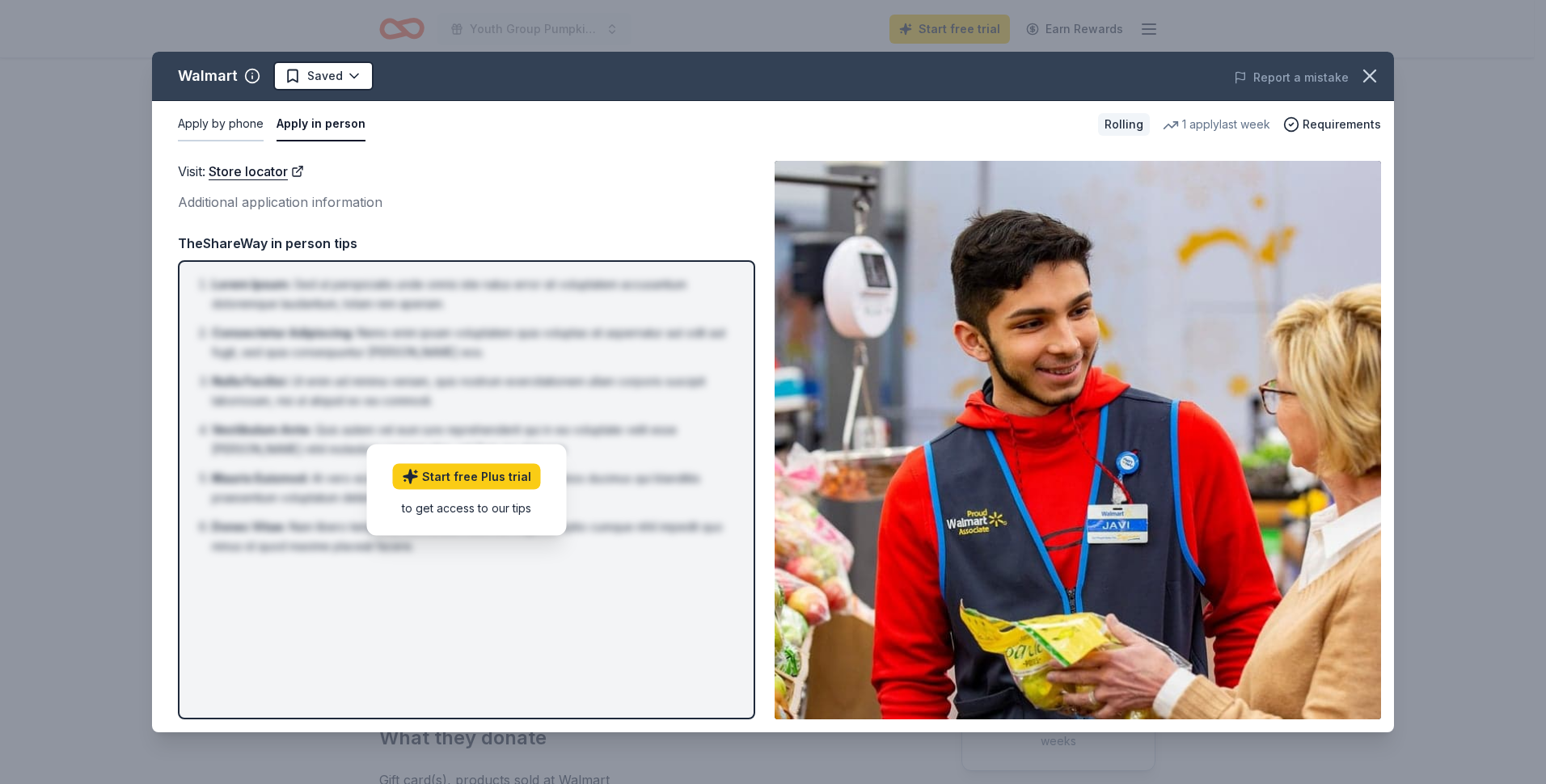
drag, startPoint x: 223, startPoint y: 124, endPoint x: 213, endPoint y: 126, distance: 10.2
click at [220, 124] on button "Apply by phone" at bounding box center [221, 124] width 86 height 34
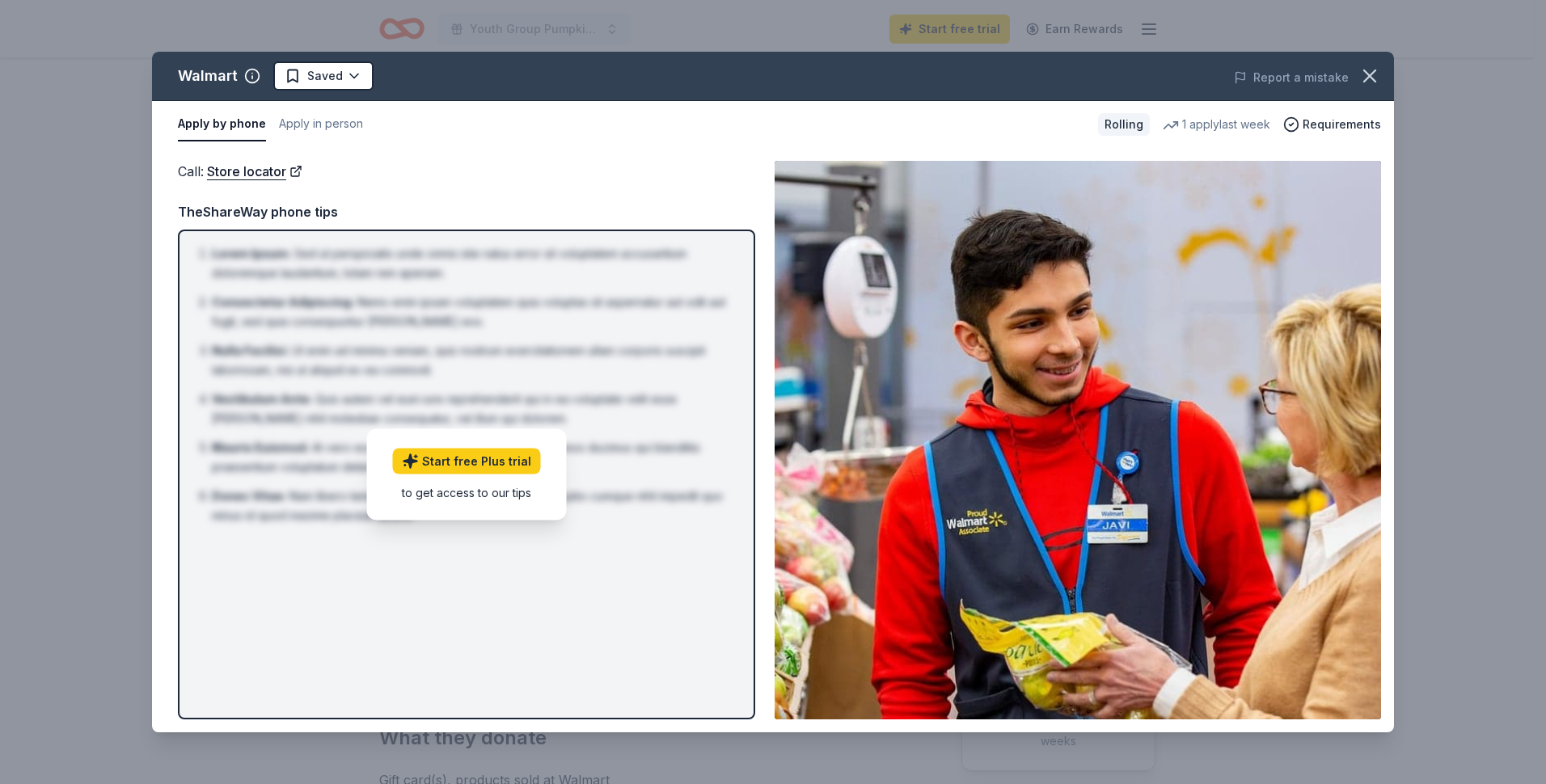
click at [228, 118] on button "Apply by phone" at bounding box center [222, 124] width 89 height 34
drag, startPoint x: 1370, startPoint y: 76, endPoint x: 1379, endPoint y: 76, distance: 9.0
click at [1375, 76] on icon "button" at bounding box center [1369, 75] width 22 height 22
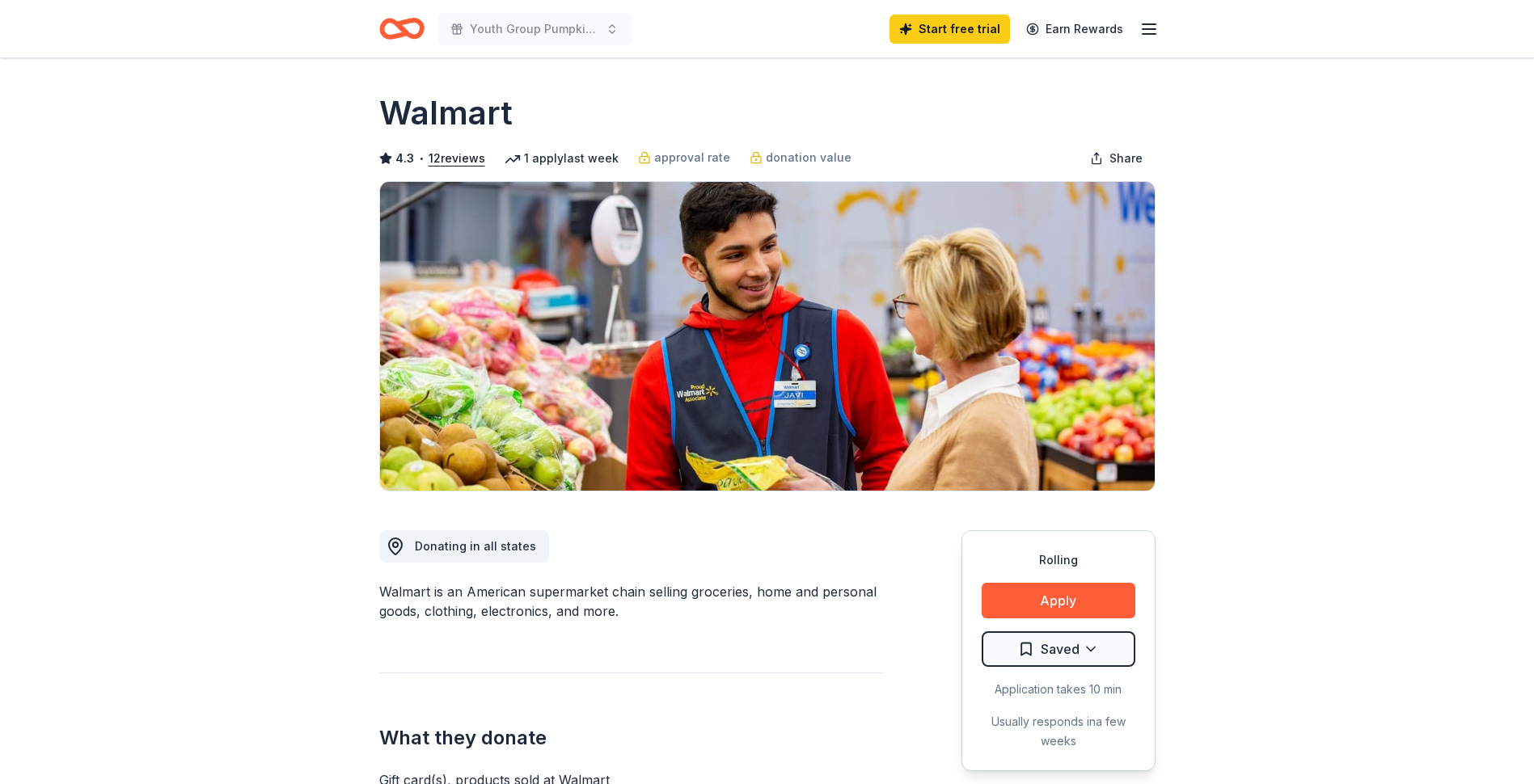
click at [541, 156] on div "1 apply last week" at bounding box center [562, 158] width 114 height 19
click at [537, 161] on div "1 apply last week" at bounding box center [562, 158] width 114 height 19
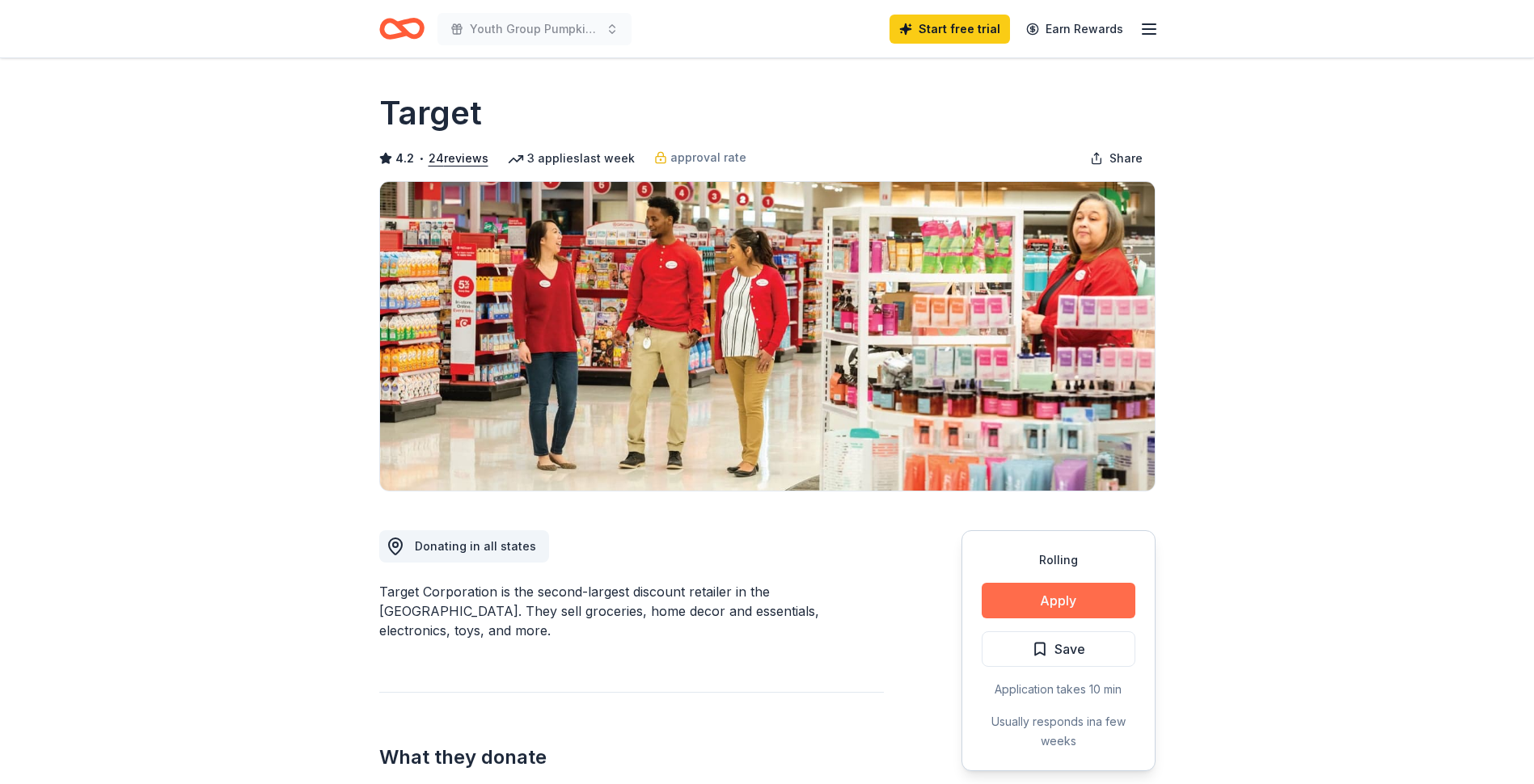
click at [1041, 605] on button "Apply" at bounding box center [1059, 600] width 154 height 36
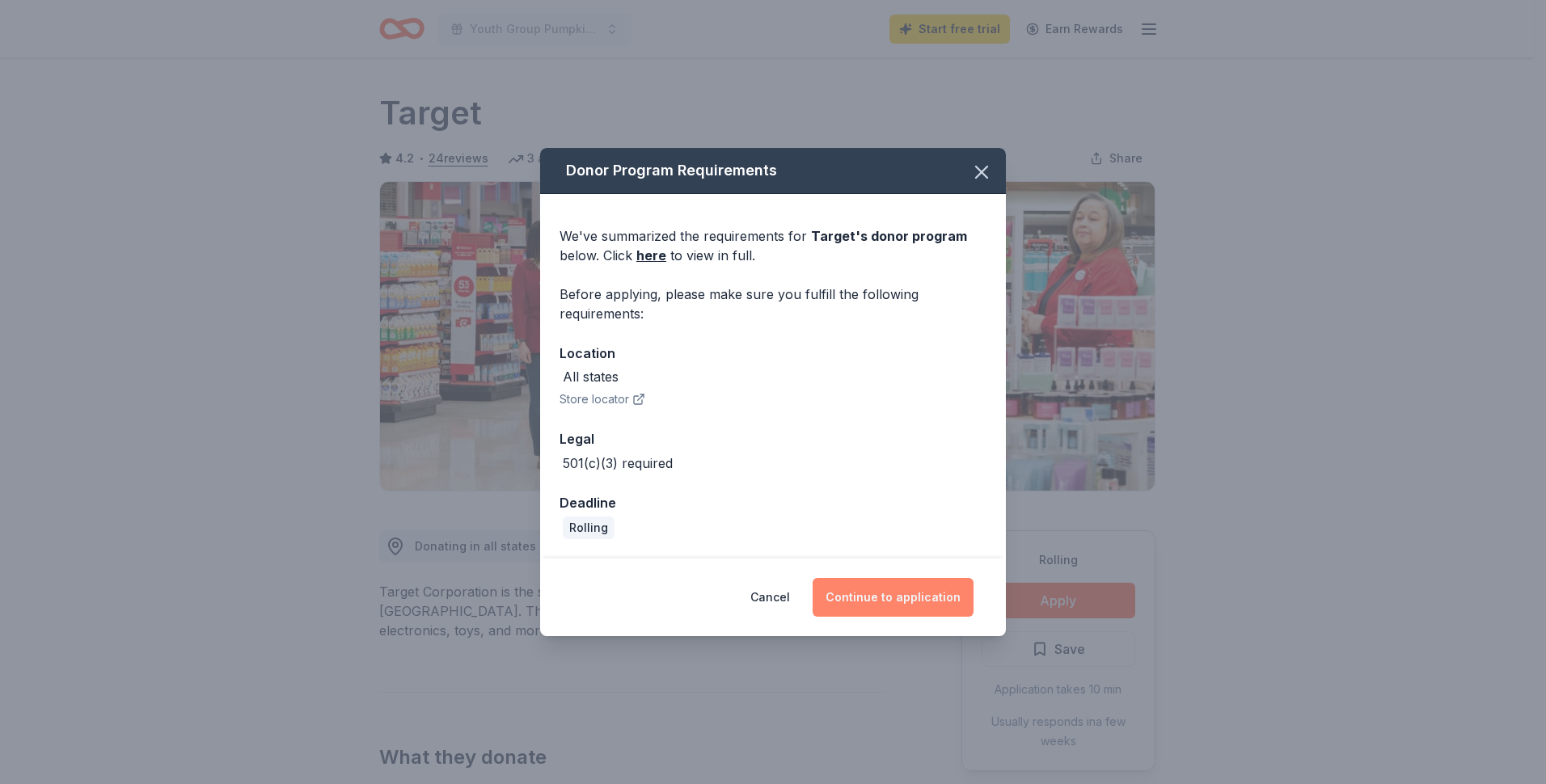
click at [934, 593] on button "Continue to application" at bounding box center [893, 597] width 161 height 39
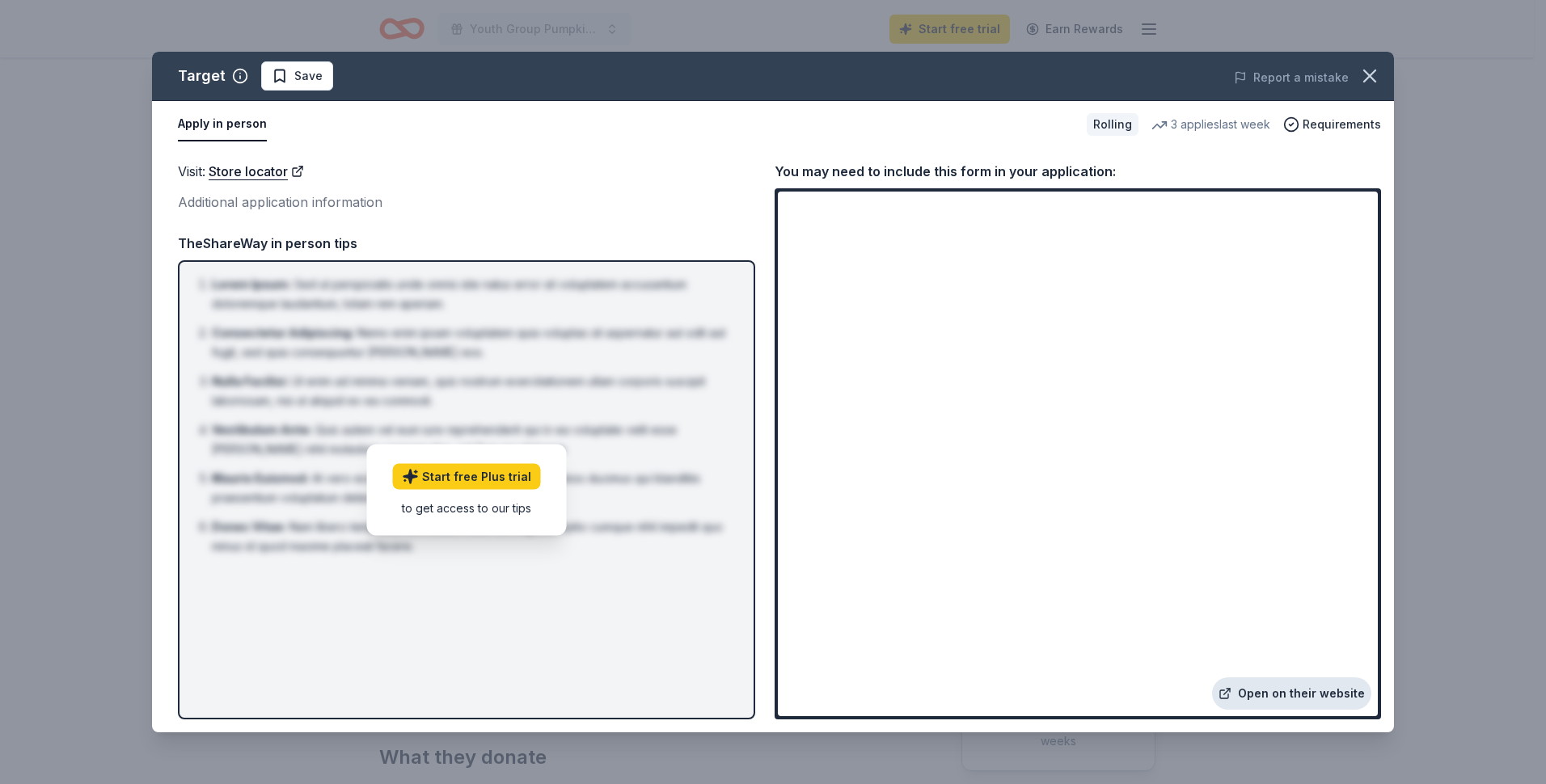
click at [1284, 696] on link "Open on their website" at bounding box center [1291, 693] width 160 height 32
drag, startPoint x: 1376, startPoint y: 69, endPoint x: 1366, endPoint y: 76, distance: 12.2
click at [1375, 69] on icon "button" at bounding box center [1369, 75] width 22 height 22
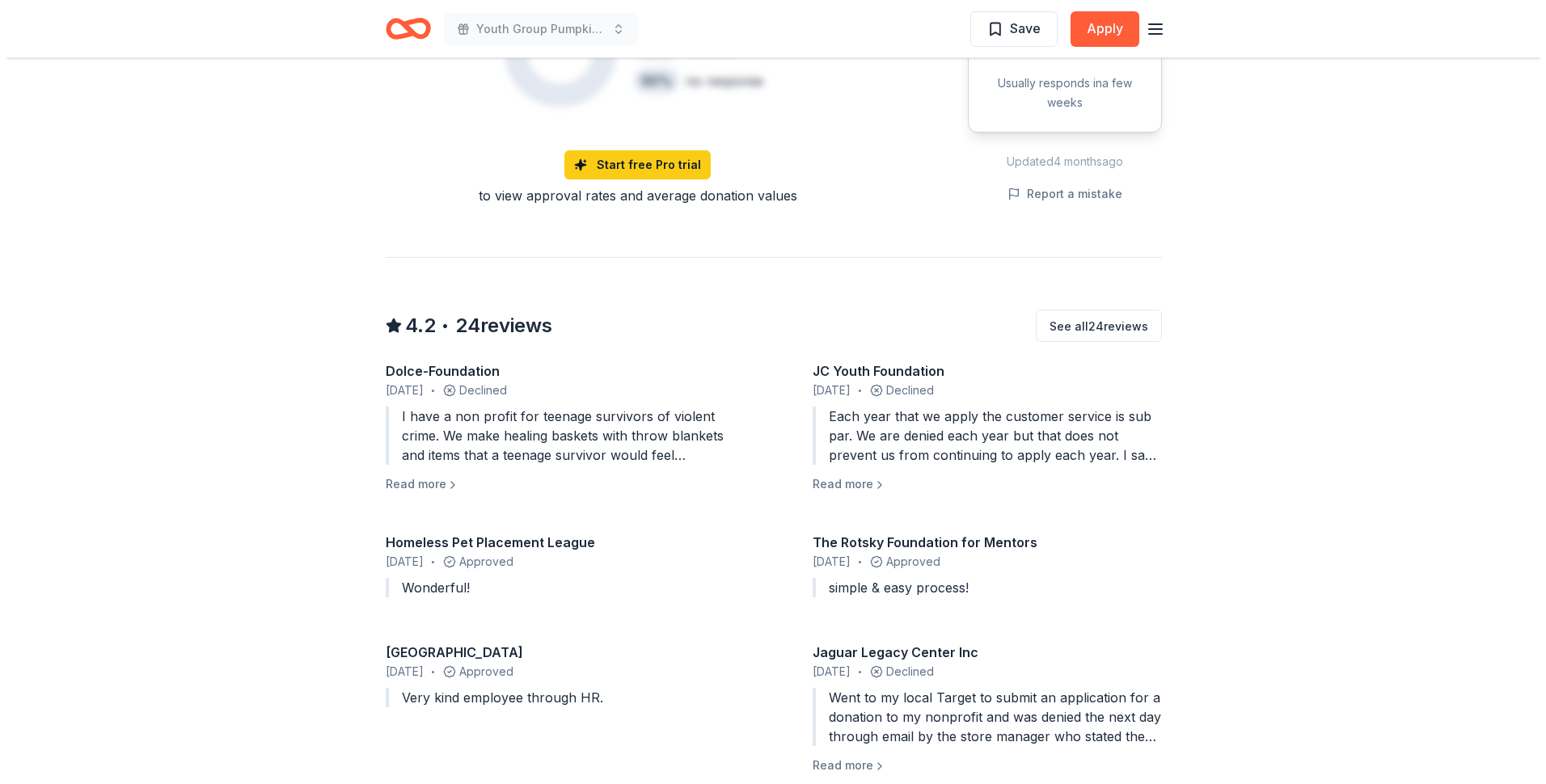
scroll to position [1374, 0]
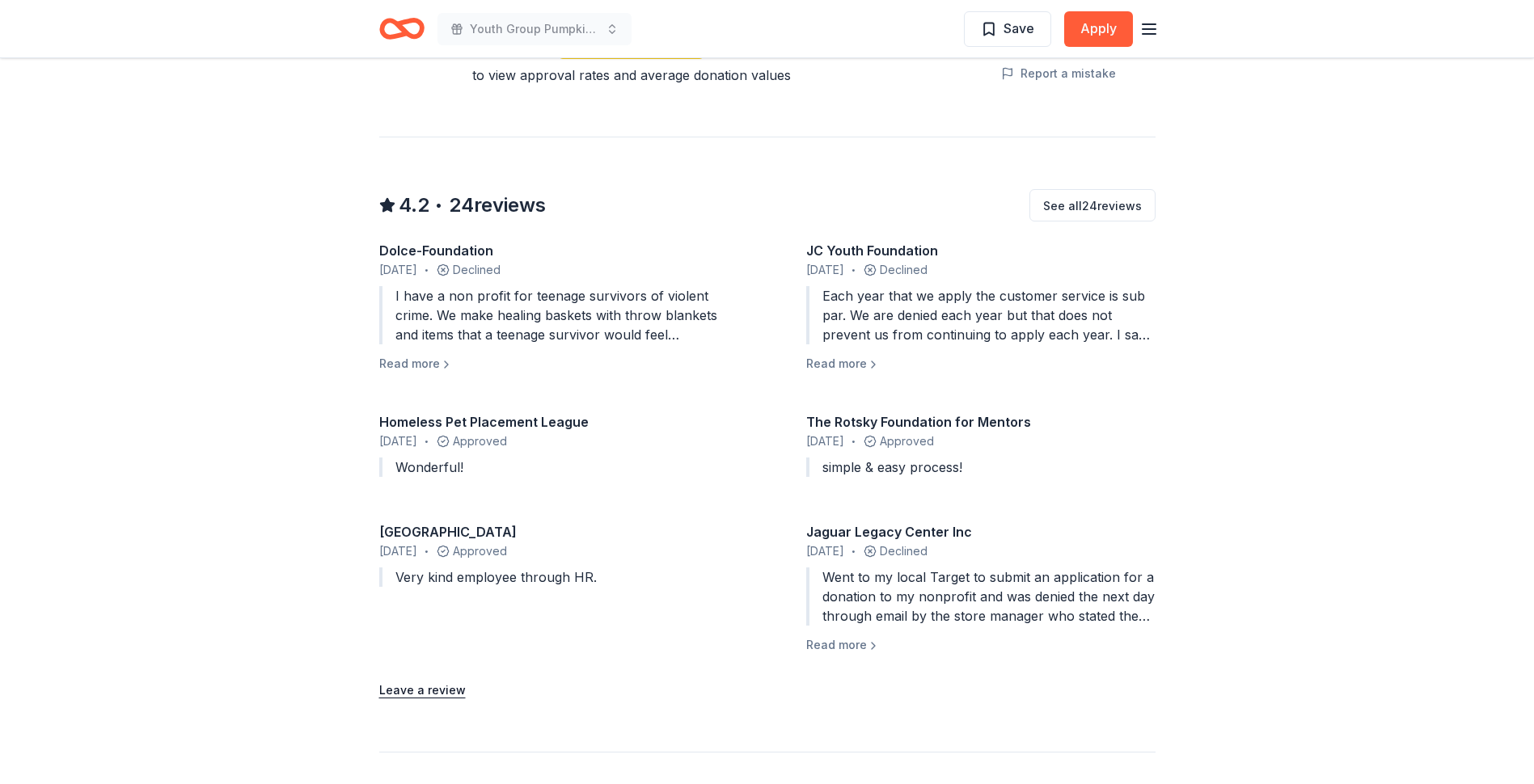
click at [939, 600] on div "Went to my local Target to submit an application for a donation to my nonprofit…" at bounding box center [981, 596] width 349 height 58
click at [852, 354] on button "Read more" at bounding box center [843, 363] width 74 height 19
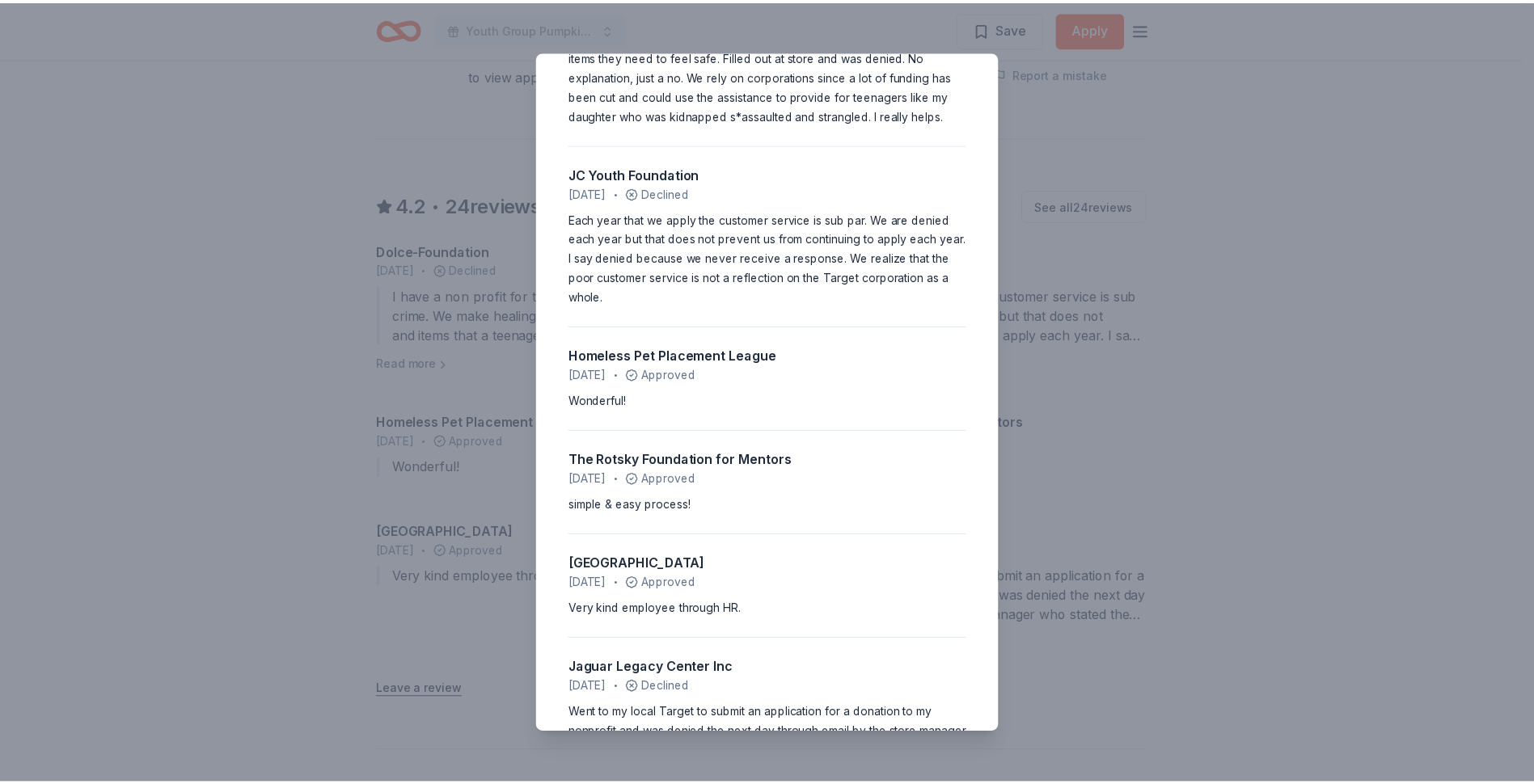
scroll to position [0, 0]
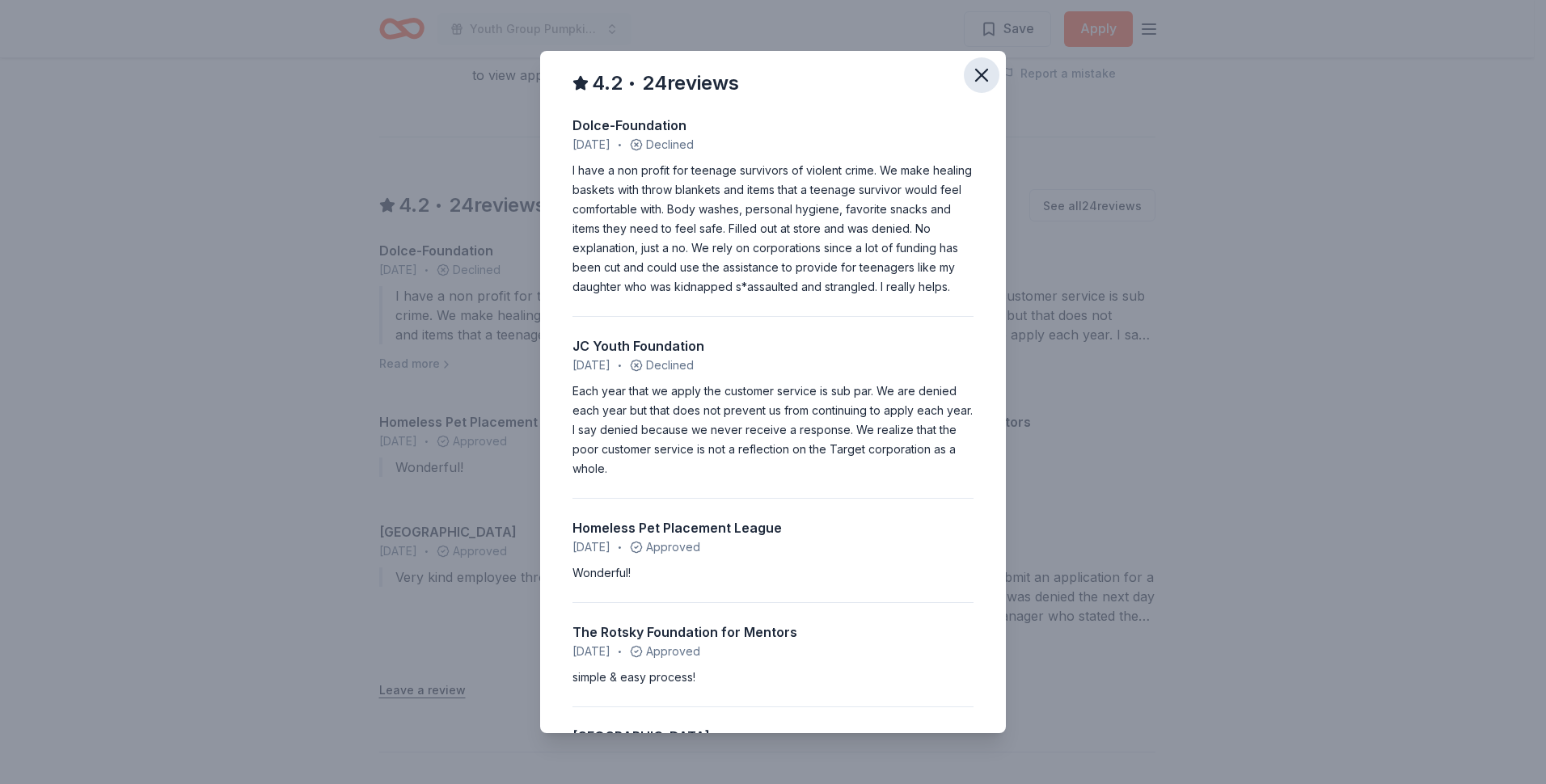
click at [976, 69] on icon "button" at bounding box center [982, 75] width 12 height 12
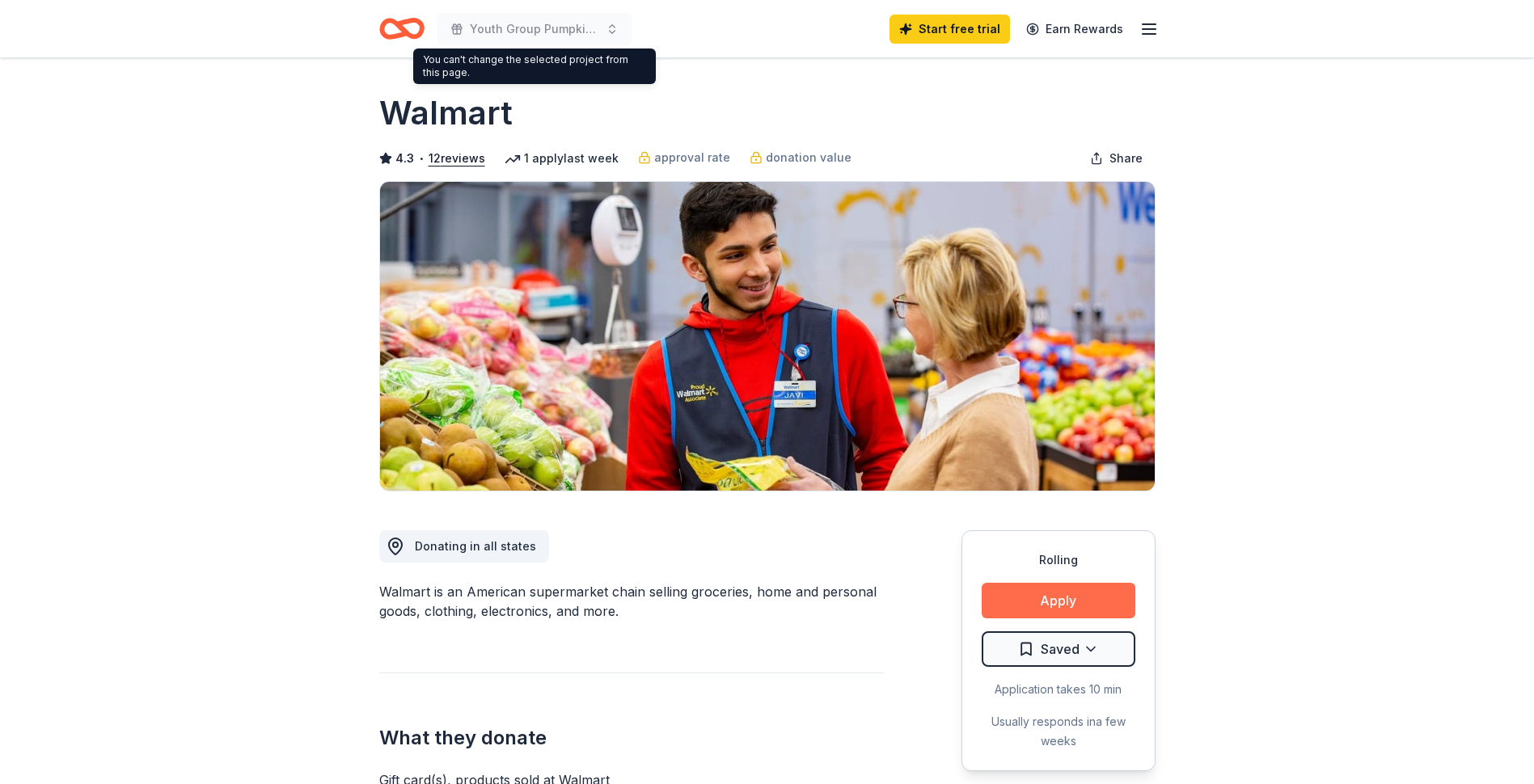
click at [1069, 600] on button "Apply" at bounding box center [1059, 600] width 154 height 36
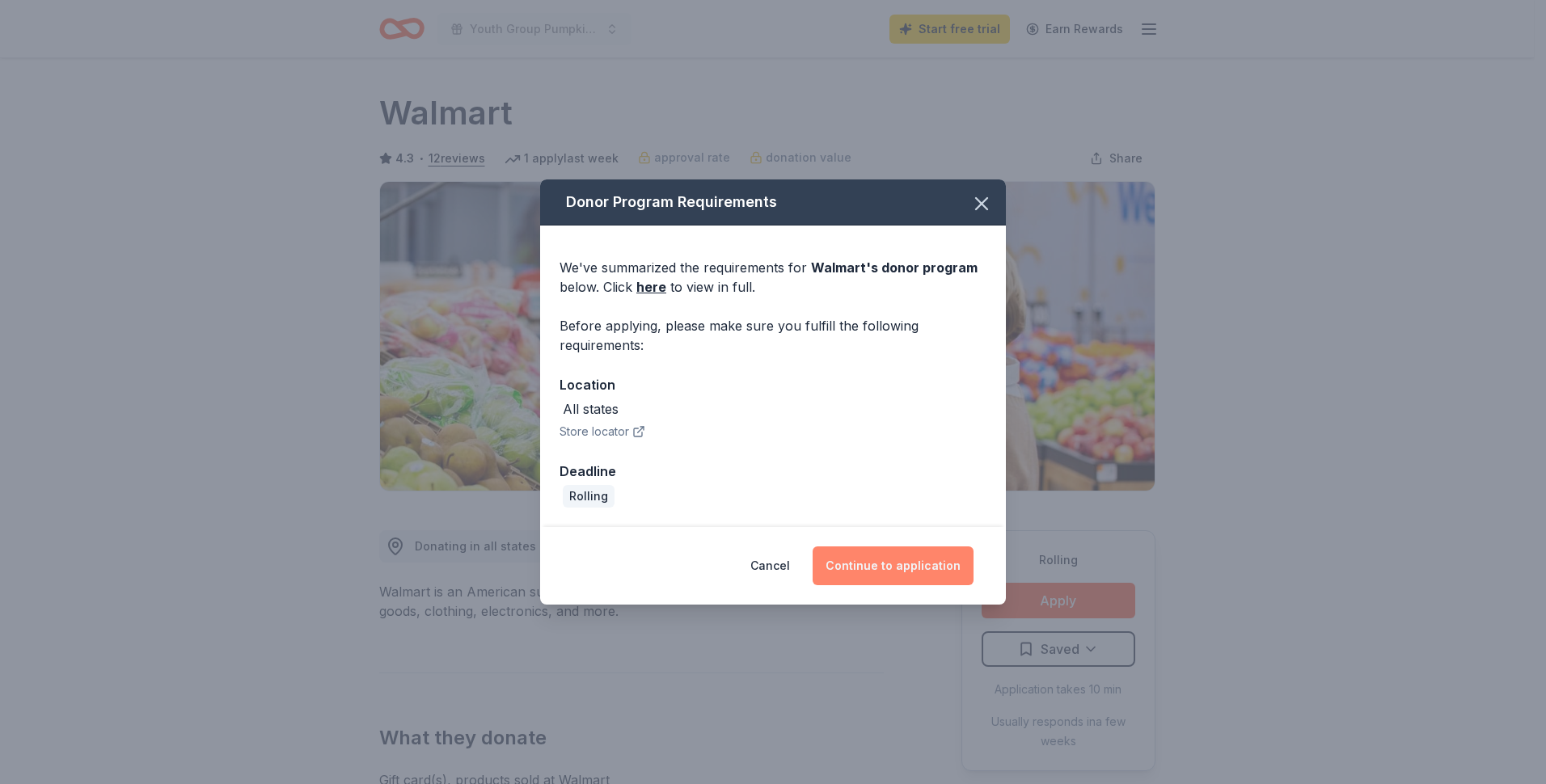
click at [878, 562] on button "Continue to application" at bounding box center [893, 566] width 161 height 39
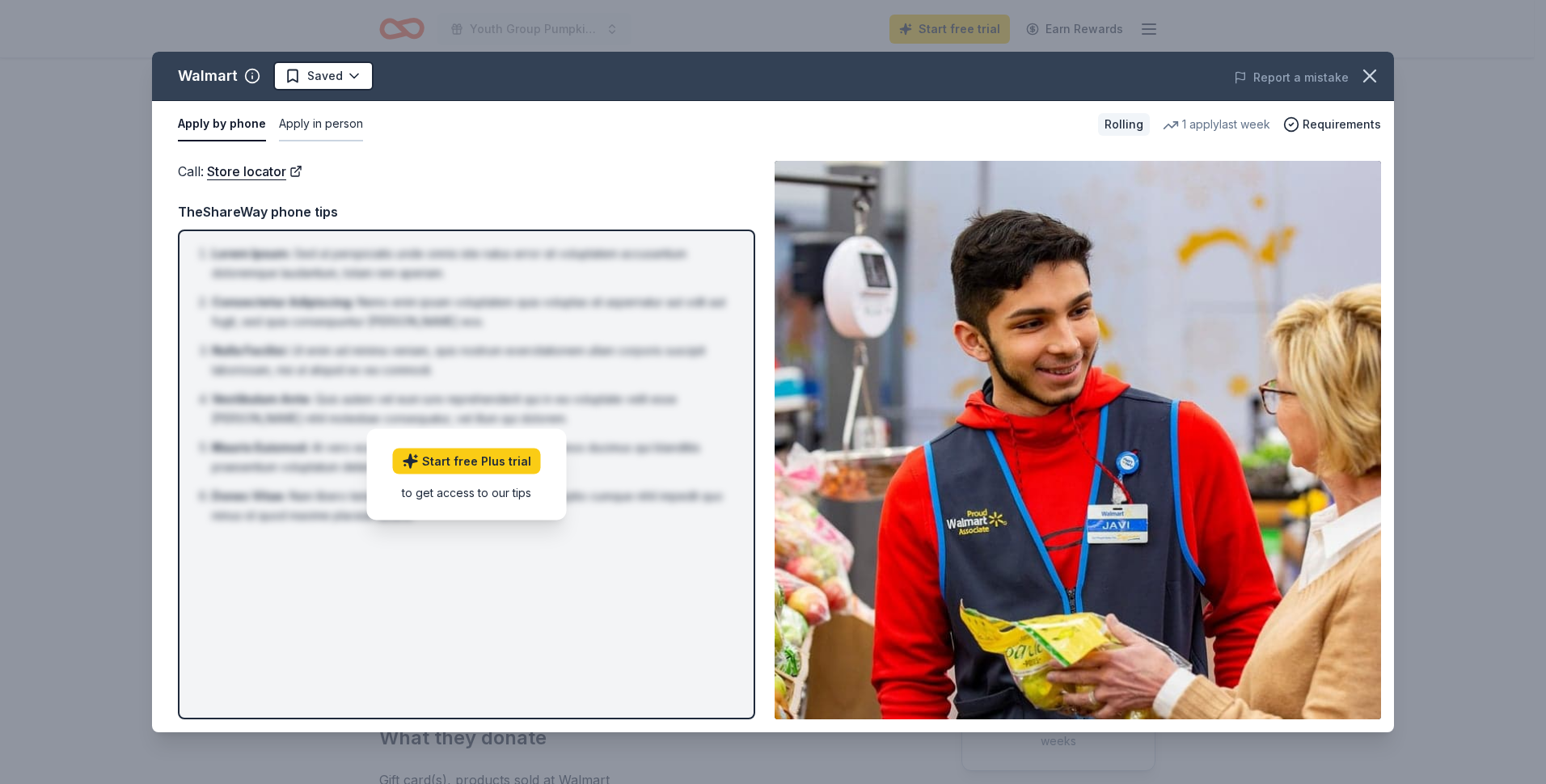
click at [323, 118] on button "Apply in person" at bounding box center [321, 124] width 84 height 34
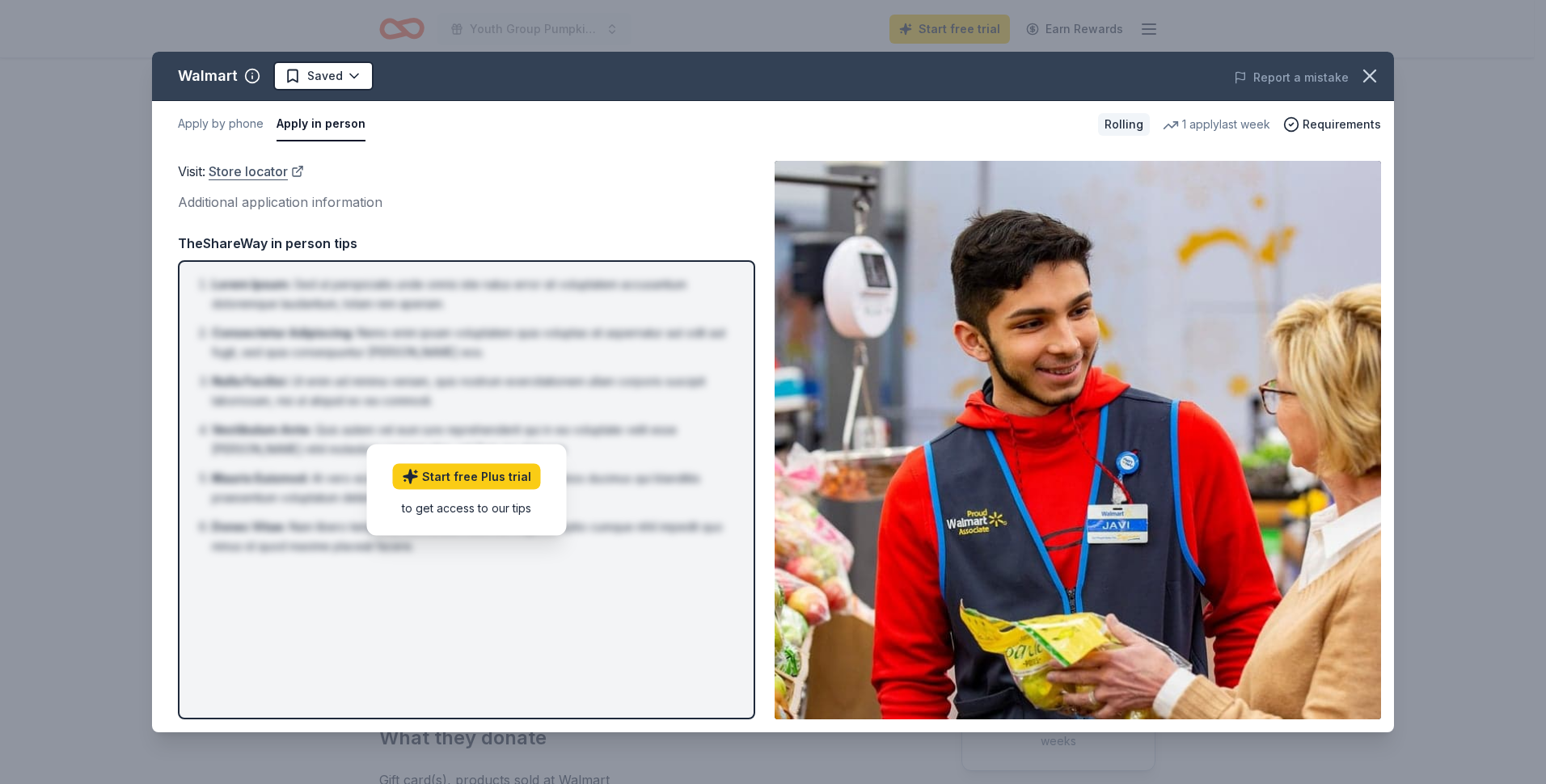
click at [274, 173] on link "Store locator" at bounding box center [256, 171] width 95 height 21
